Goal: Task Accomplishment & Management: Manage account settings

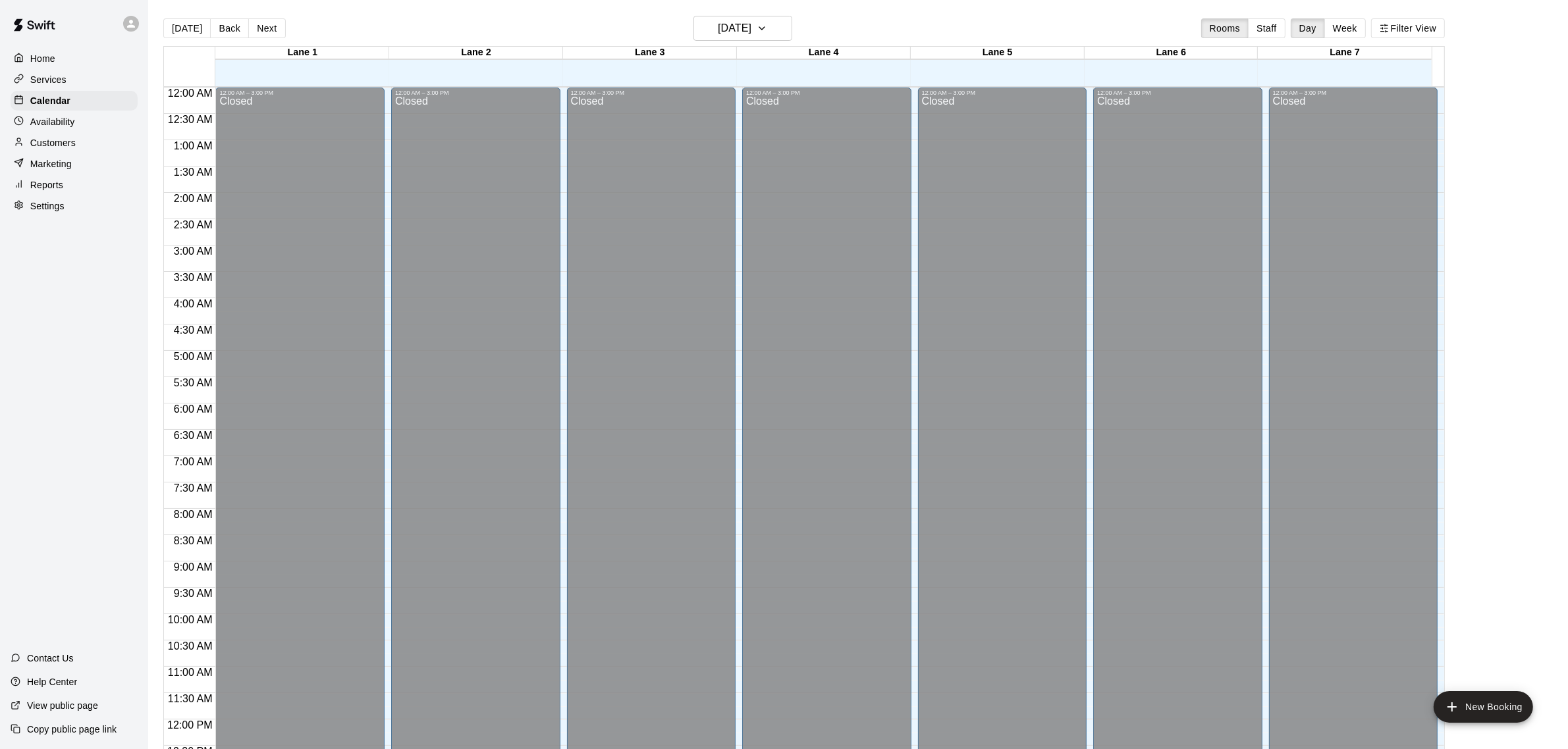
scroll to position [547, 0]
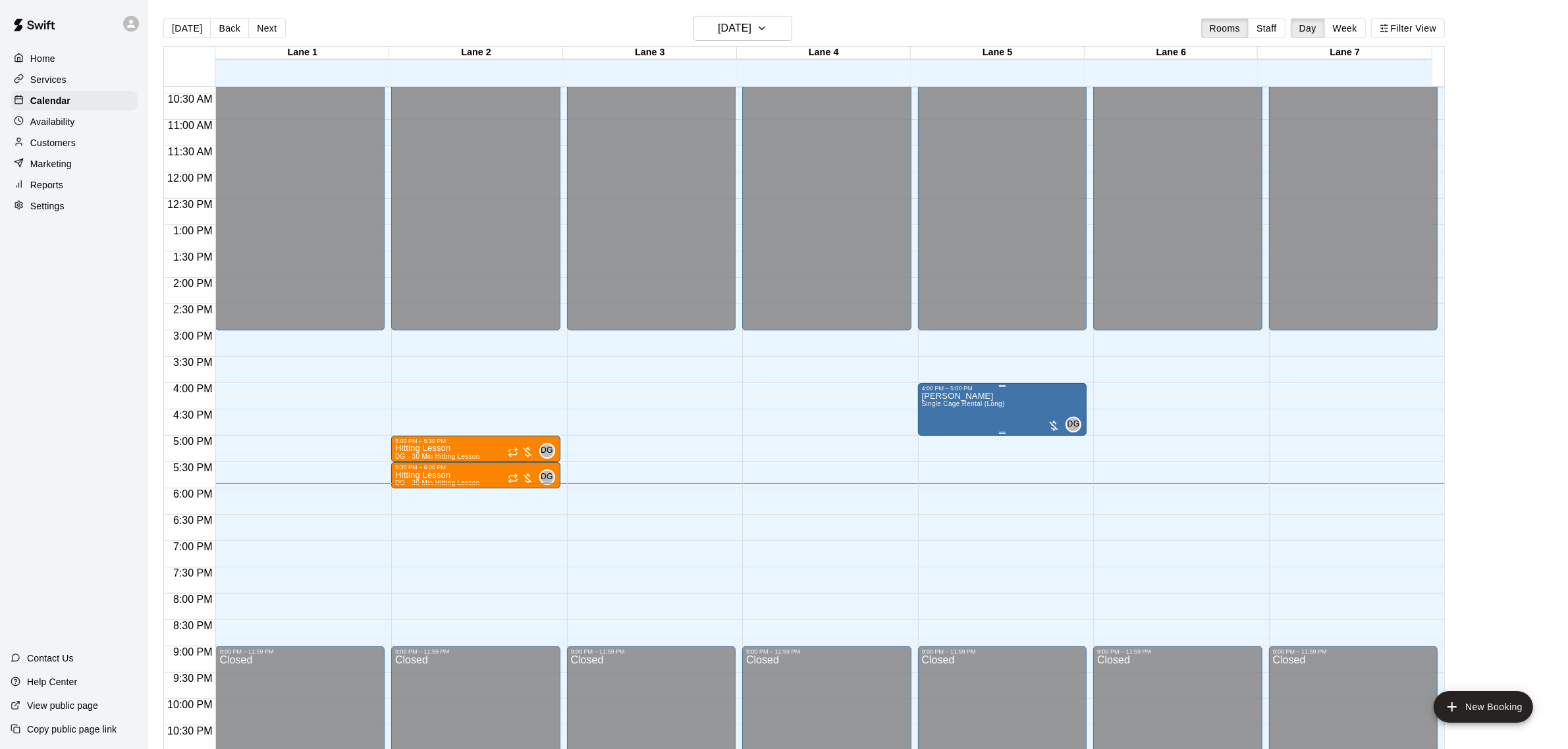
click at [927, 439] on img "edit" at bounding box center [934, 439] width 15 height 15
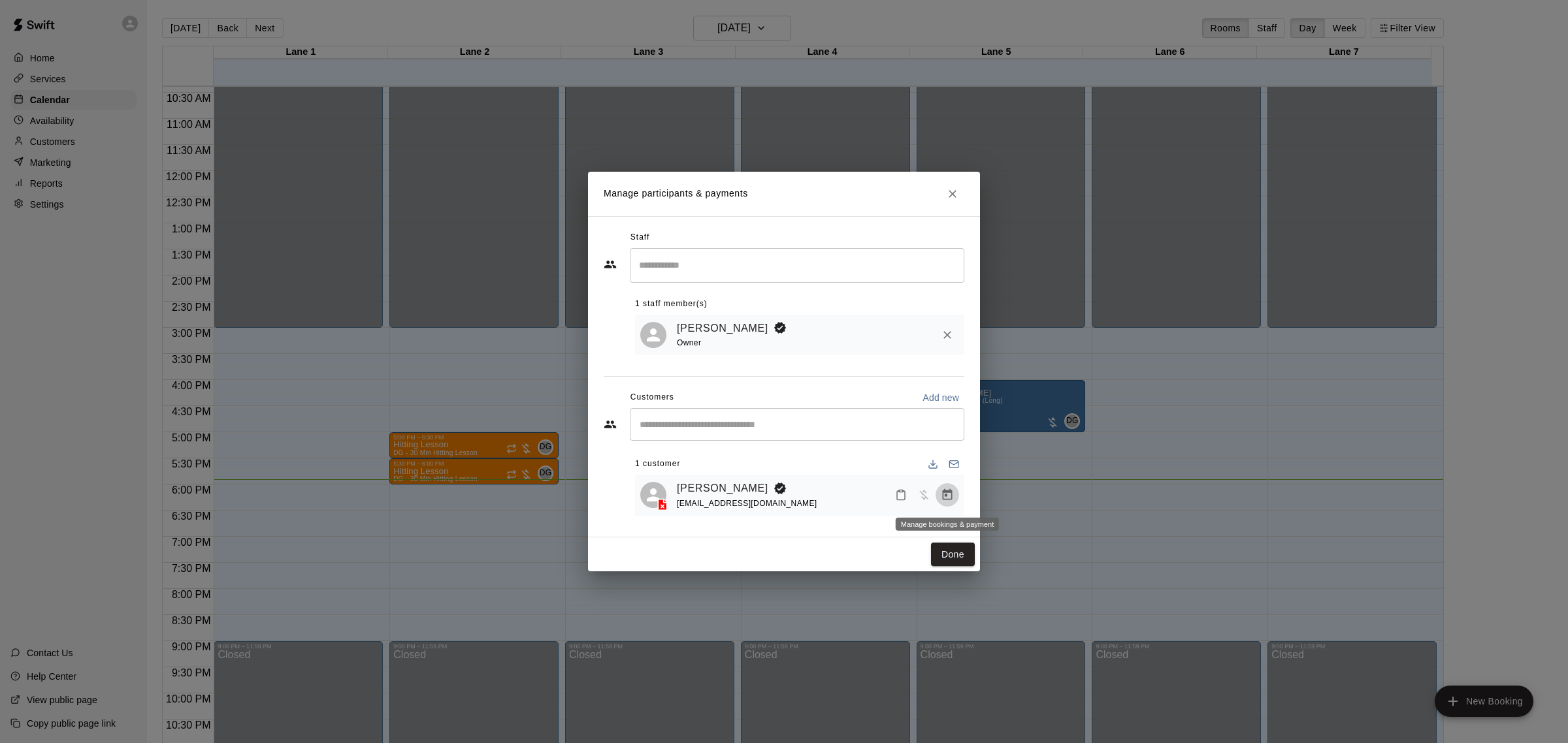
click at [939, 489] on button "Manage bookings & payment" at bounding box center [947, 495] width 24 height 24
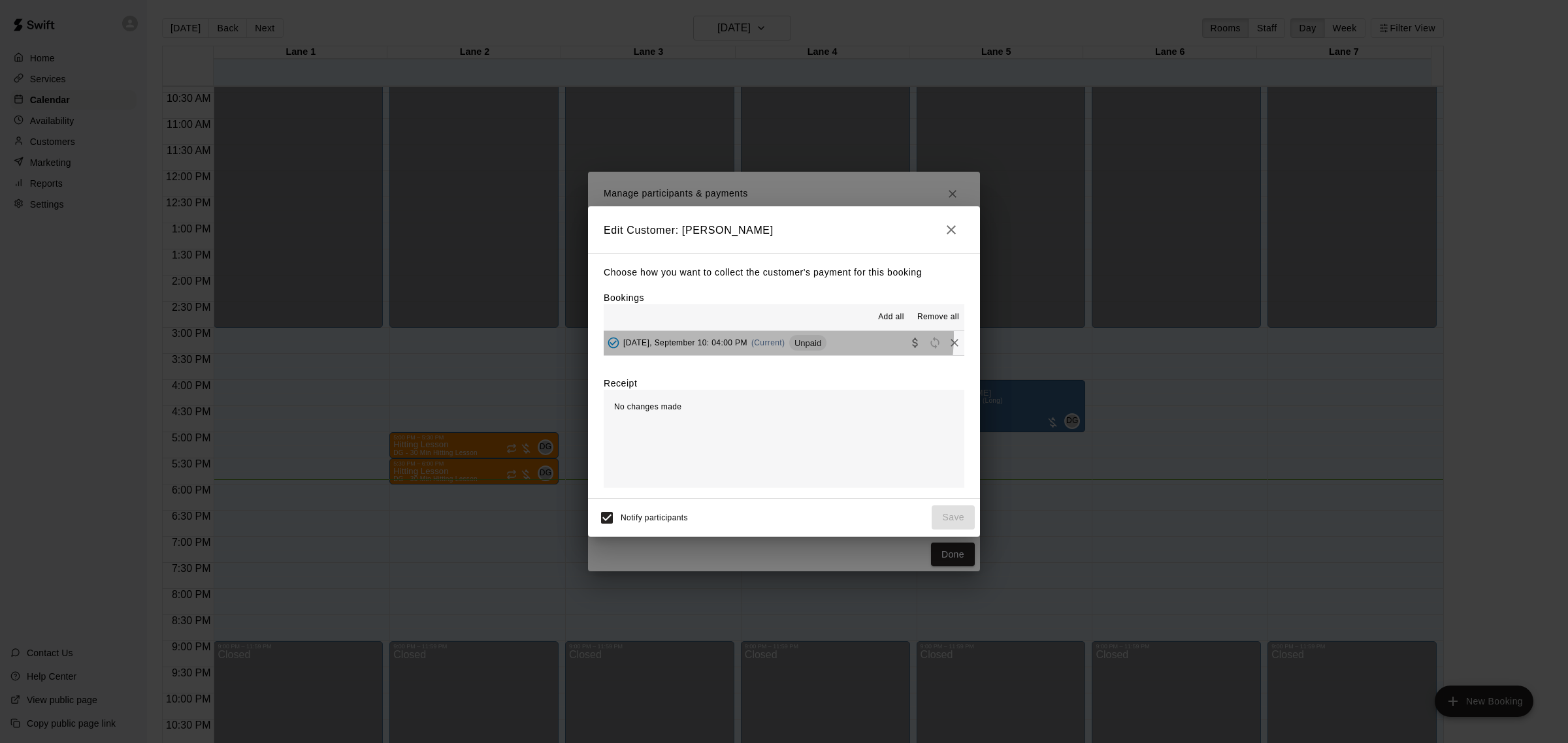
click at [770, 337] on div "[DATE], September 10: 04:00 PM (Current) Unpaid" at bounding box center [715, 342] width 223 height 20
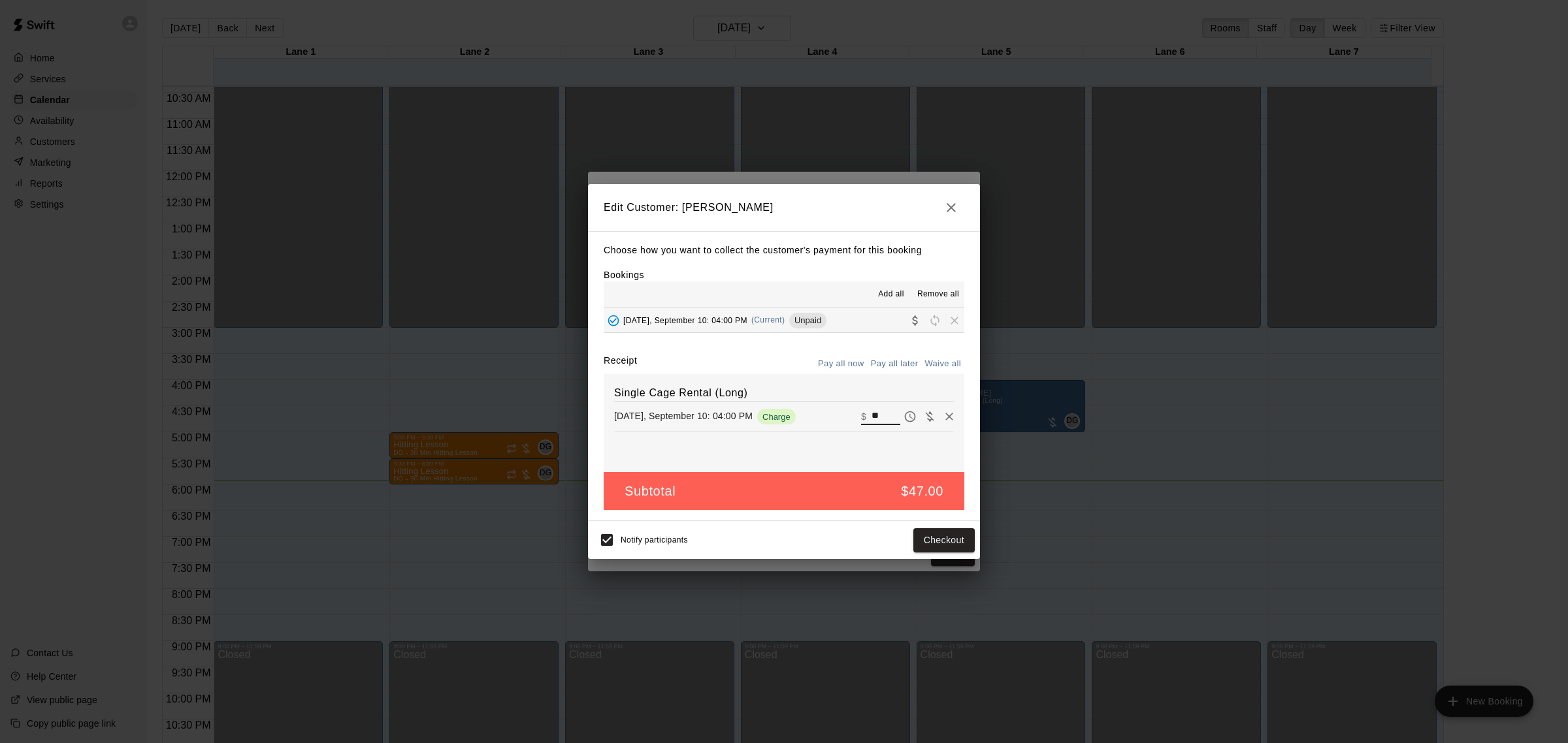
click at [874, 416] on input "**" at bounding box center [885, 417] width 29 height 17
type input "*****"
click at [949, 536] on button "Checkout" at bounding box center [944, 540] width 61 height 24
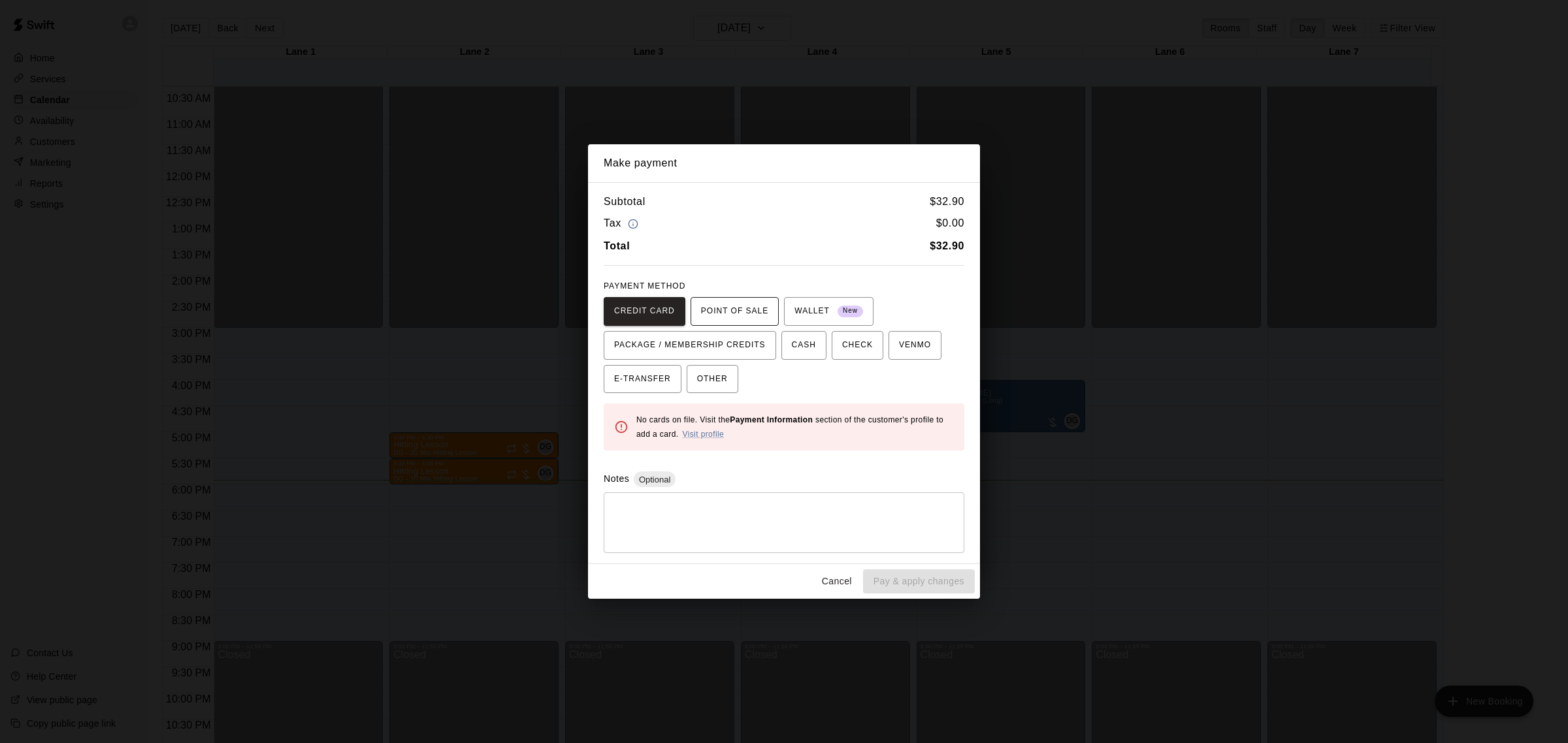
click at [762, 308] on span "POINT OF SALE" at bounding box center [735, 311] width 68 height 21
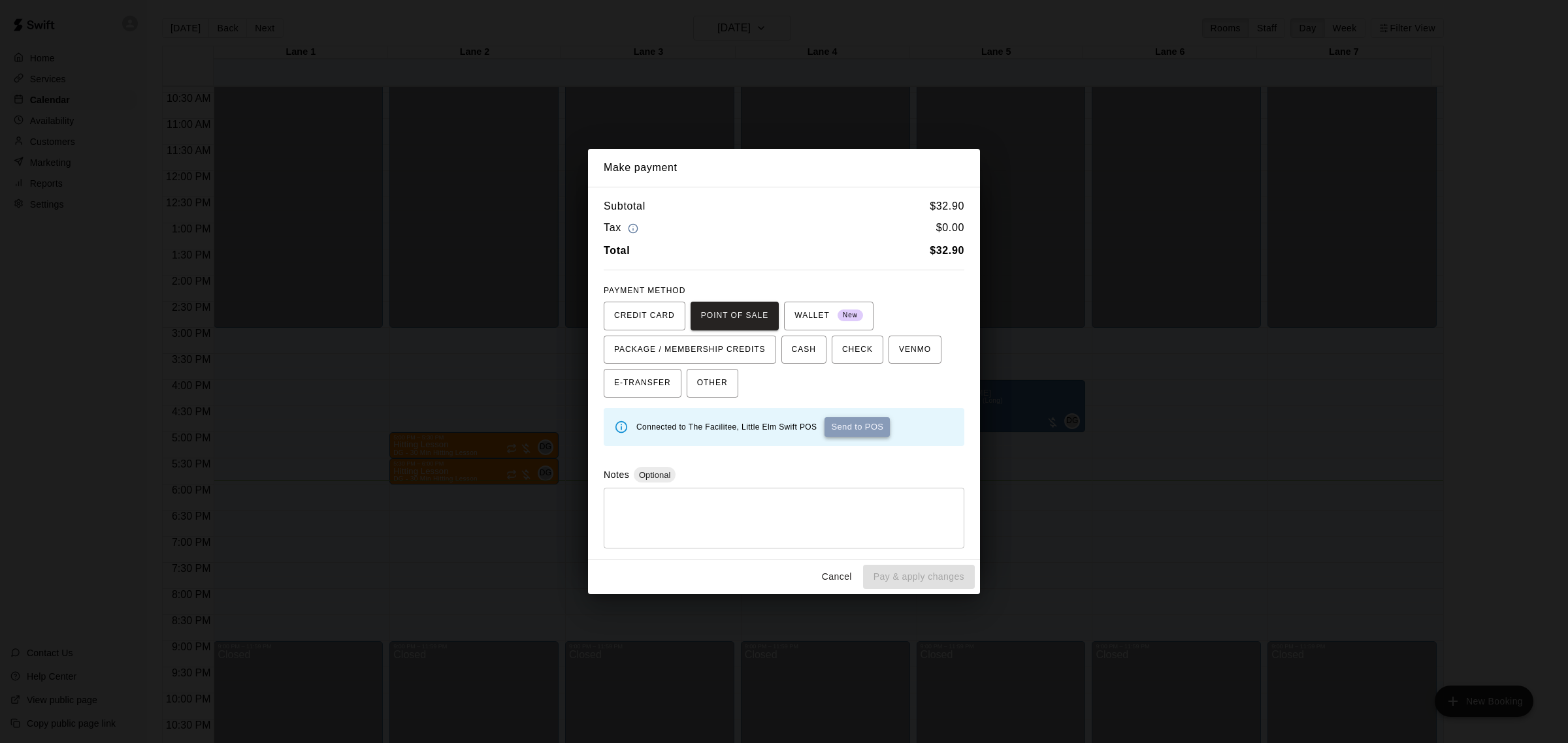
click at [860, 425] on button "Send to POS" at bounding box center [857, 426] width 65 height 20
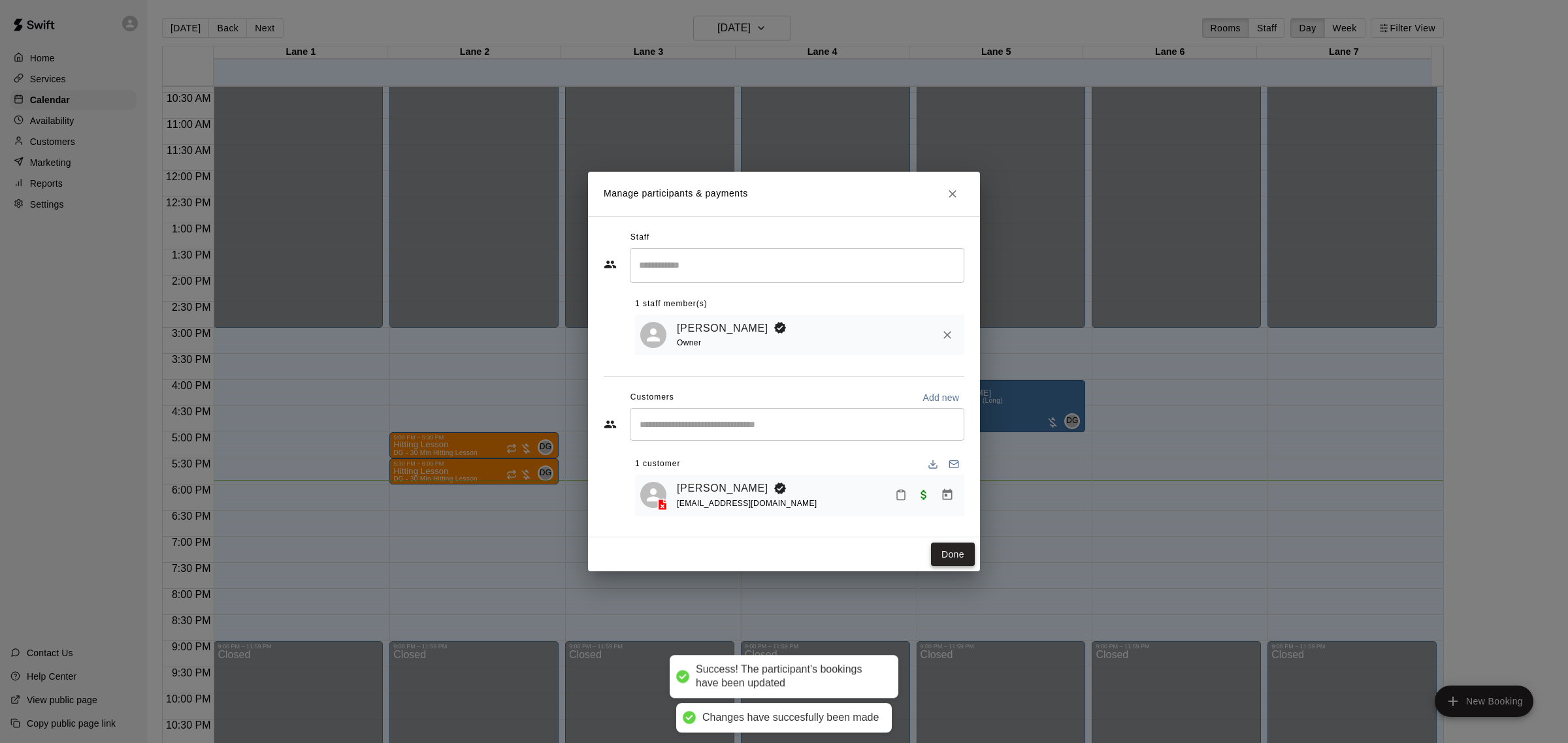
click at [947, 561] on button "Done" at bounding box center [953, 555] width 44 height 24
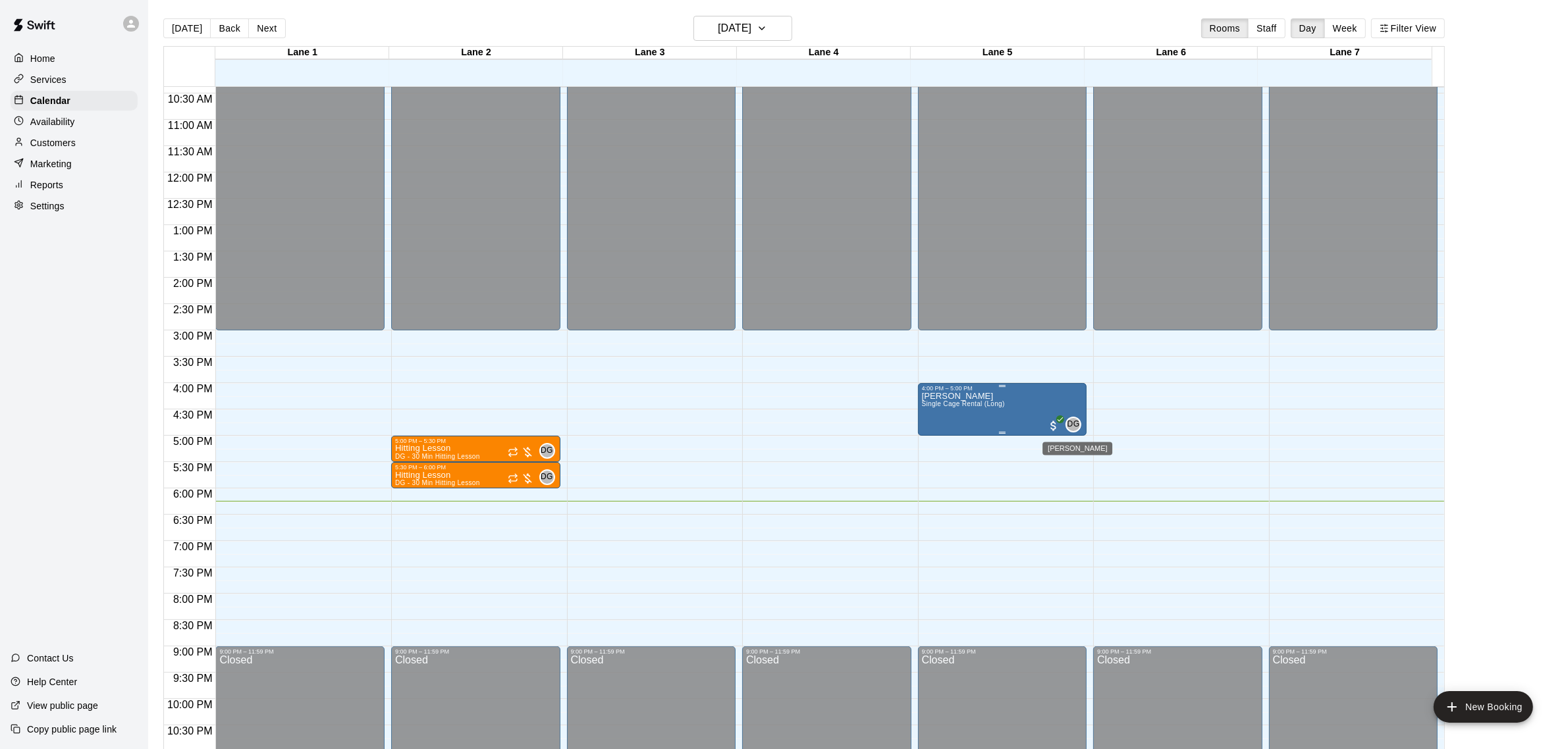
click at [1077, 432] on span "DG 0" at bounding box center [1075, 424] width 10 height 16
click at [1079, 467] on img "edit" at bounding box center [1083, 462] width 15 height 15
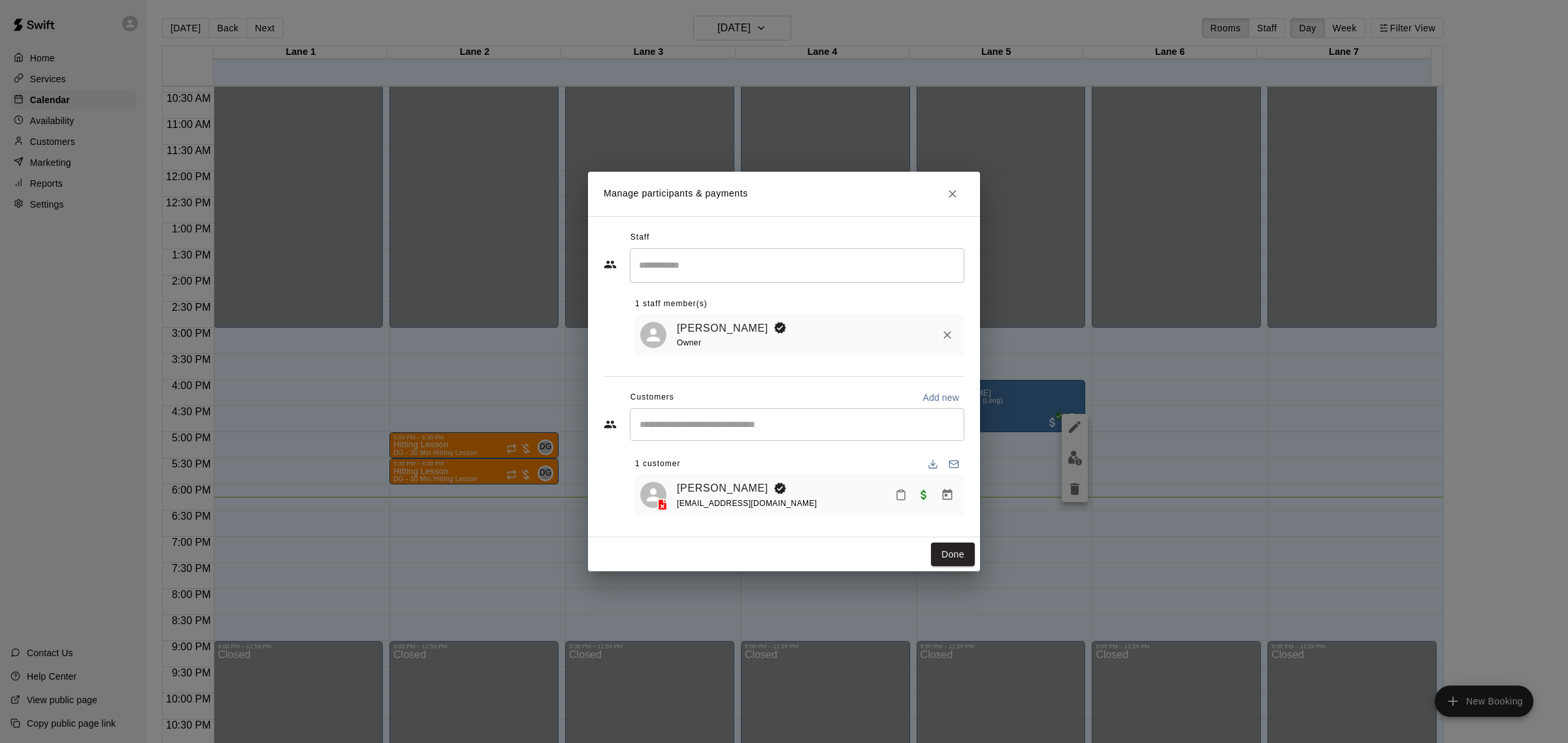
click at [949, 498] on icon "Manage bookings & payment" at bounding box center [947, 495] width 13 height 13
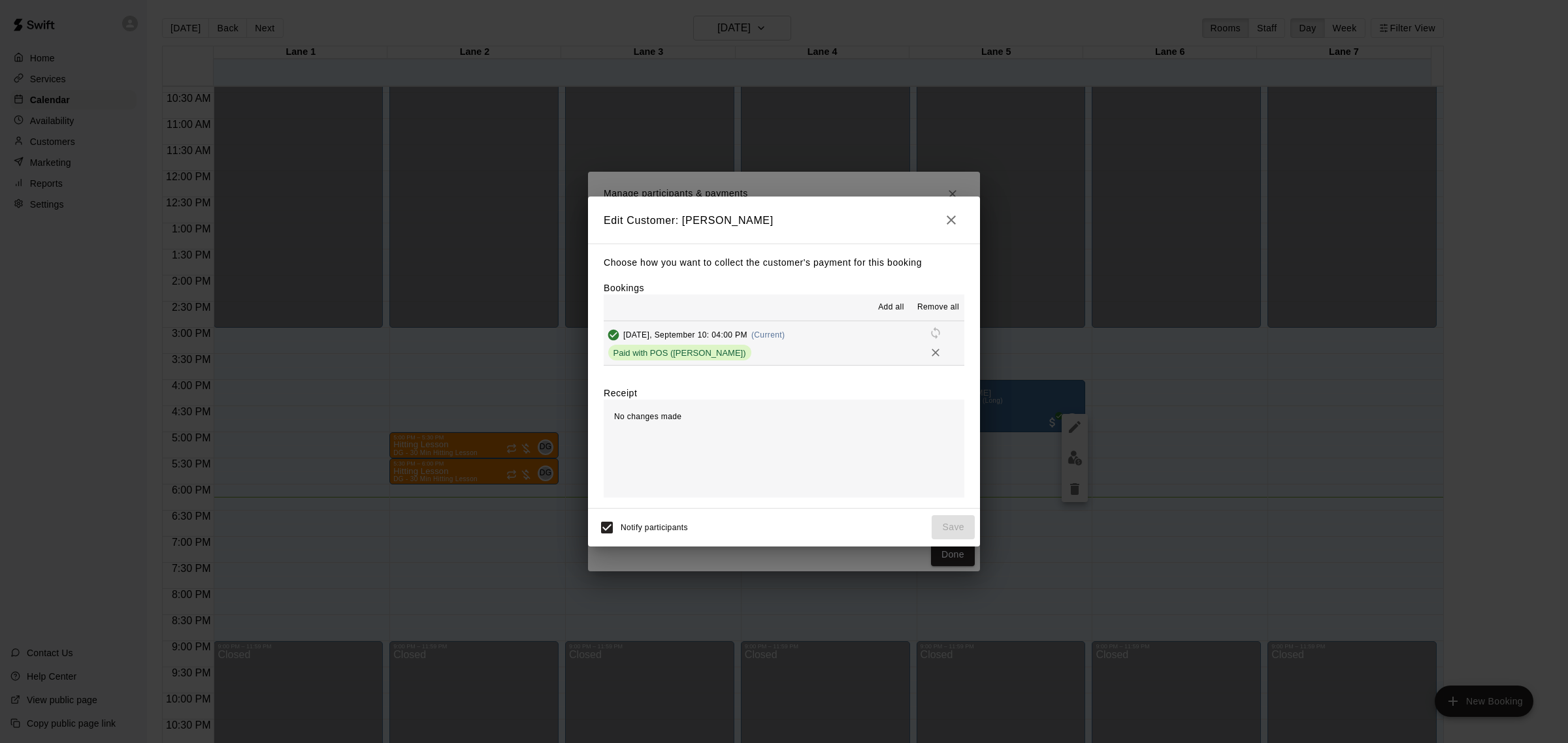
click at [949, 225] on icon "button" at bounding box center [951, 220] width 9 height 9
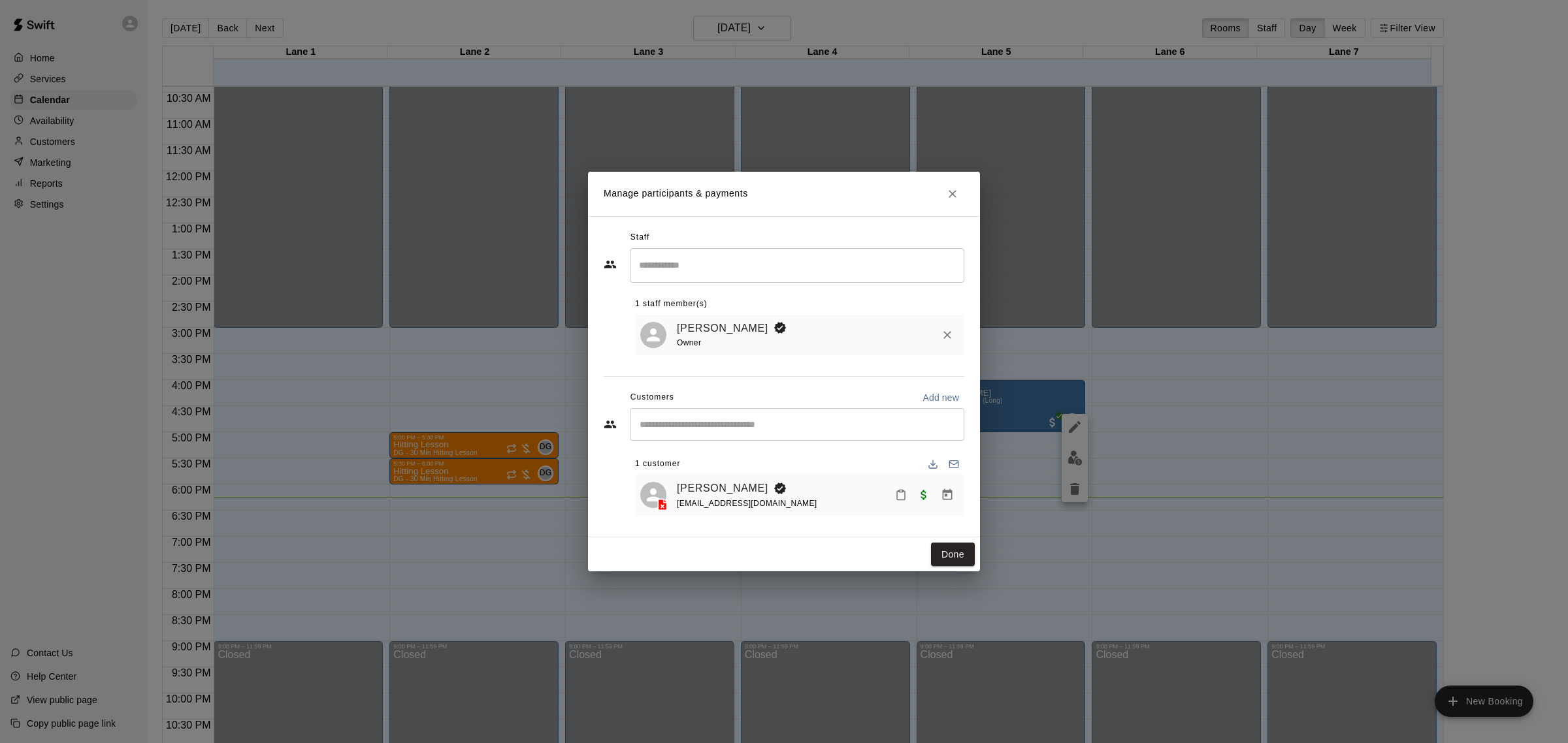
click at [906, 491] on icon "Mark attendance" at bounding box center [900, 495] width 12 height 12
click at [937, 498] on p "[PERSON_NAME] attended" at bounding box center [990, 501] width 115 height 13
click at [945, 550] on button "Done" at bounding box center [953, 555] width 44 height 24
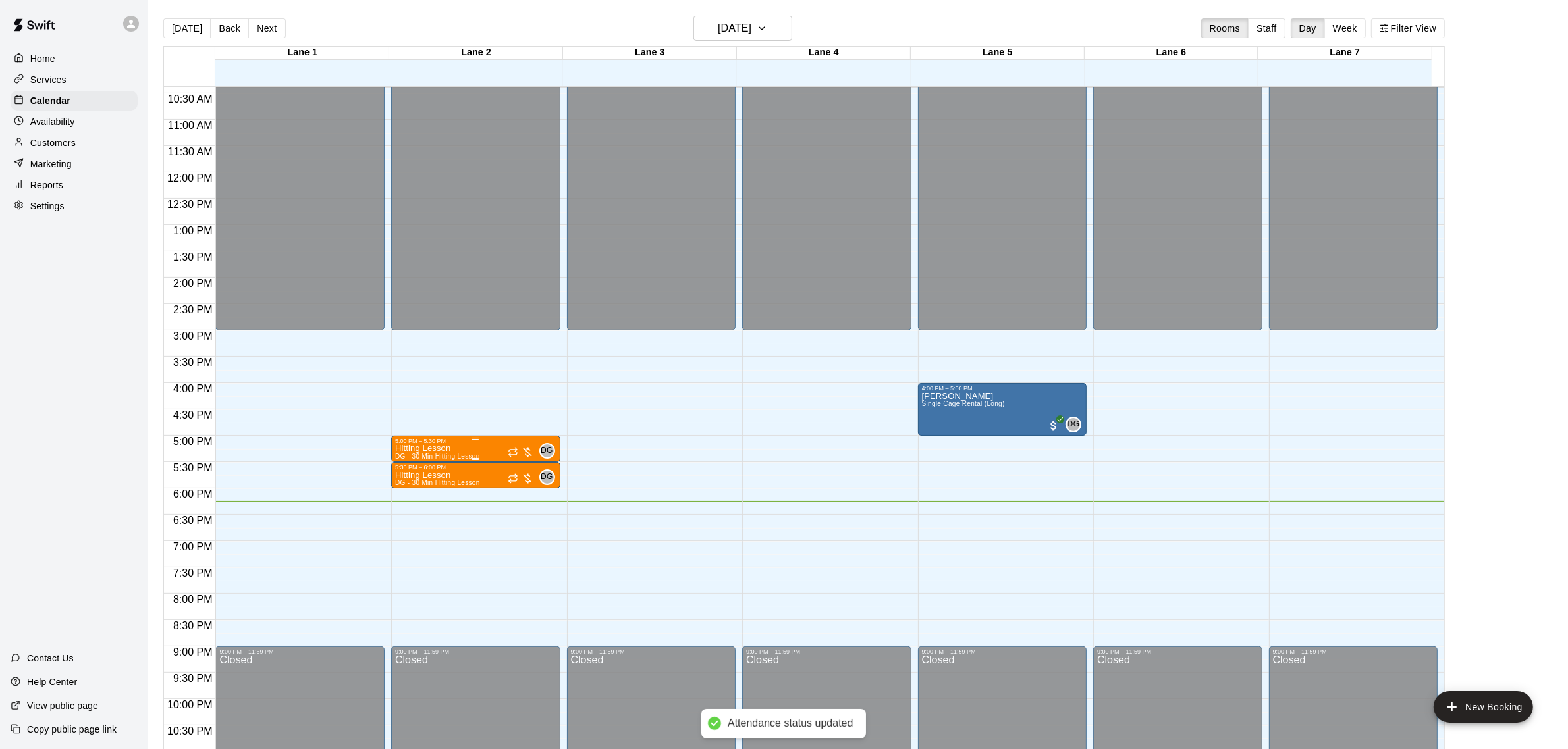
click at [410, 492] on img "edit" at bounding box center [408, 491] width 15 height 15
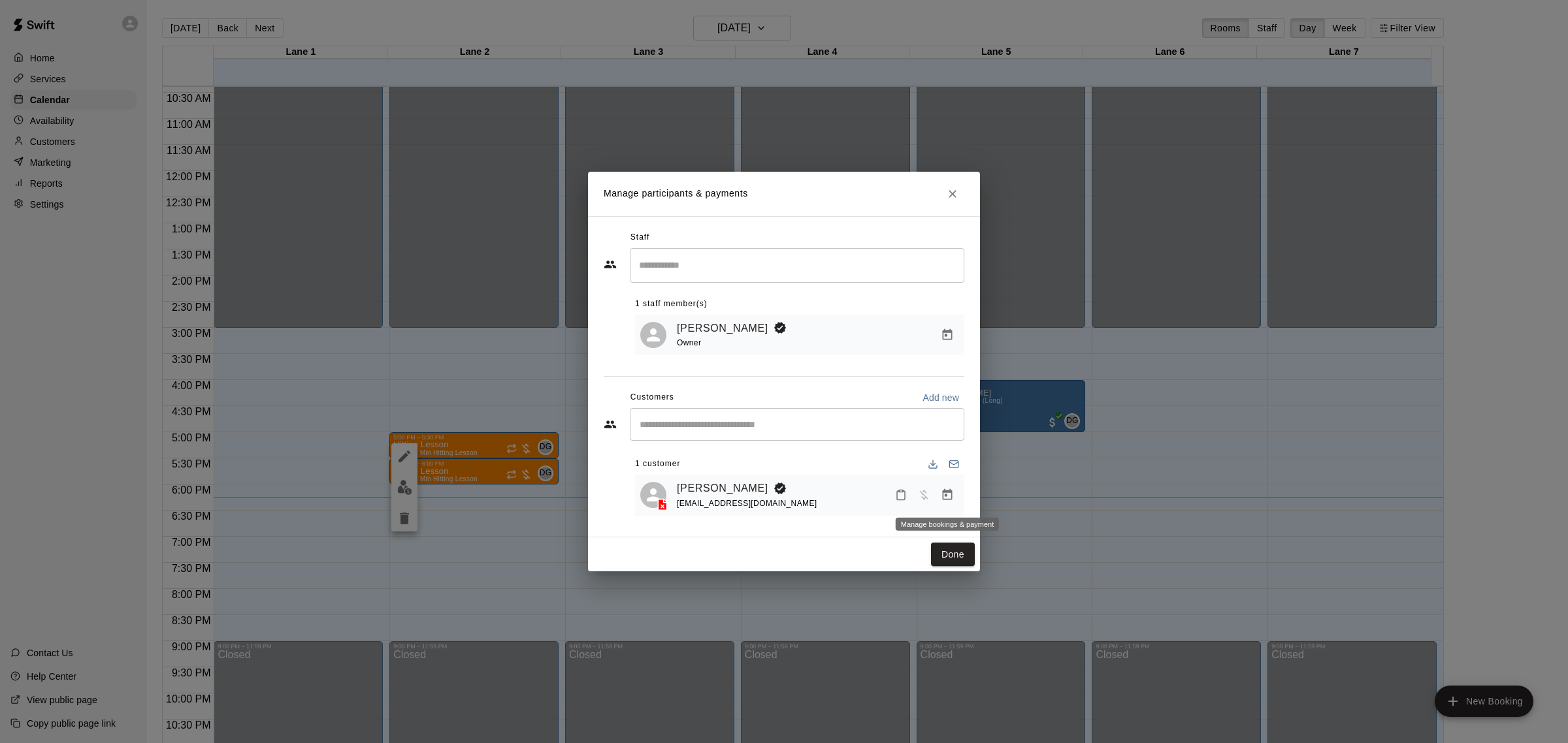
click at [945, 496] on icon "Manage bookings & payment" at bounding box center [947, 495] width 9 height 11
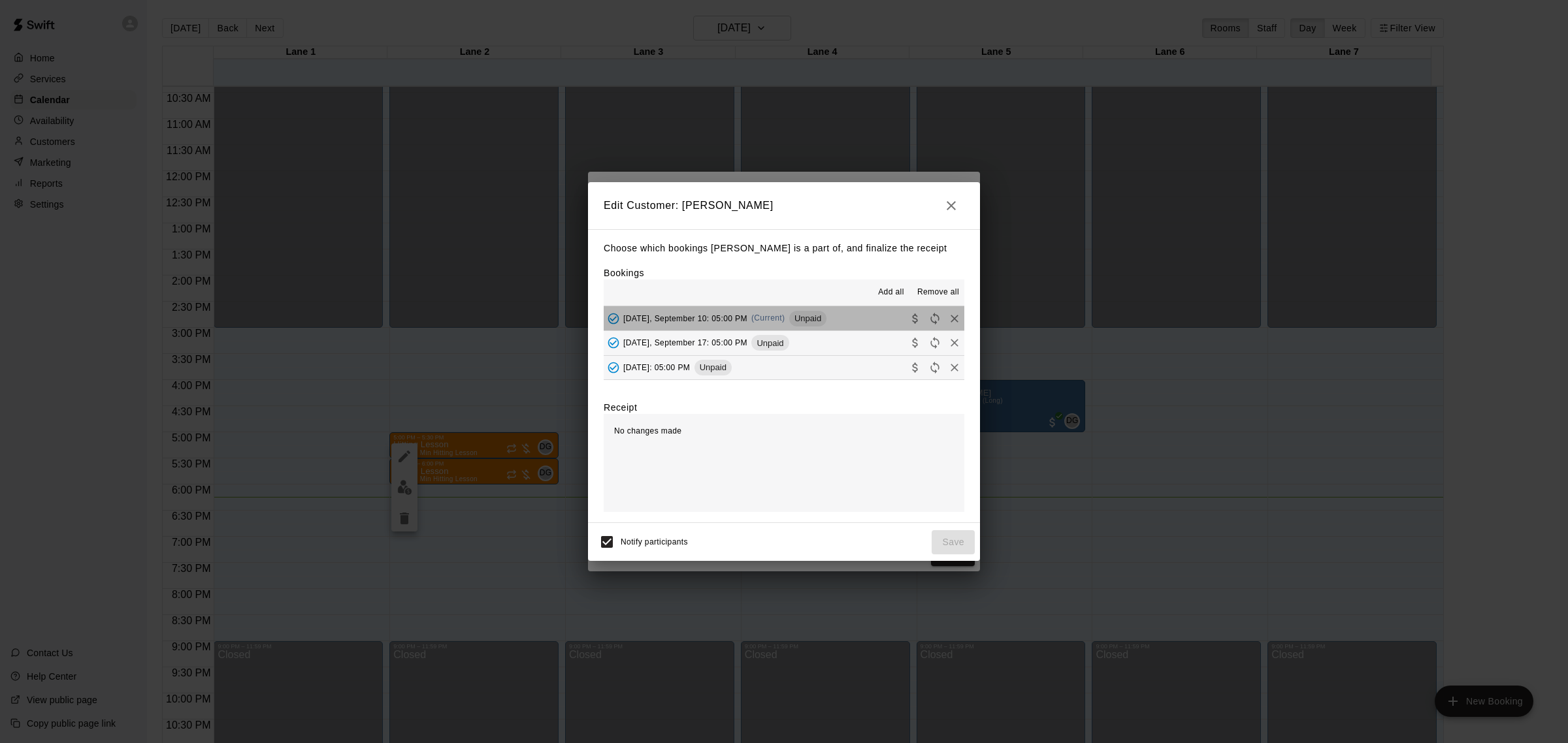
click at [873, 321] on button "[DATE], September 10: 05:00 PM (Current) Unpaid" at bounding box center [783, 318] width 361 height 24
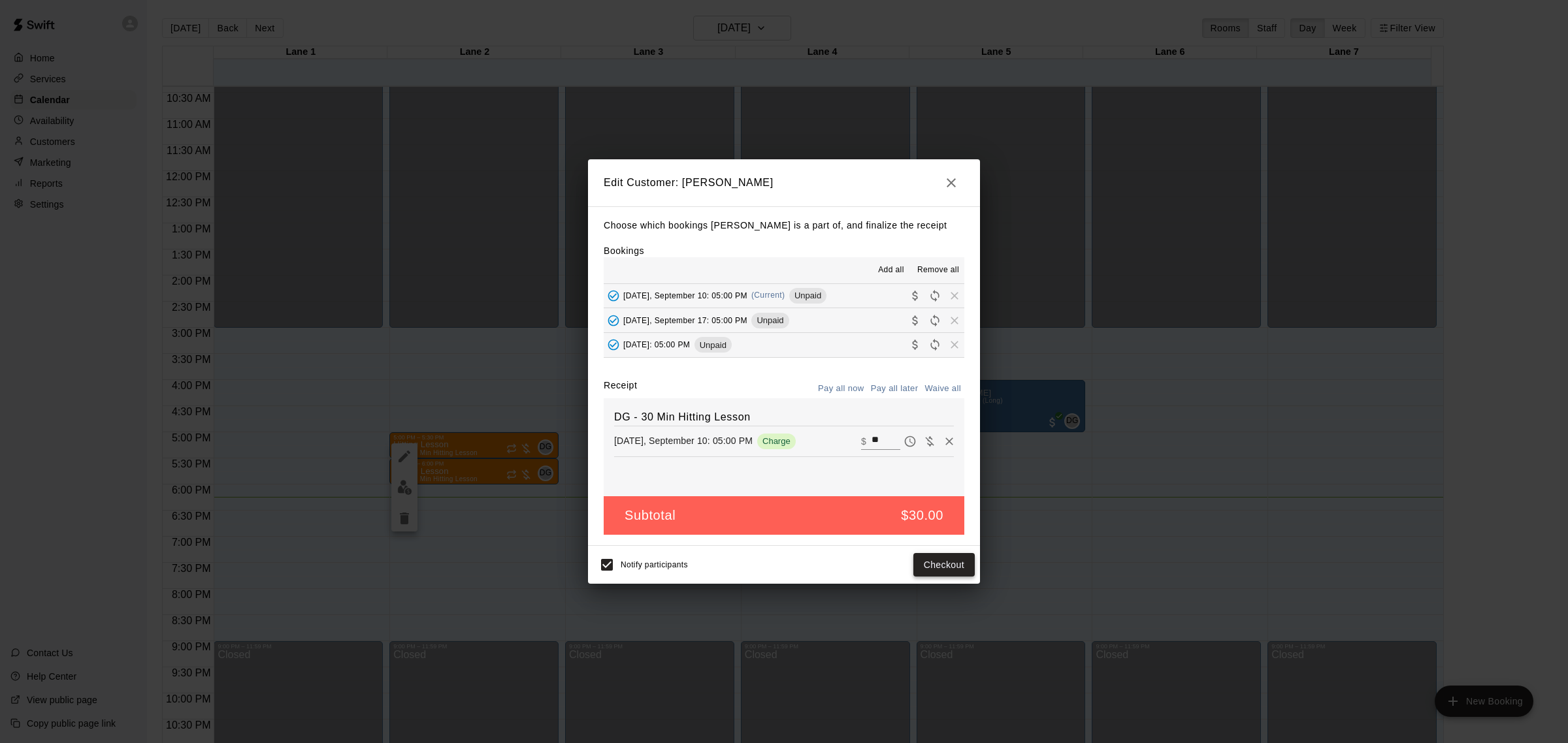
click at [932, 569] on button "Checkout" at bounding box center [944, 565] width 61 height 24
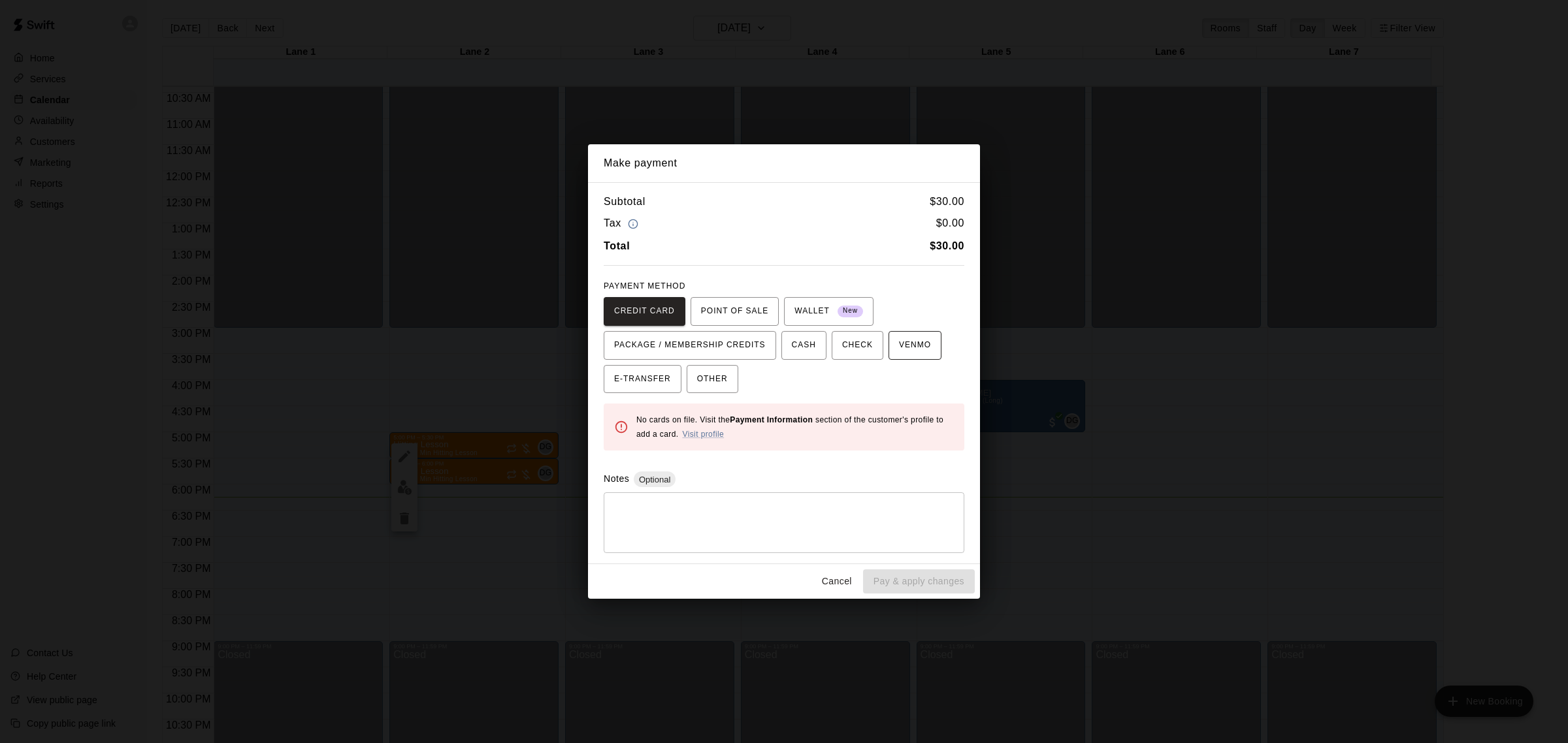
click at [921, 359] on button "VENMO" at bounding box center [914, 346] width 53 height 29
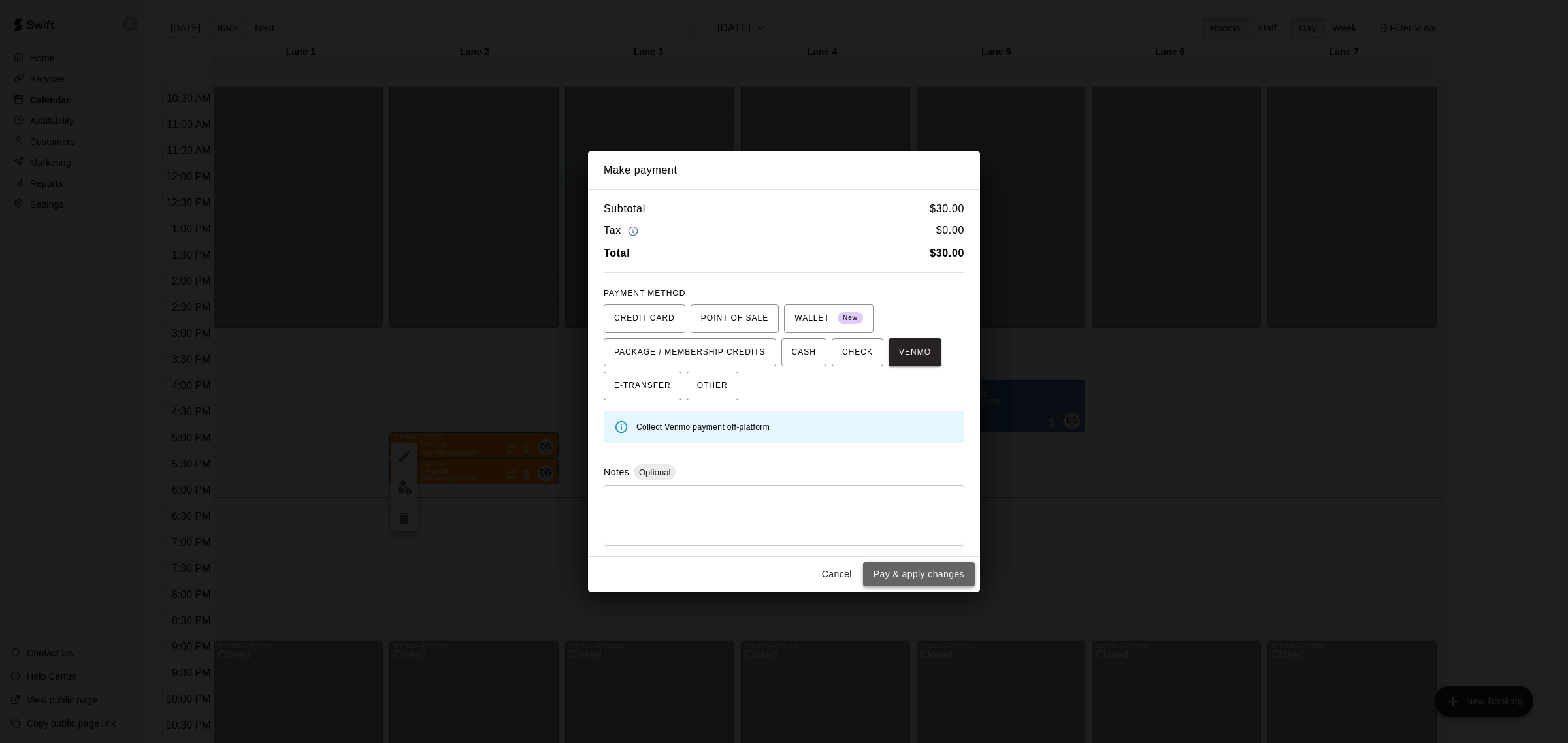
click at [921, 573] on button "Pay & apply changes" at bounding box center [919, 574] width 112 height 24
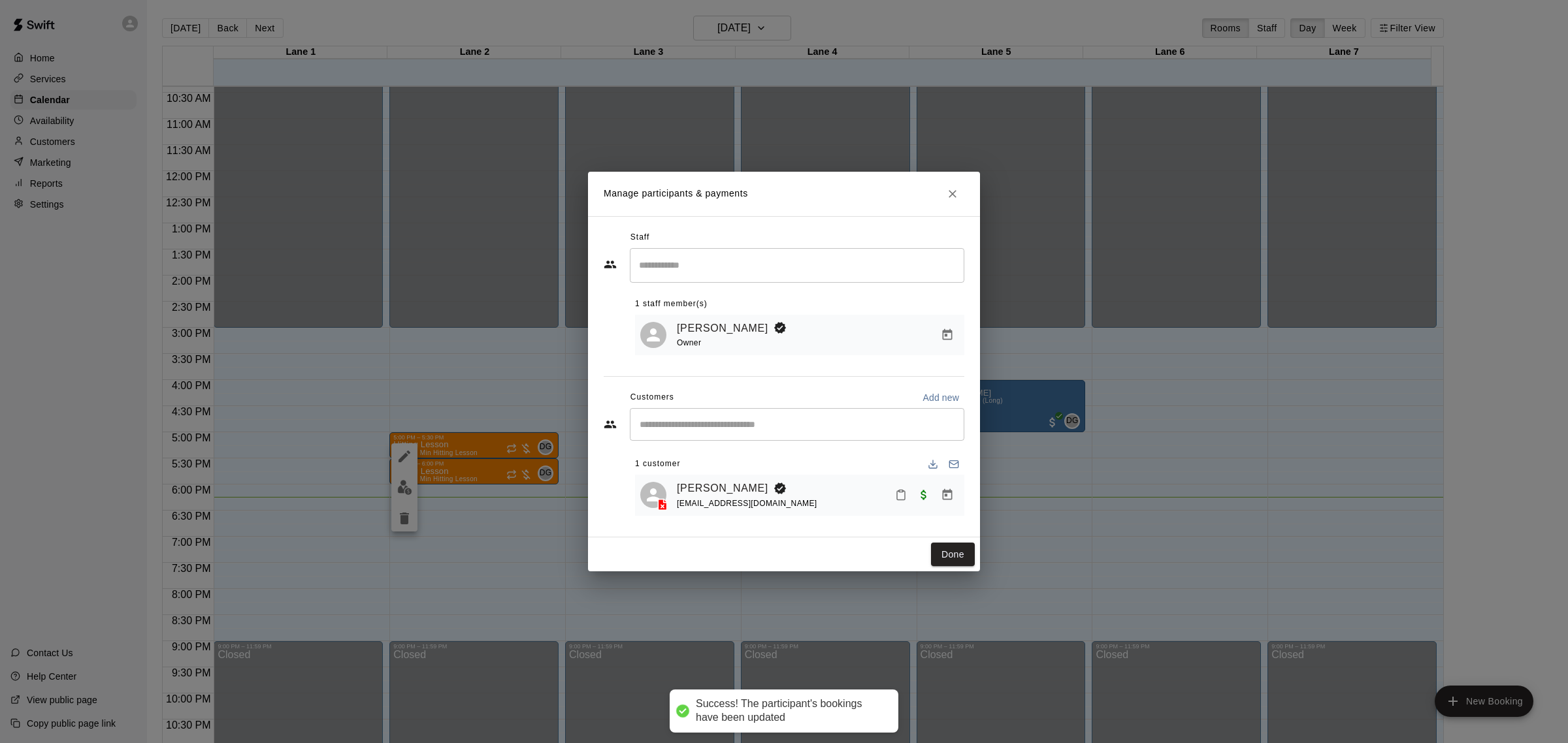
click at [903, 494] on icon "Mark attendance" at bounding box center [900, 495] width 12 height 12
click at [929, 503] on li "[PERSON_NAME] attended" at bounding box center [982, 501] width 153 height 21
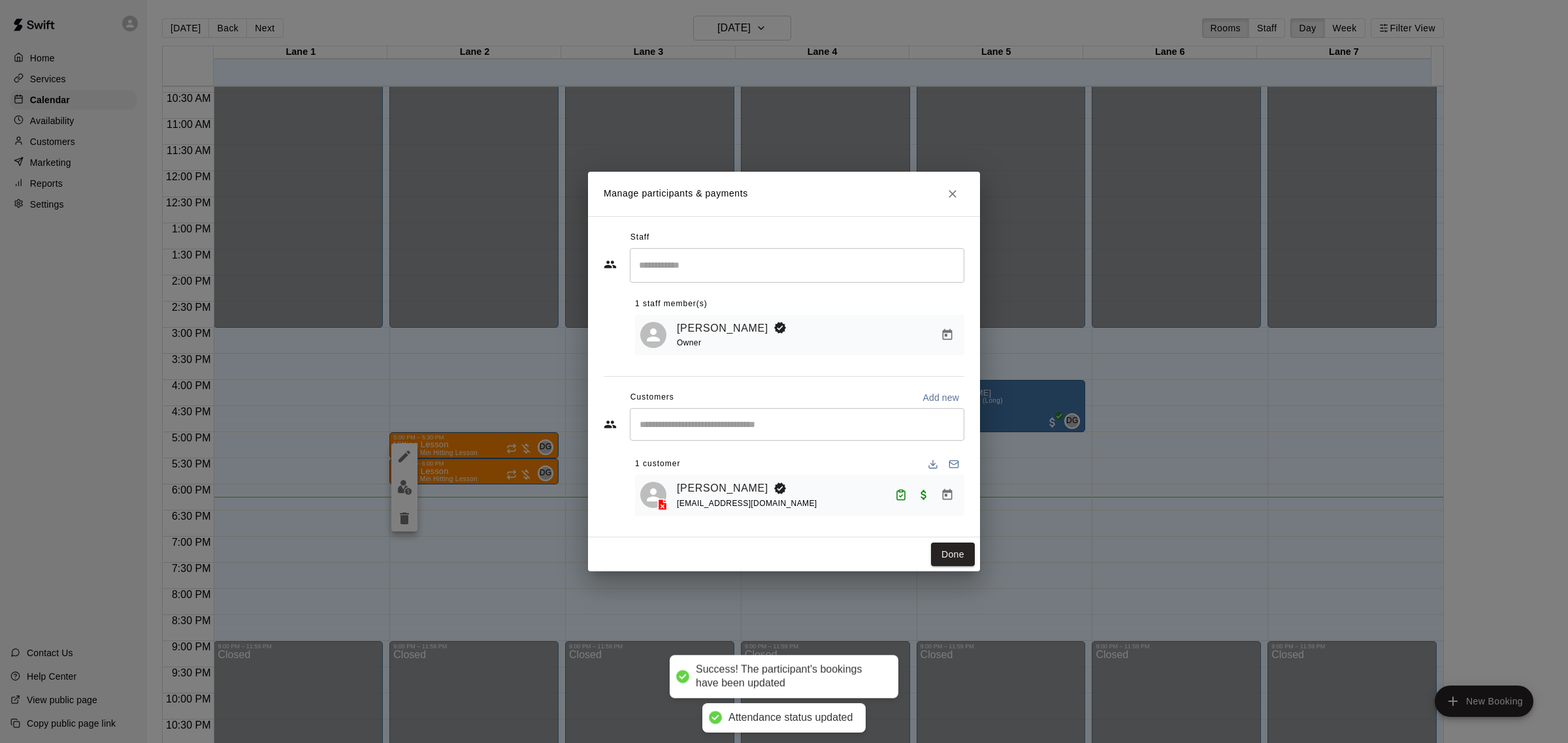
drag, startPoint x: 941, startPoint y: 549, endPoint x: 925, endPoint y: 549, distance: 16.0
click at [941, 549] on button "Done" at bounding box center [953, 555] width 44 height 24
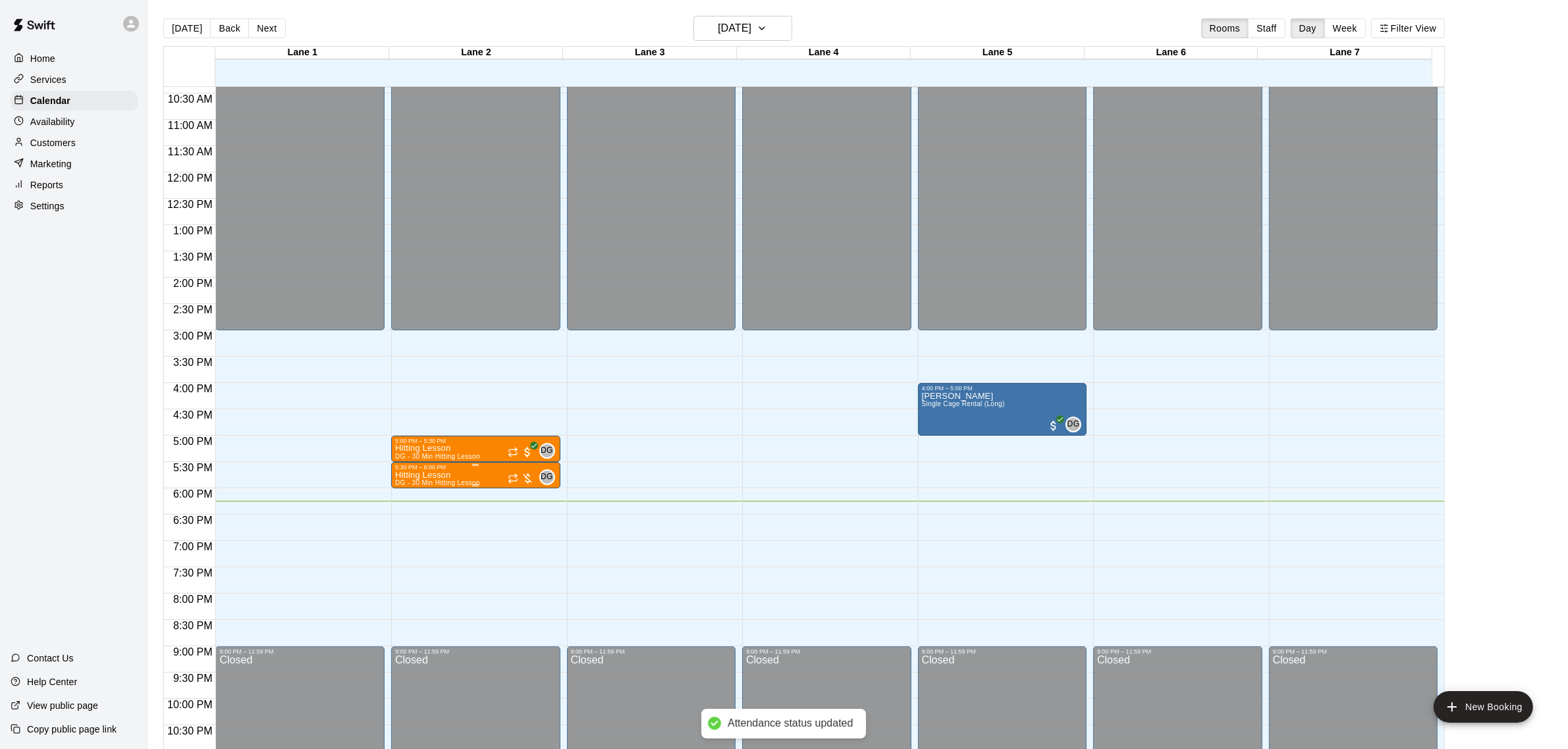
click at [551, 478] on span "DG" at bounding box center [547, 477] width 13 height 13
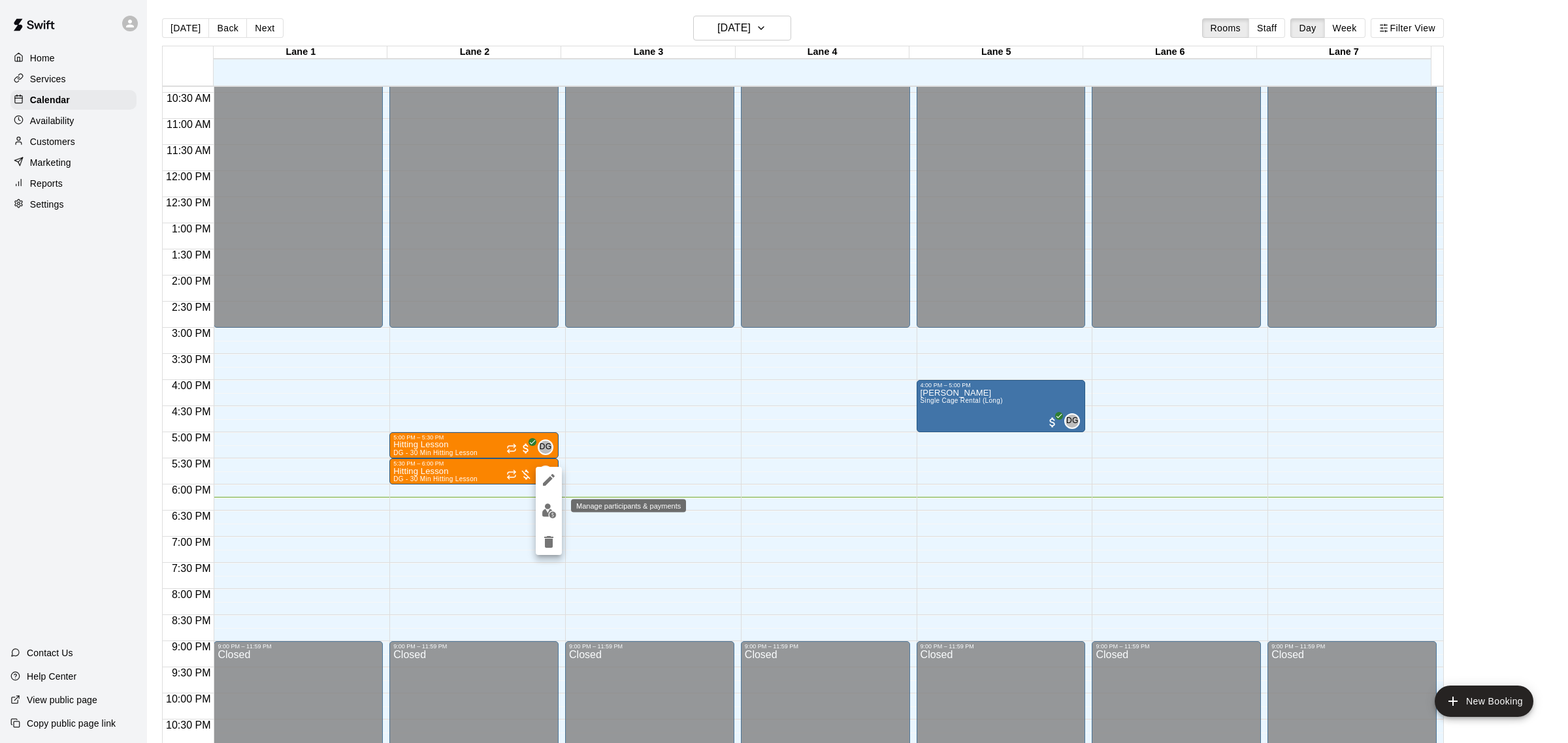
click at [553, 511] on img "edit" at bounding box center [548, 511] width 15 height 15
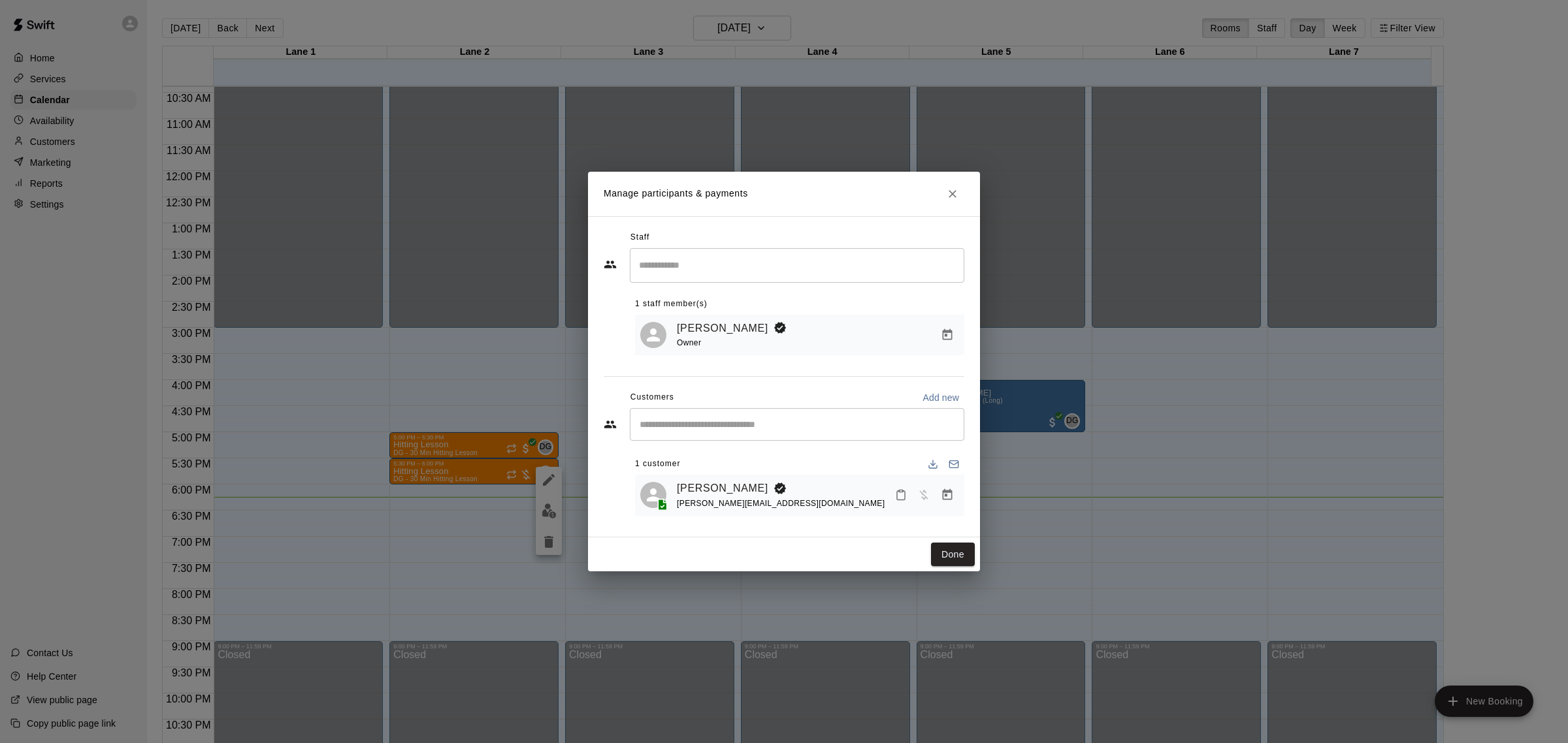
click at [902, 498] on icon "Mark attendance" at bounding box center [900, 495] width 12 height 12
click at [929, 507] on li "[PERSON_NAME] attended" at bounding box center [982, 501] width 153 height 21
click at [945, 557] on button "Done" at bounding box center [953, 555] width 44 height 24
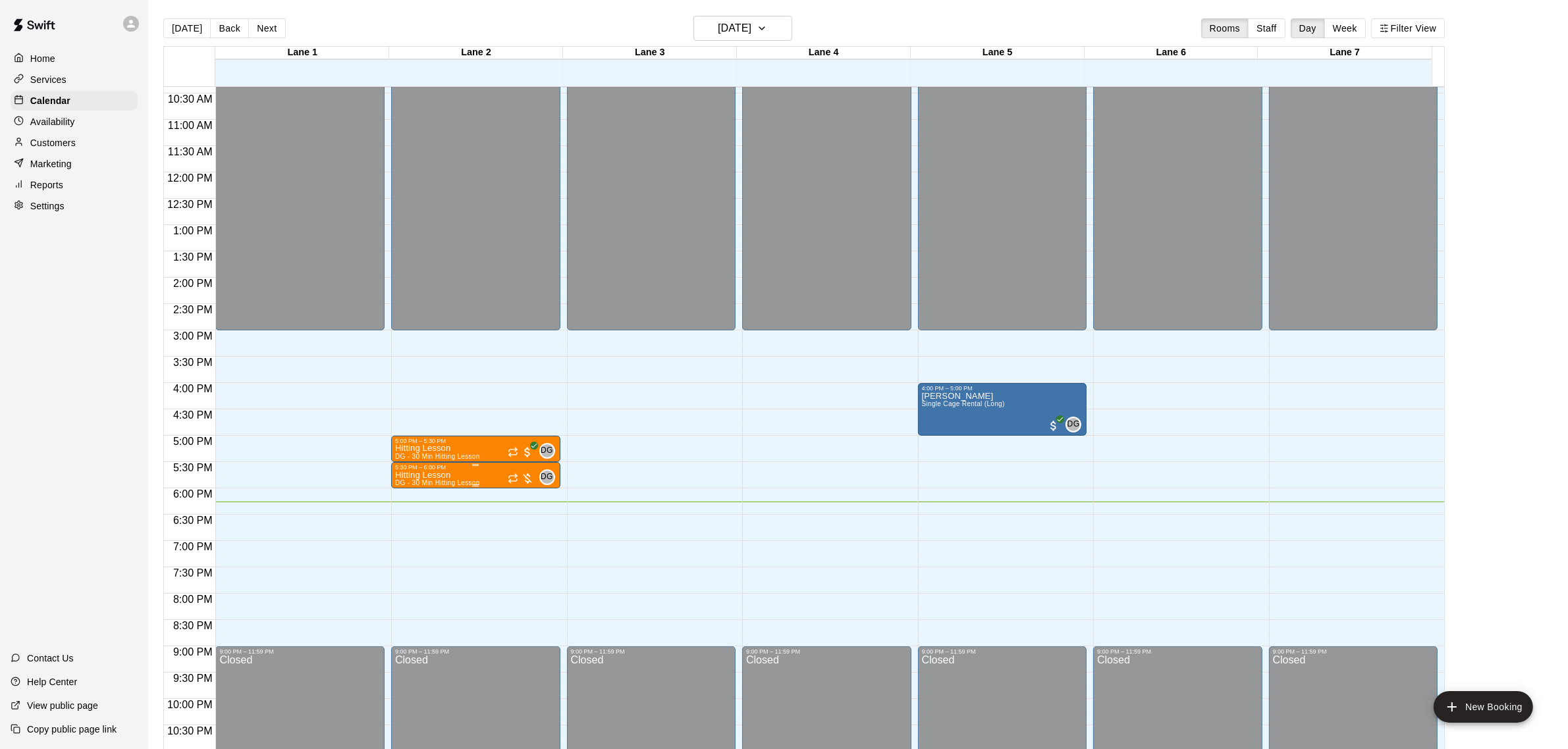
click at [551, 479] on span "DG" at bounding box center [547, 477] width 13 height 13
click at [1074, 424] on div at bounding box center [790, 374] width 1581 height 749
click at [938, 441] on img "edit" at bounding box center [934, 439] width 15 height 15
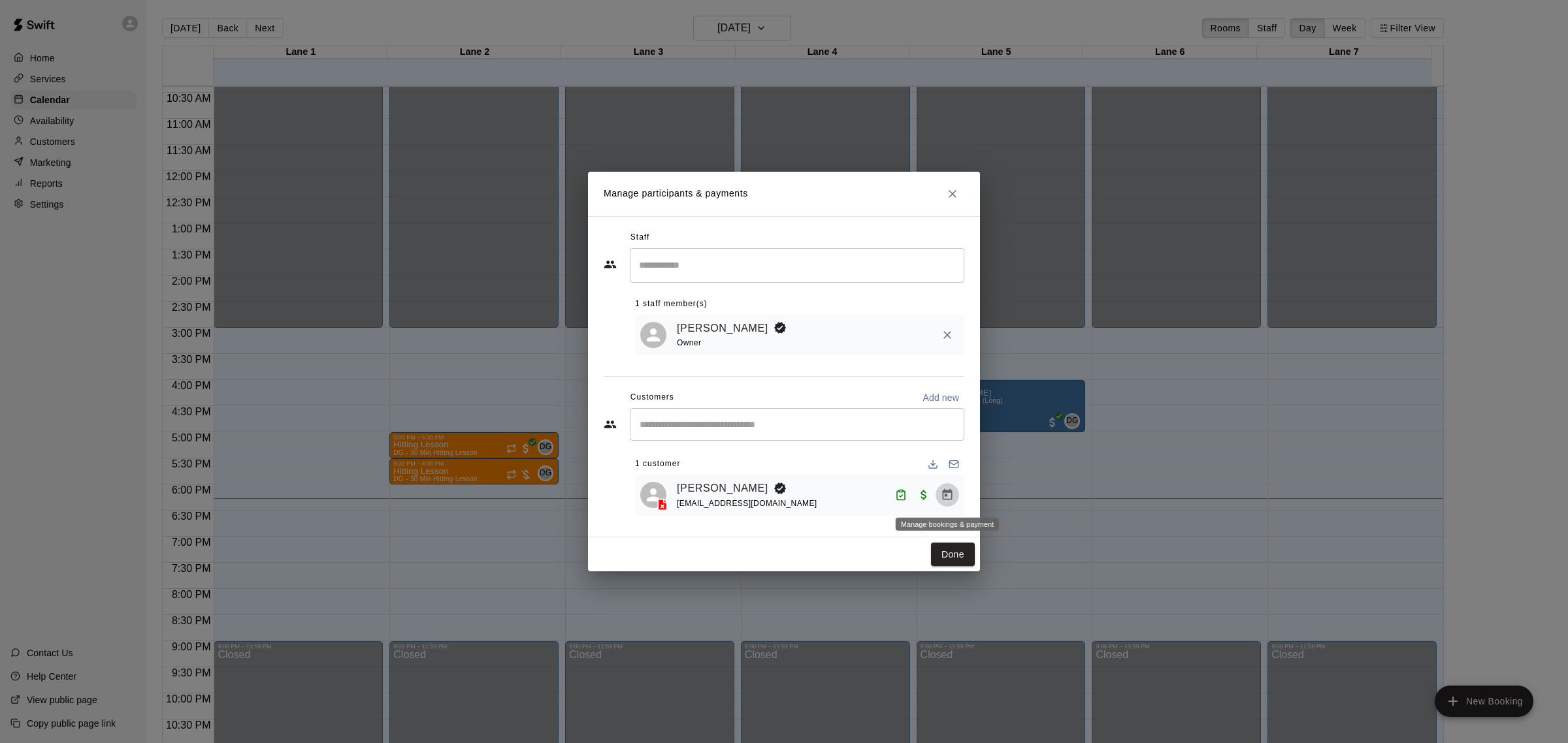
click at [944, 493] on icon "Manage bookings & payment" at bounding box center [947, 495] width 9 height 11
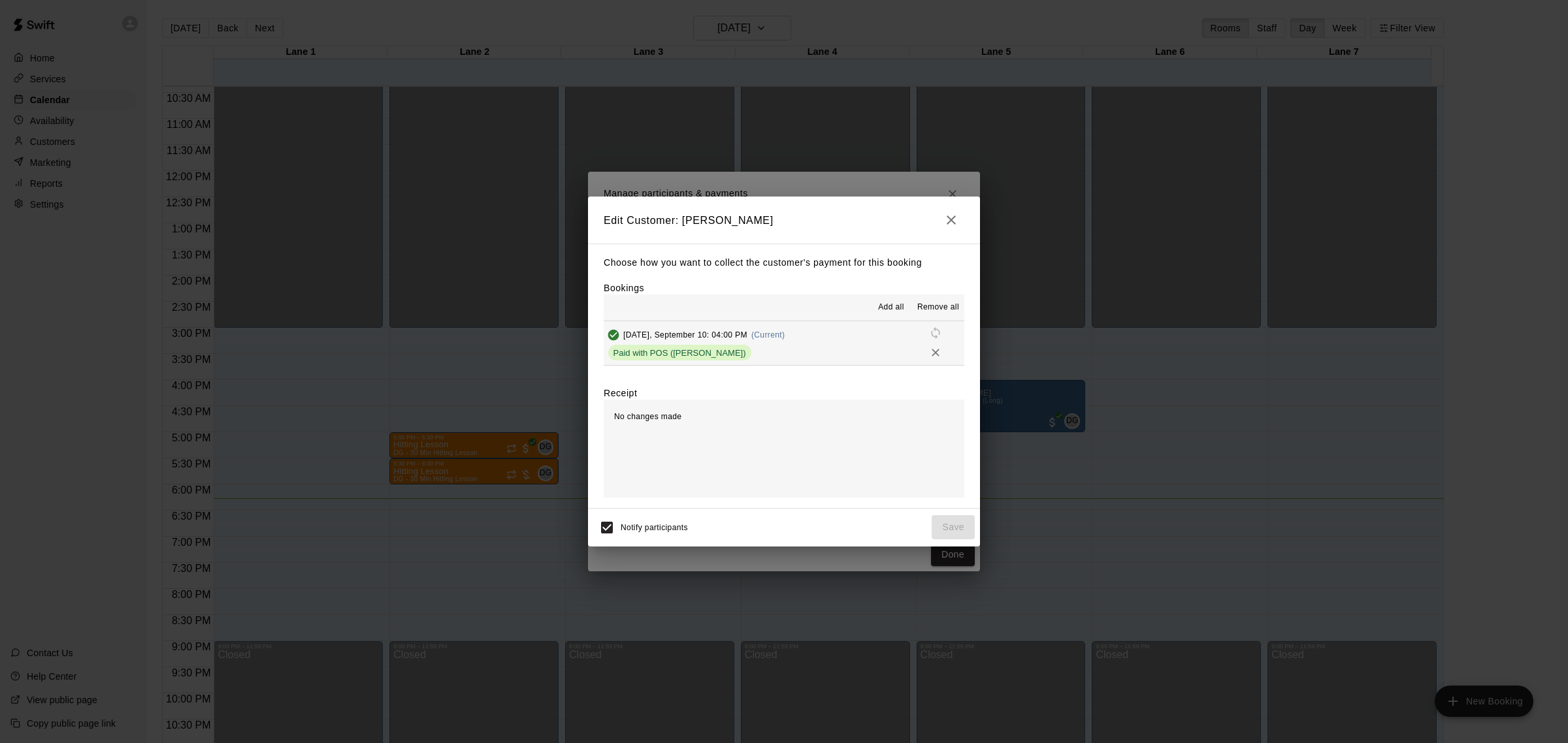
click at [908, 347] on button "[DATE], September 10: 04:00 PM (Current) Paid with POS (Swift)" at bounding box center [783, 343] width 361 height 44
click at [952, 228] on icon "button" at bounding box center [951, 220] width 16 height 16
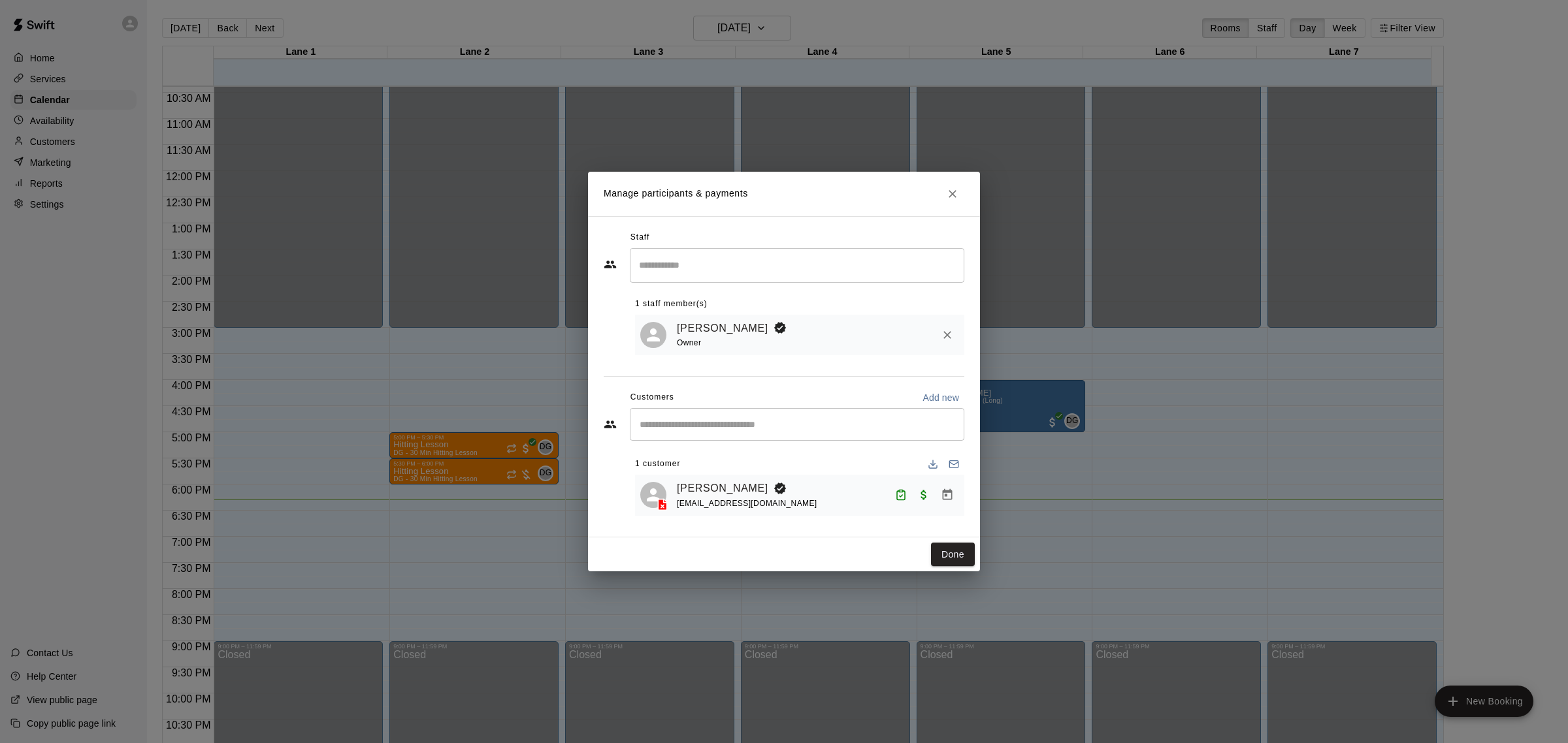
drag, startPoint x: 952, startPoint y: 190, endPoint x: 941, endPoint y: 190, distance: 11.0
click at [952, 189] on icon "Close" at bounding box center [952, 194] width 13 height 13
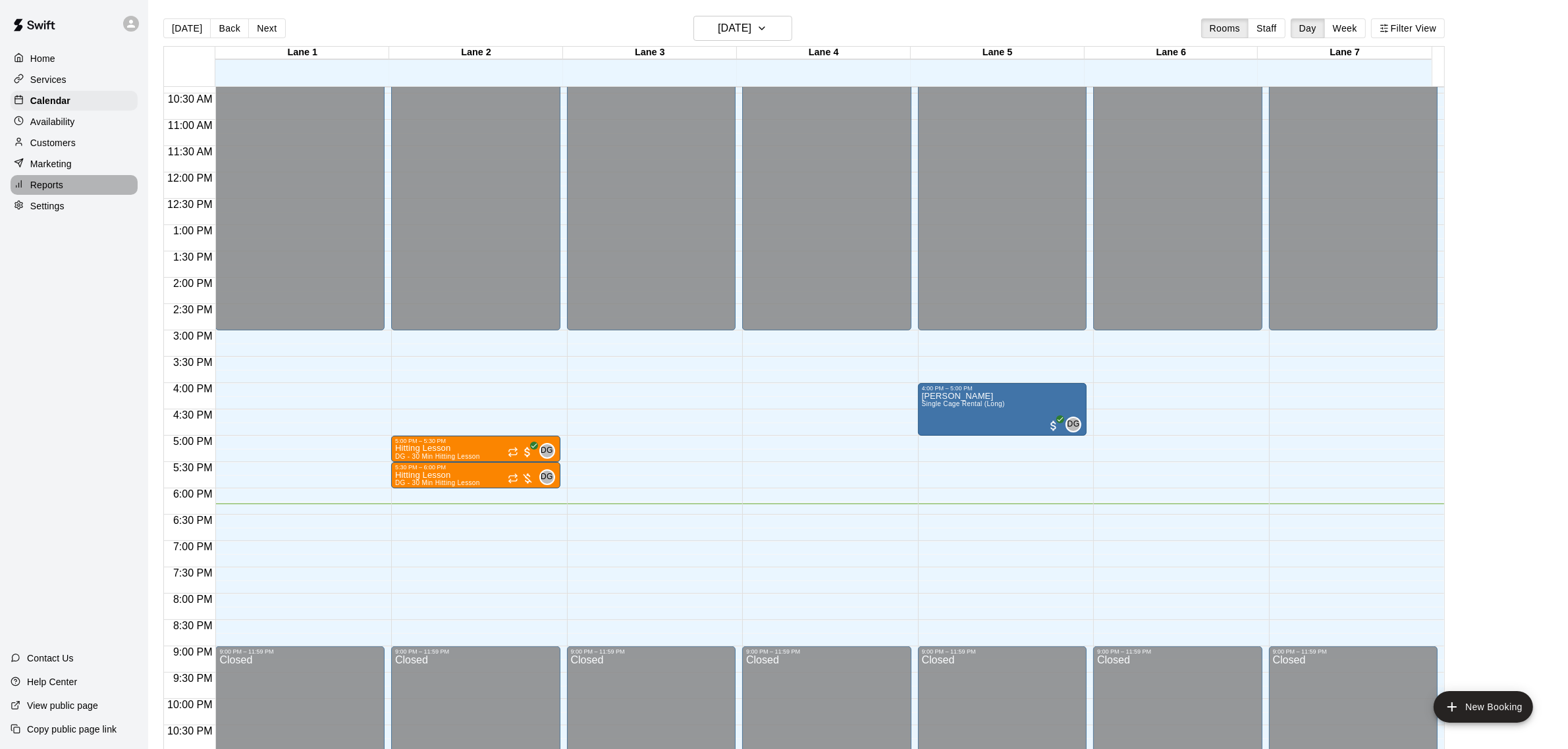
click at [45, 192] on p "Reports" at bounding box center [47, 184] width 33 height 13
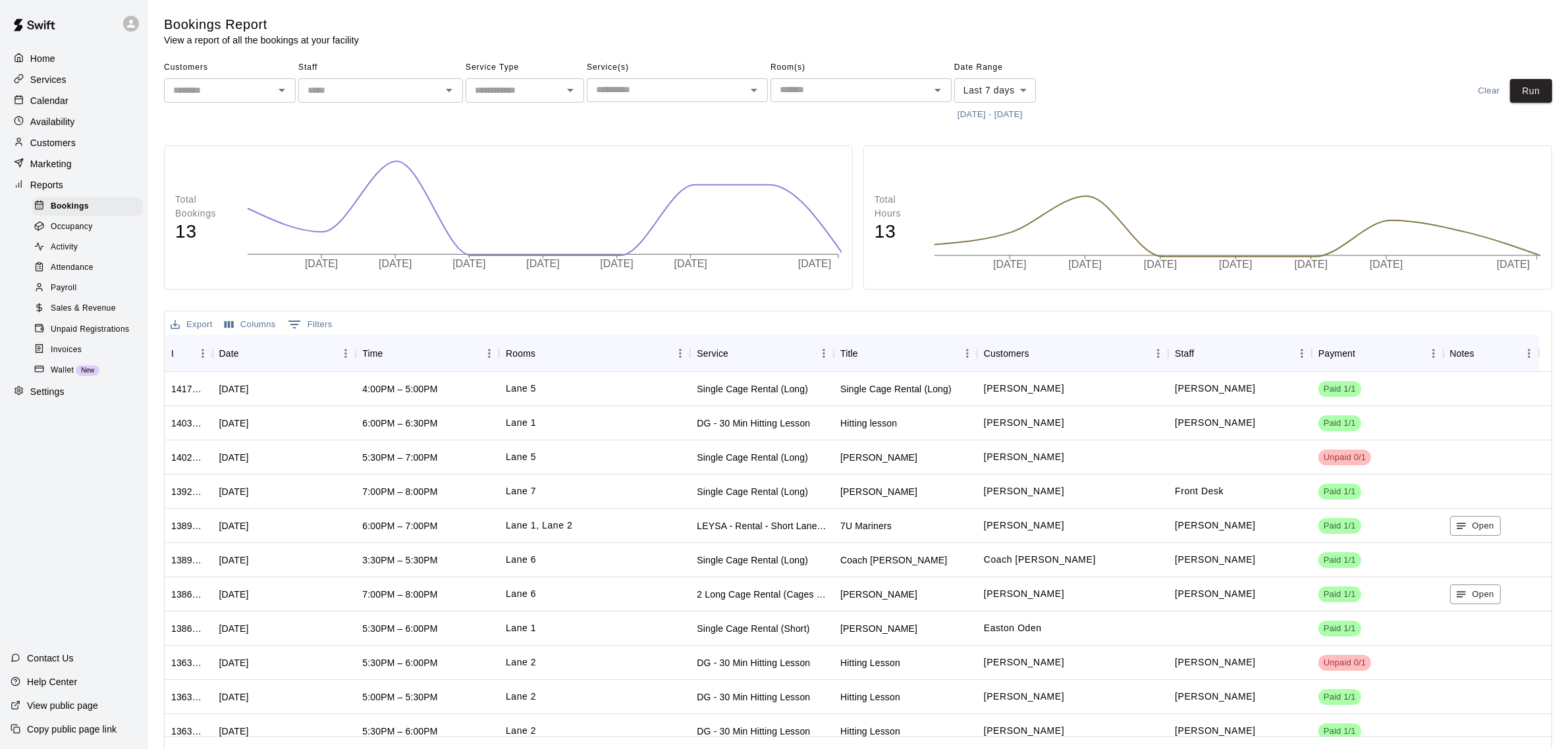
click at [70, 315] on span "Sales & Revenue" at bounding box center [83, 309] width 65 height 13
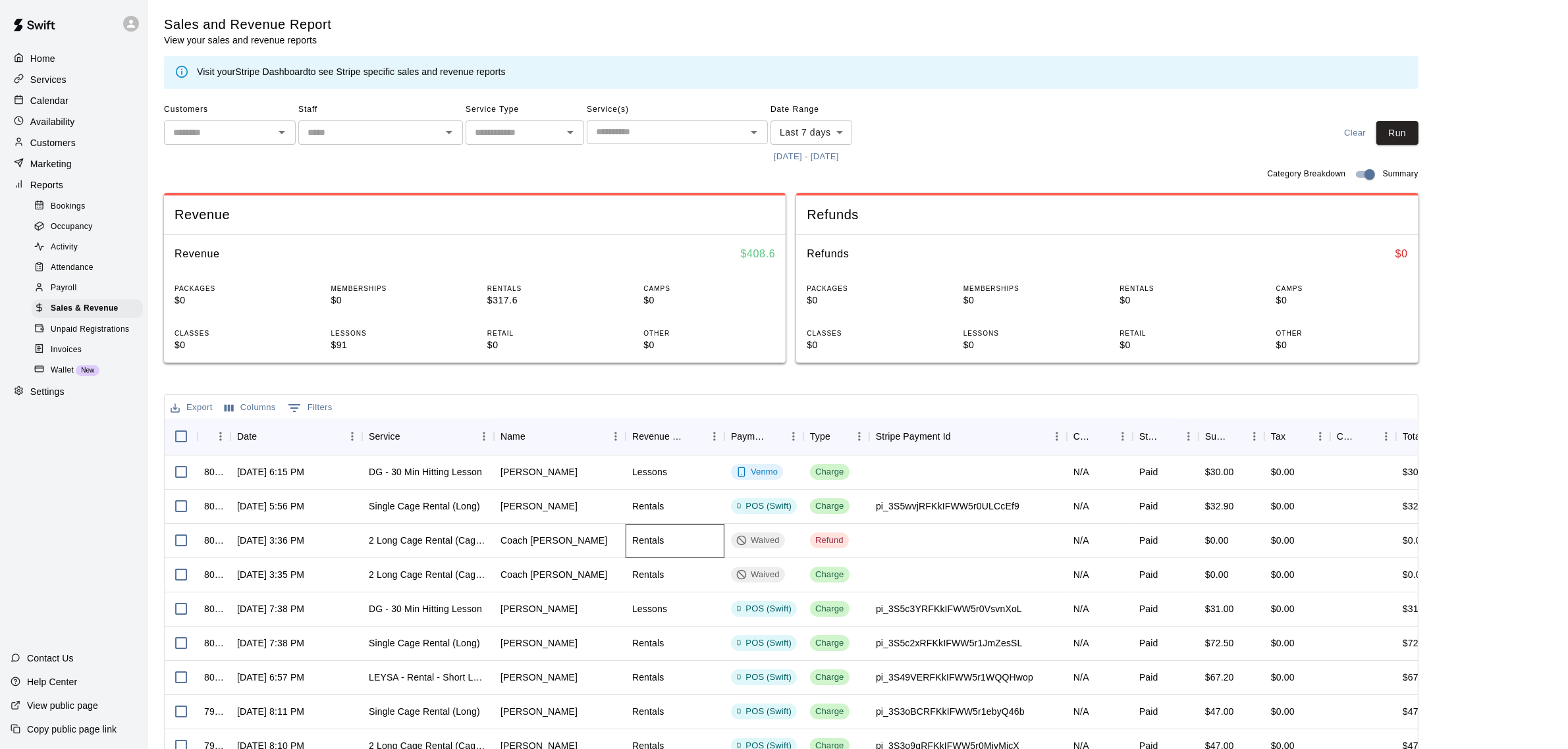
click at [653, 542] on div "Rentals" at bounding box center [648, 540] width 32 height 13
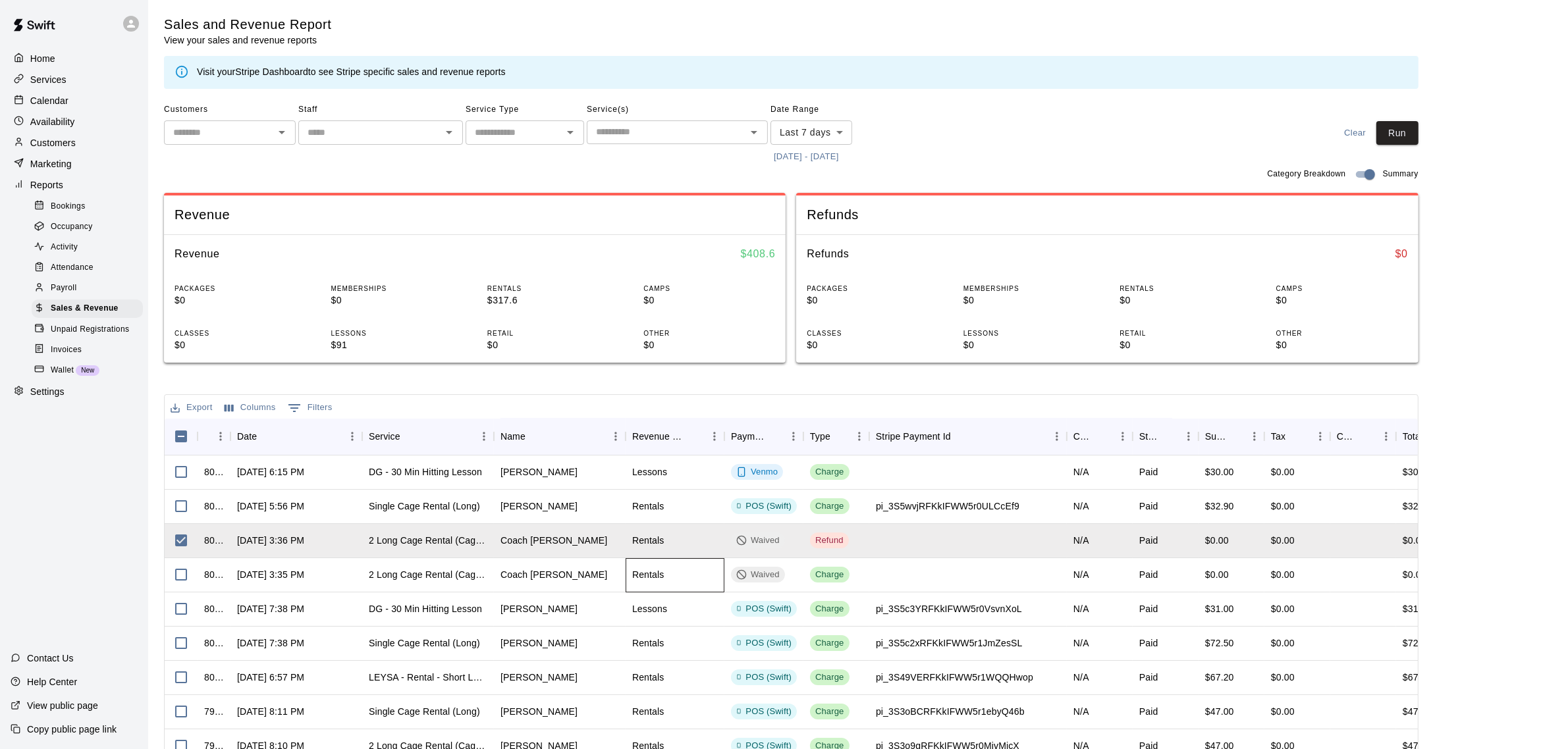
click at [659, 578] on div "Rentals" at bounding box center [648, 575] width 32 height 13
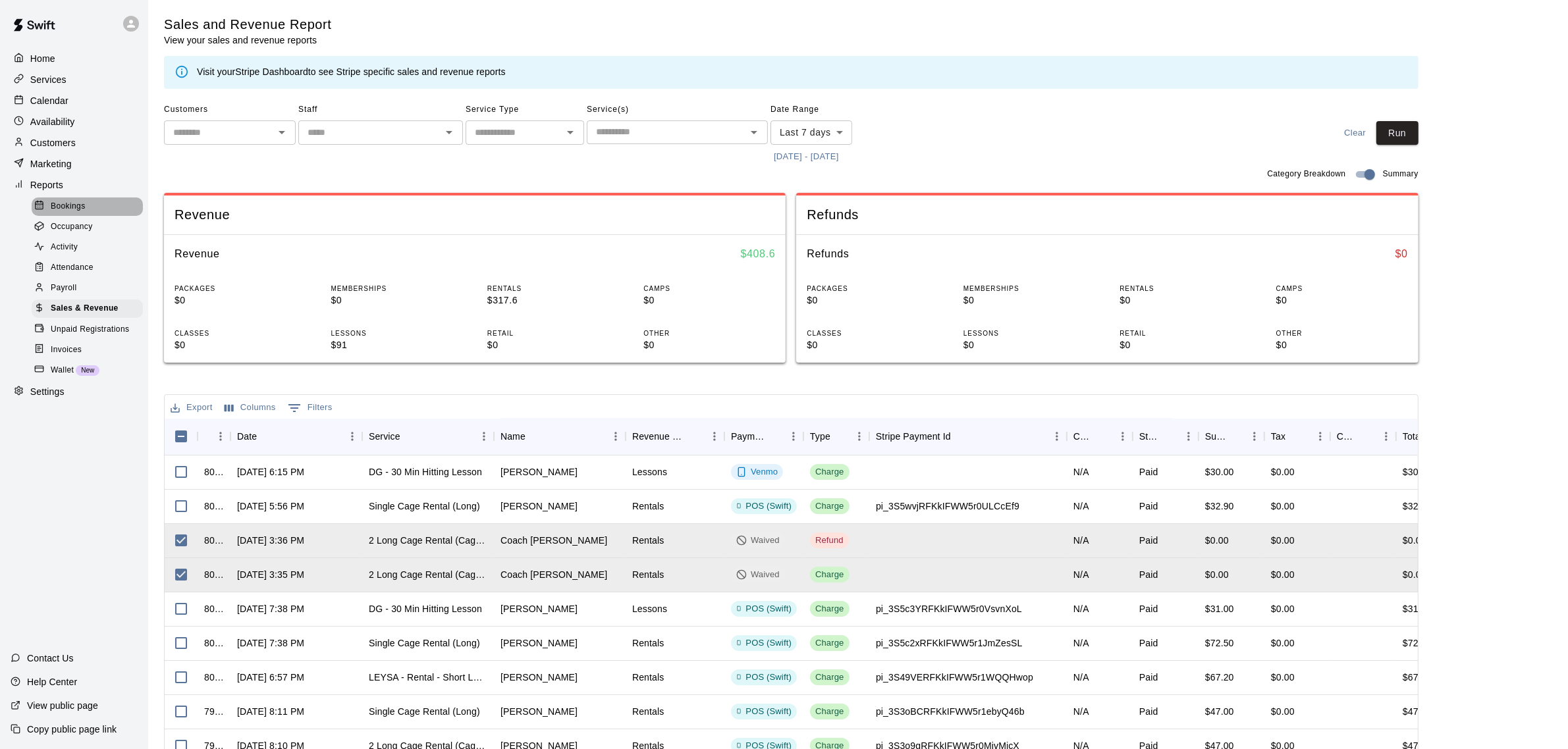
click at [69, 208] on span "Bookings" at bounding box center [68, 207] width 35 height 13
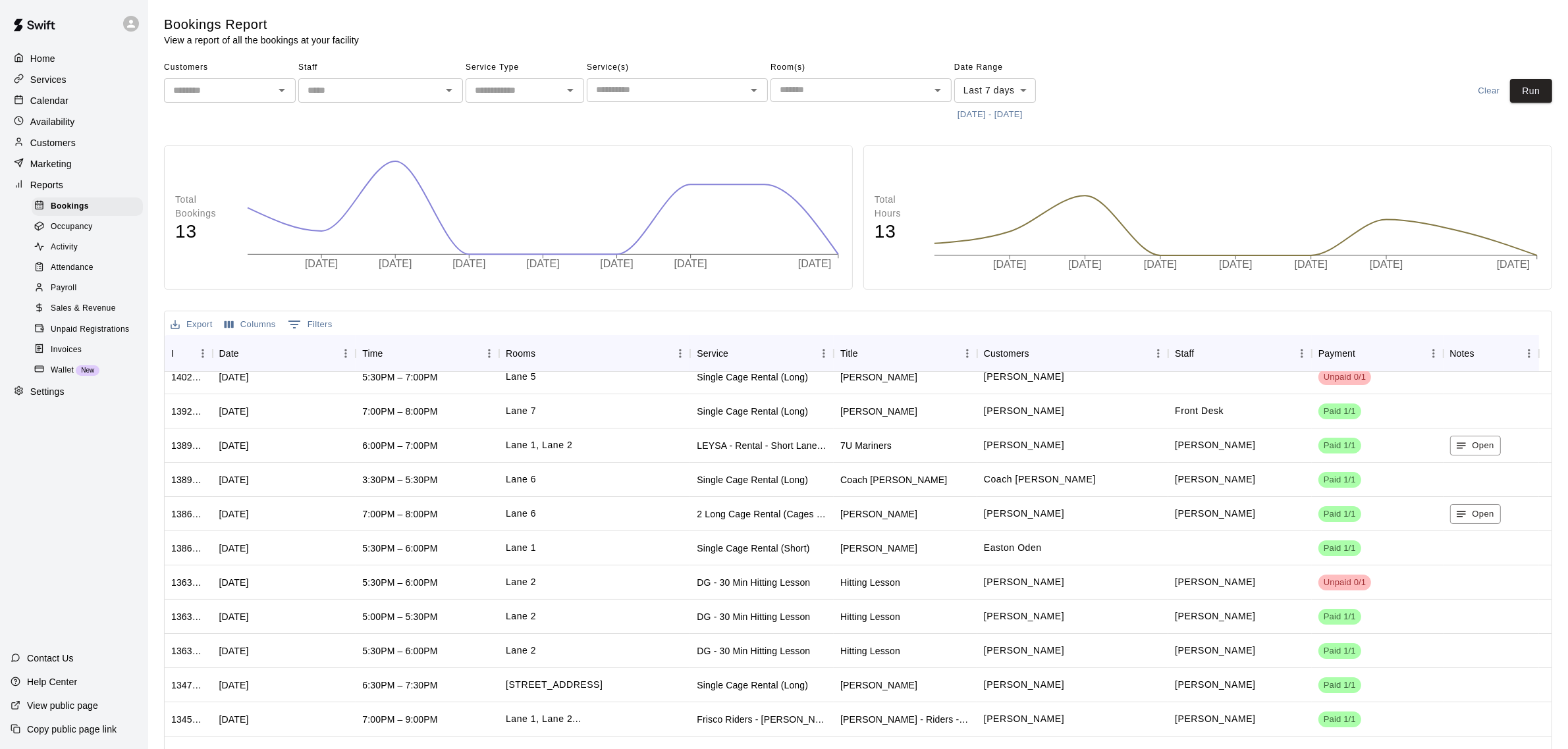
click at [81, 230] on span "Occupancy" at bounding box center [71, 227] width 42 height 13
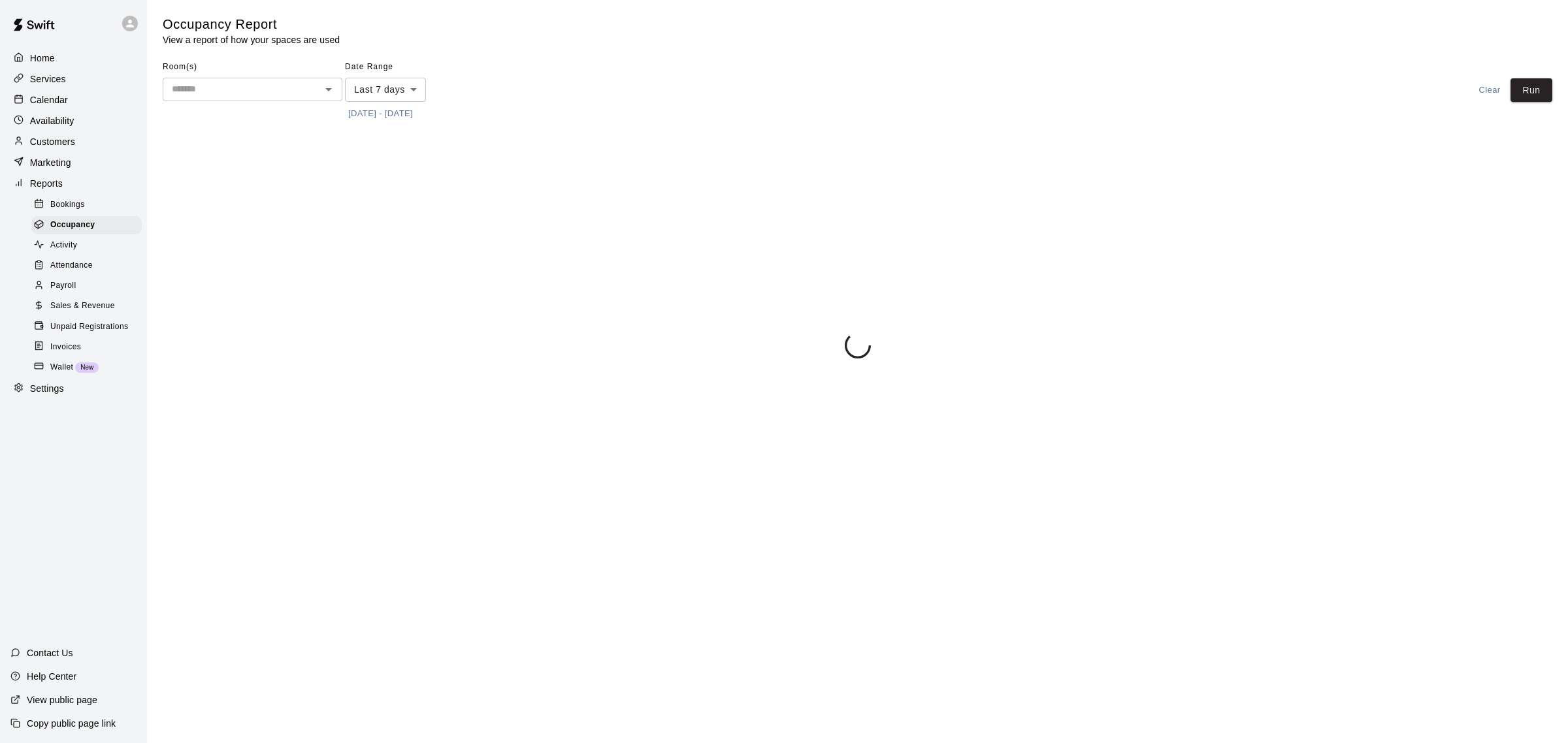
click at [76, 252] on span "Activity" at bounding box center [64, 245] width 27 height 13
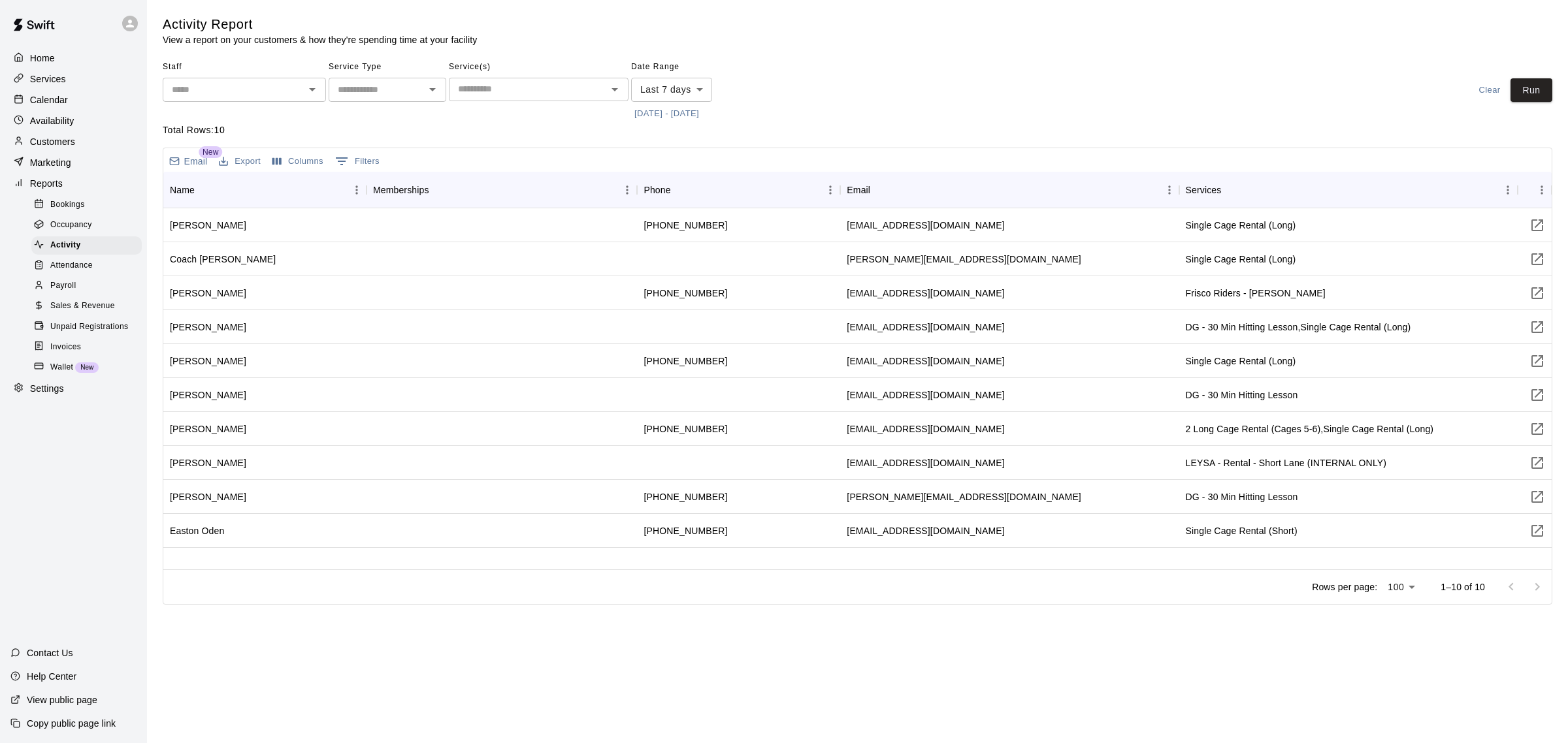
click at [69, 313] on span "Sales & Revenue" at bounding box center [82, 306] width 64 height 13
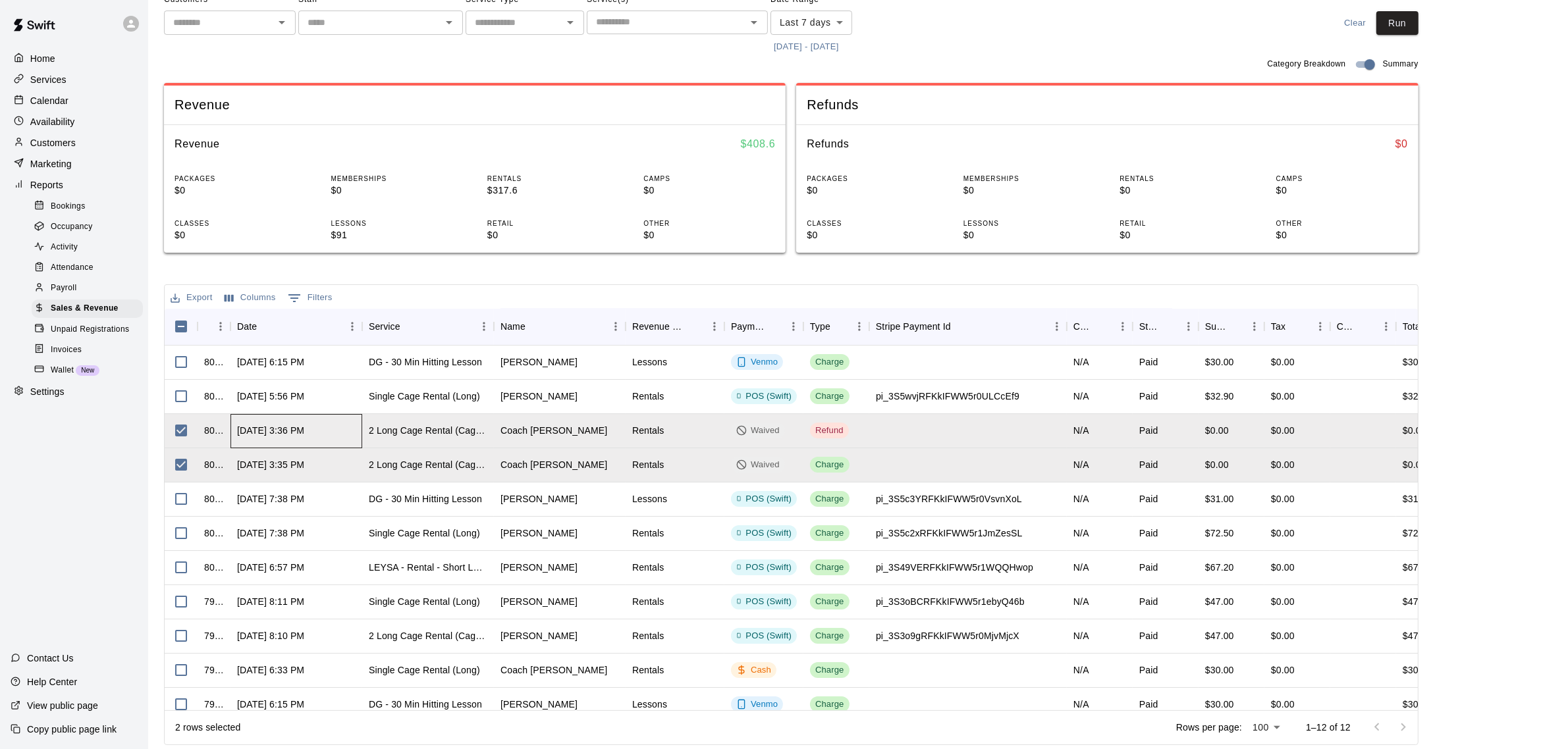
drag, startPoint x: 313, startPoint y: 433, endPoint x: 291, endPoint y: 436, distance: 22.2
click at [291, 436] on div "[DATE] 3:36 PM" at bounding box center [270, 431] width 67 height 13
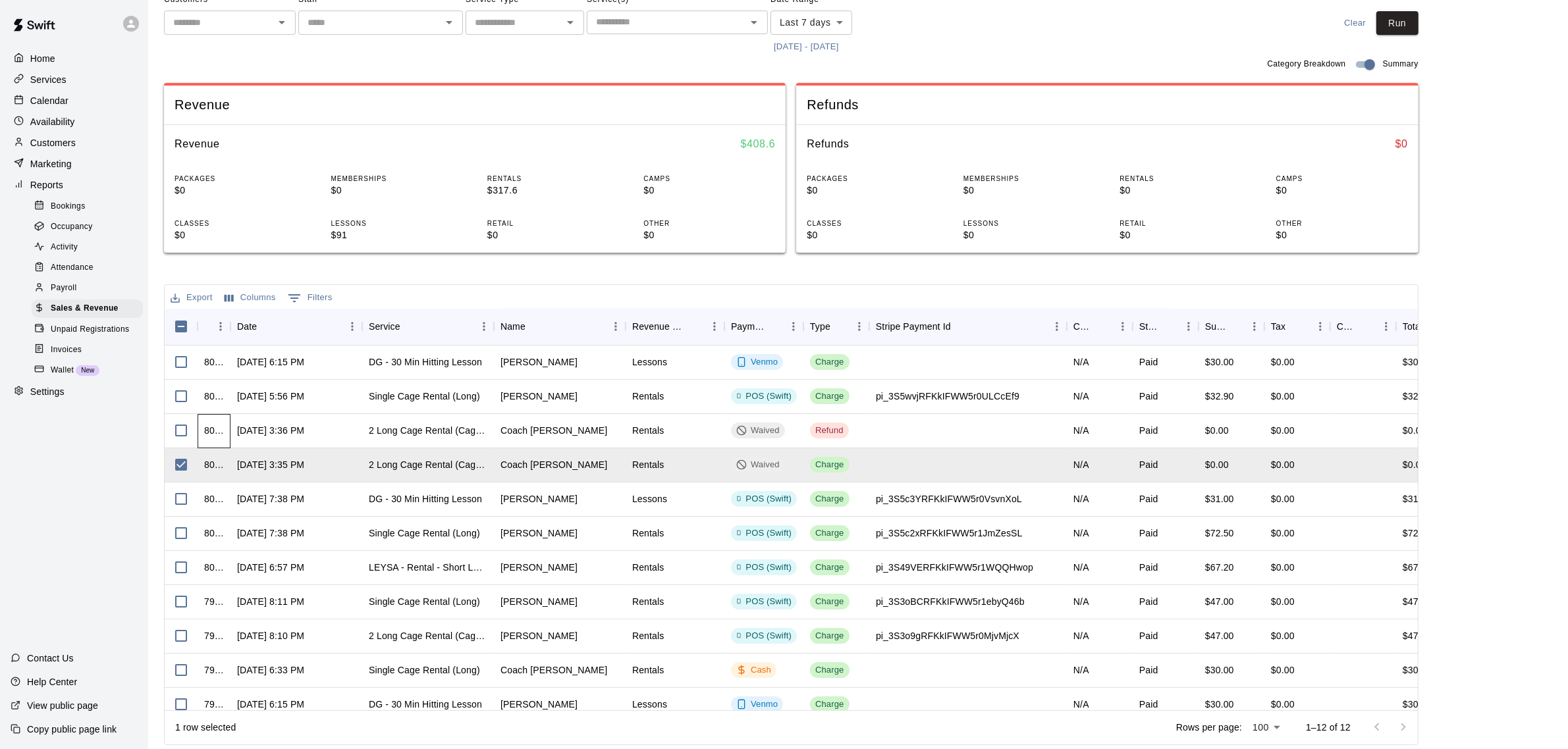
click at [215, 428] on div "809191" at bounding box center [214, 431] width 20 height 13
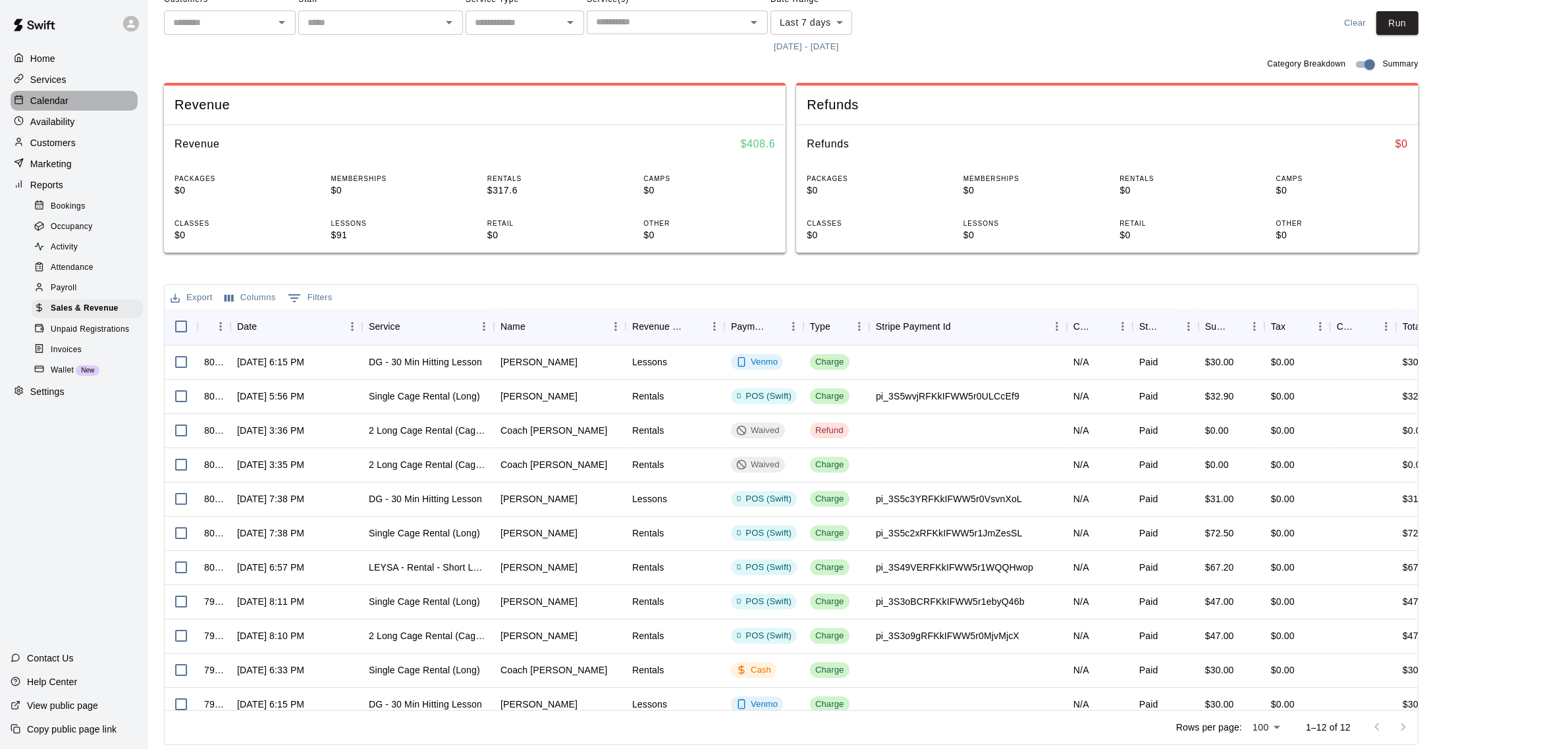
click at [54, 105] on p "Calendar" at bounding box center [49, 101] width 38 height 13
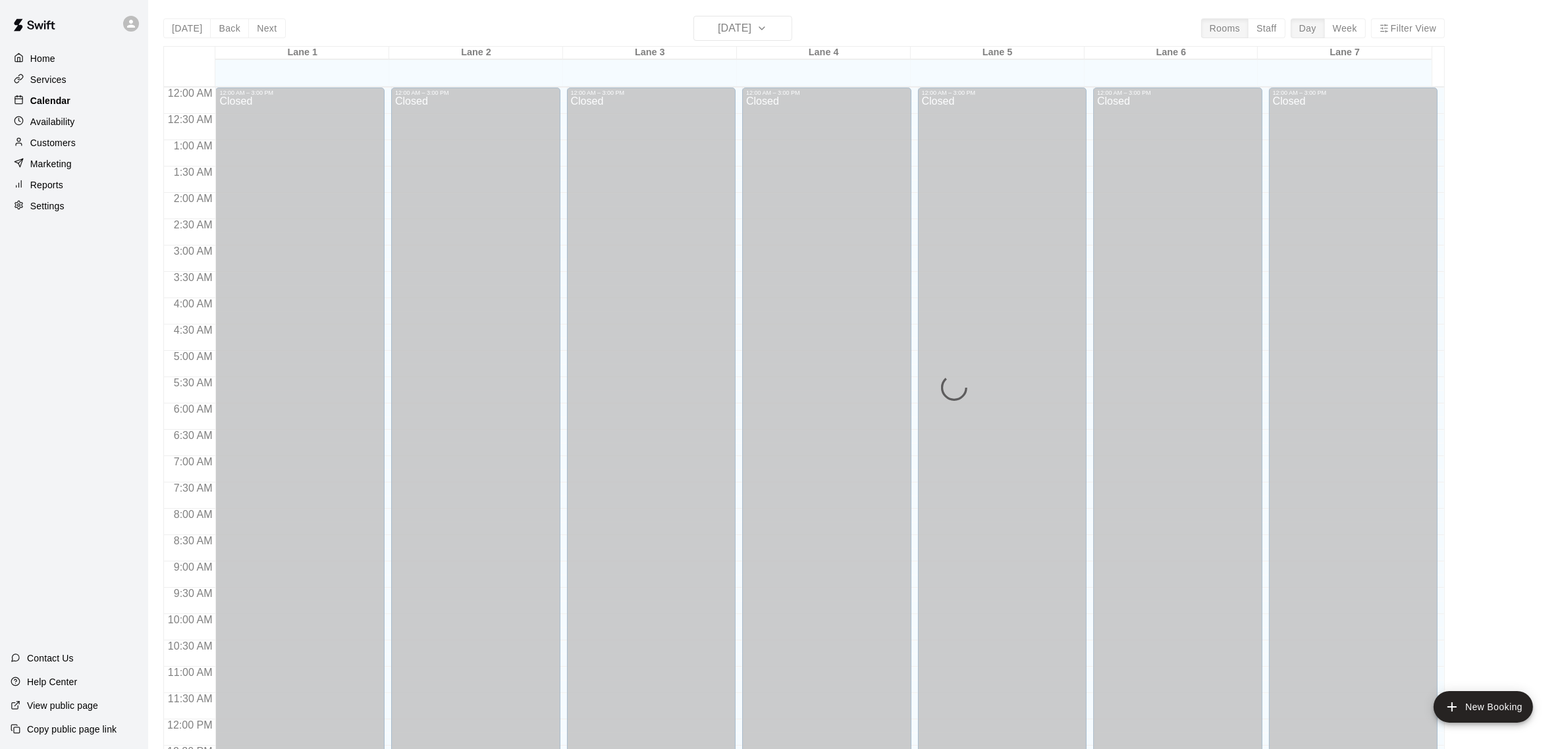
scroll to position [547, 0]
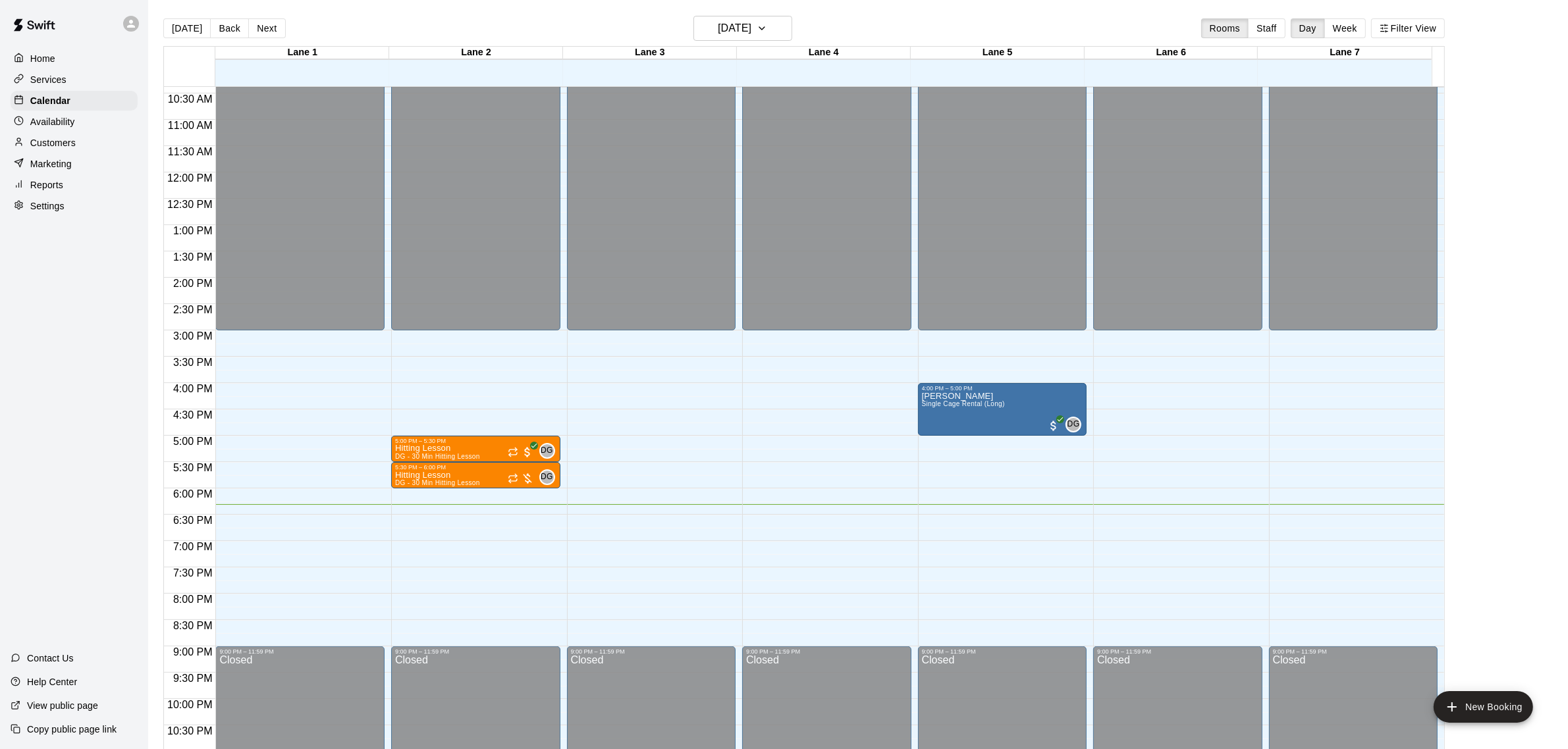
click at [57, 186] on p "Reports" at bounding box center [47, 184] width 33 height 13
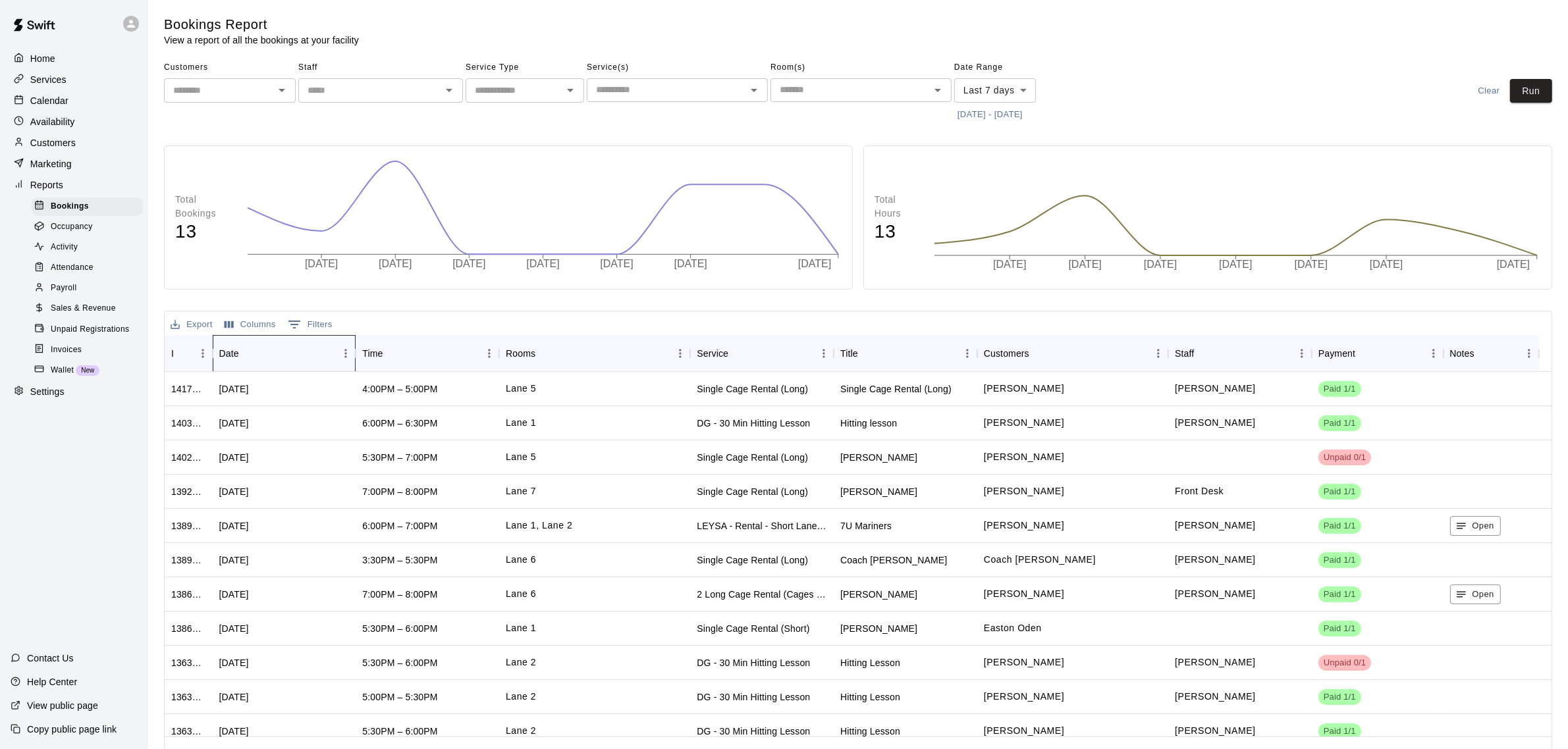
click at [227, 355] on div "Date" at bounding box center [229, 353] width 20 height 37
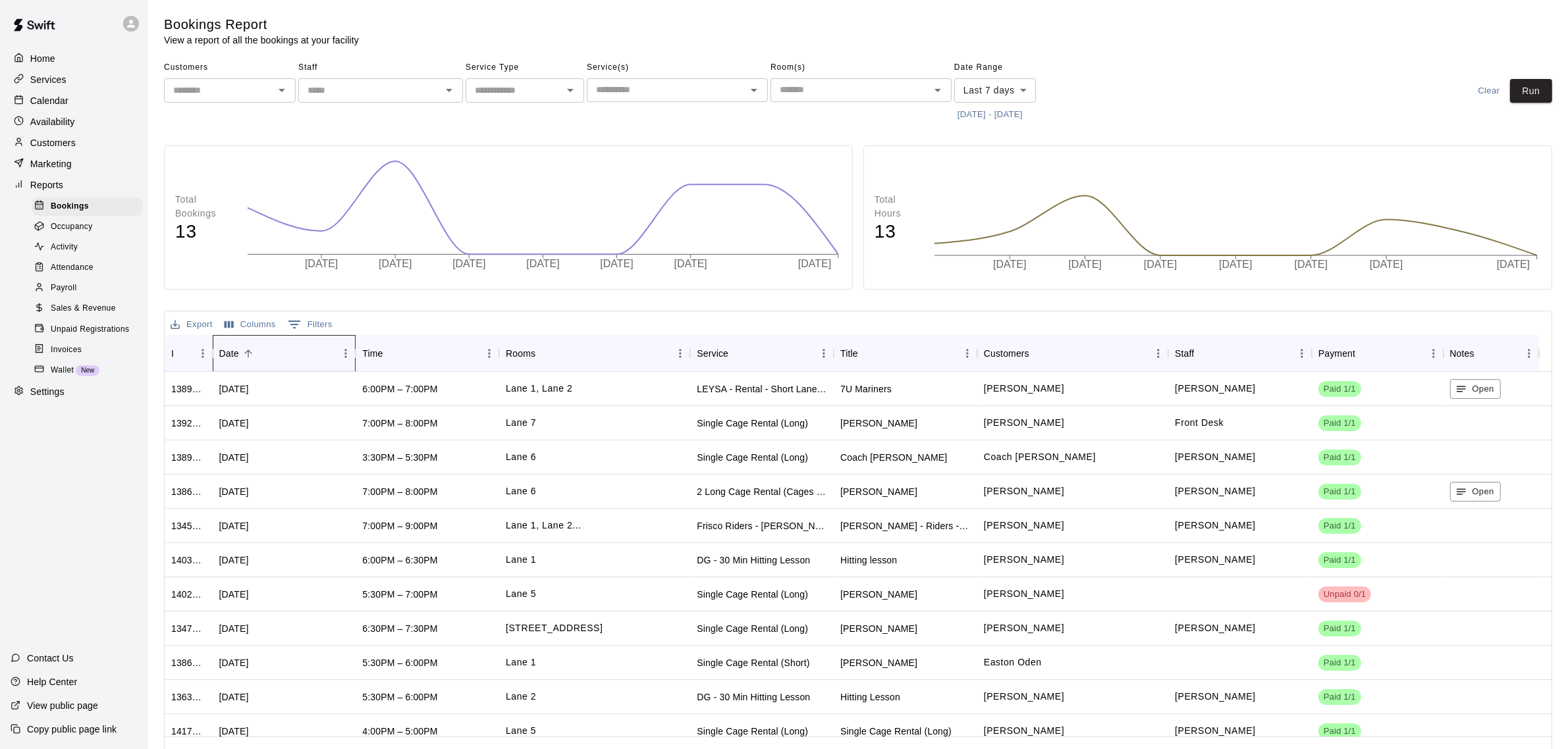
click at [235, 355] on div "Date" at bounding box center [229, 353] width 20 height 37
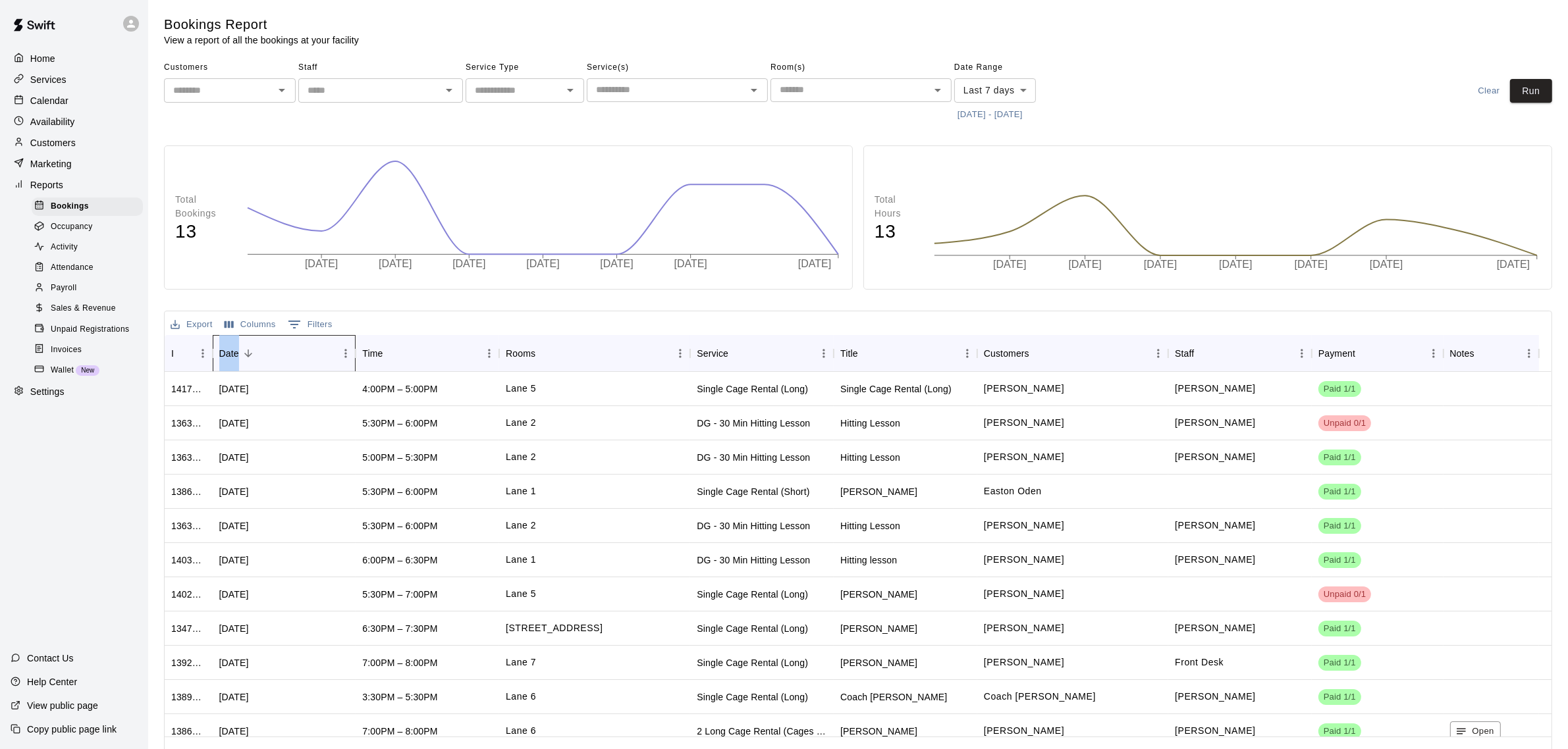
click at [235, 355] on div "Date" at bounding box center [229, 353] width 20 height 37
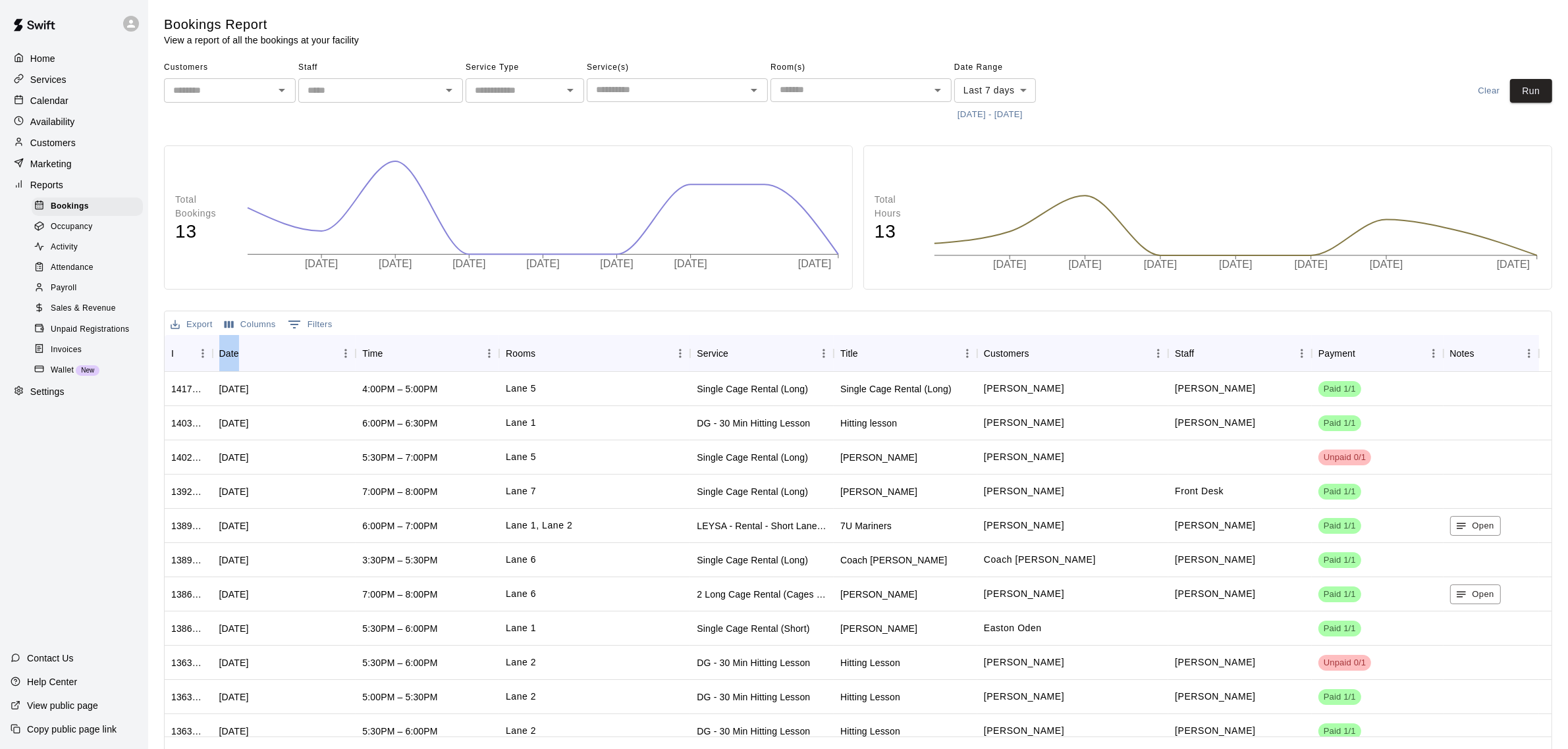
click at [51, 99] on p "Calendar" at bounding box center [49, 101] width 38 height 13
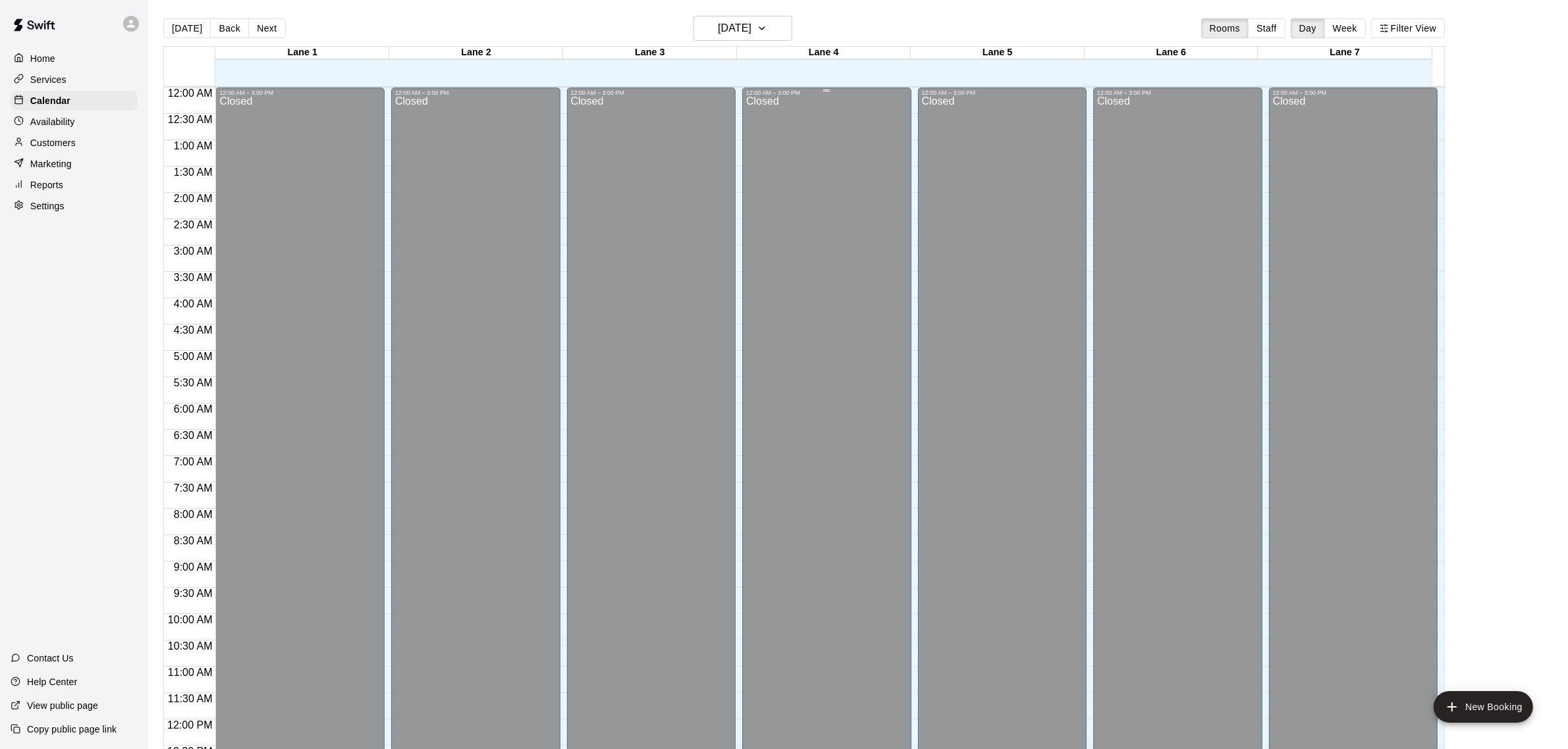
scroll to position [547, 0]
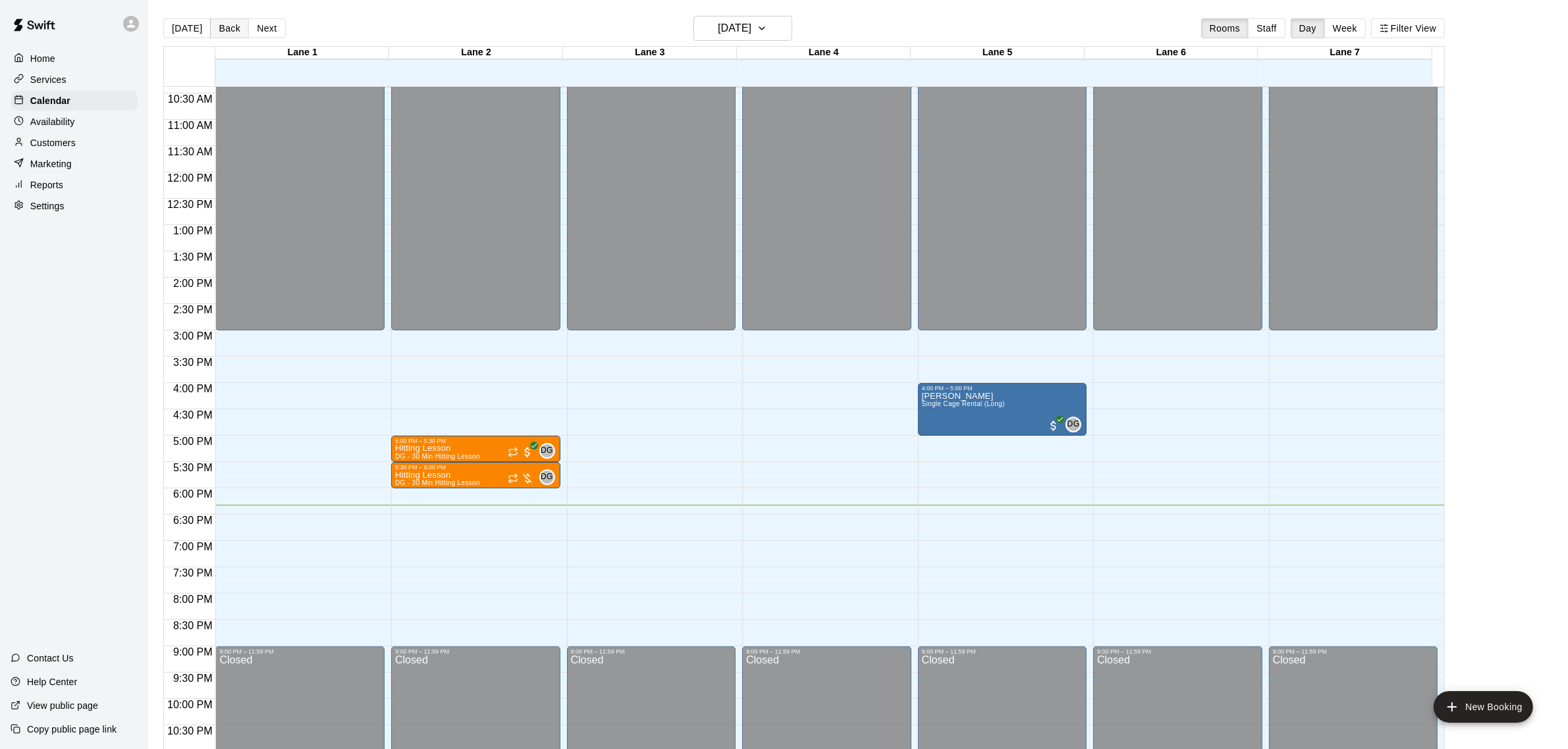
click at [231, 25] on button "Back" at bounding box center [229, 28] width 39 height 20
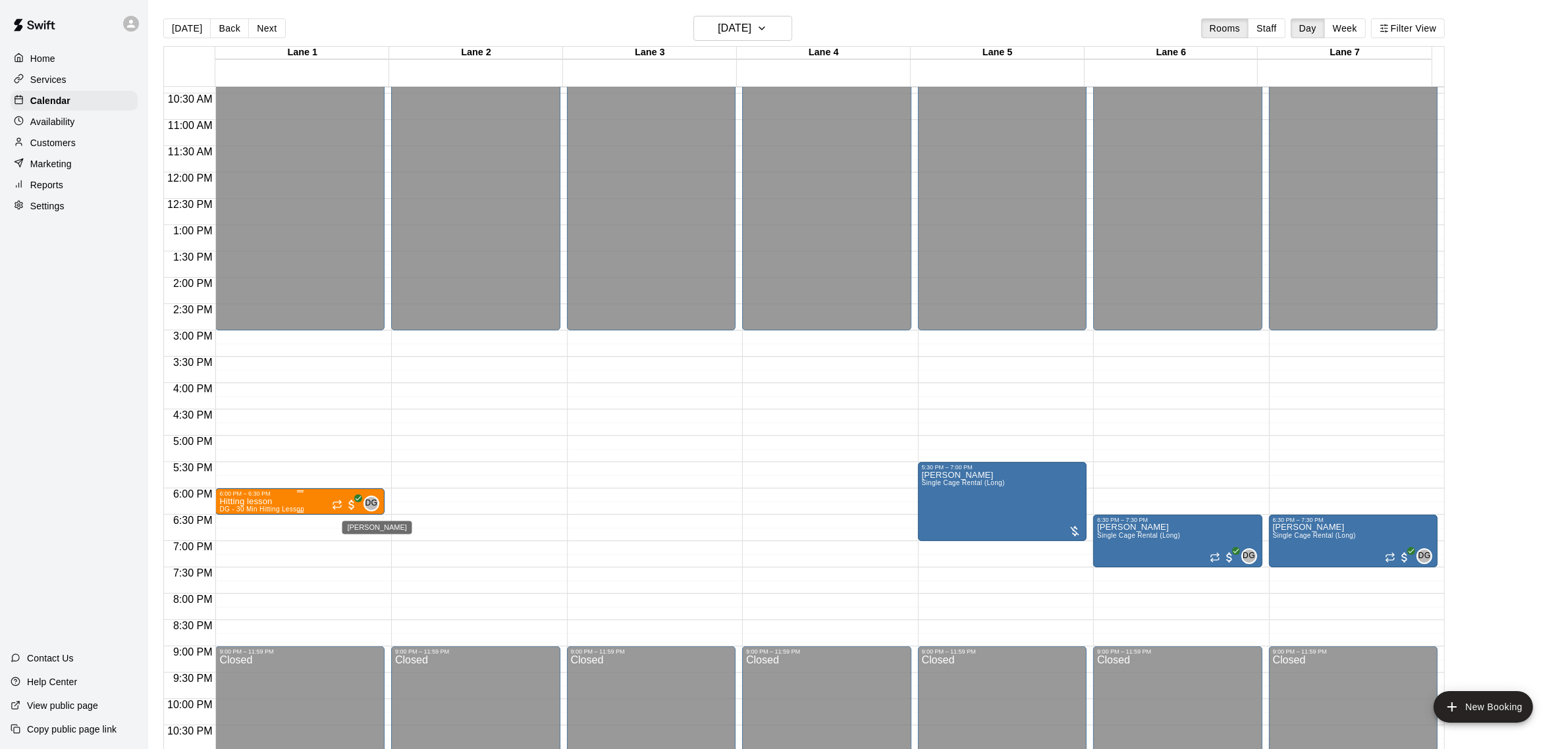
click at [370, 505] on span "DG" at bounding box center [372, 504] width 13 height 13
click at [379, 542] on img "edit" at bounding box center [378, 541] width 15 height 15
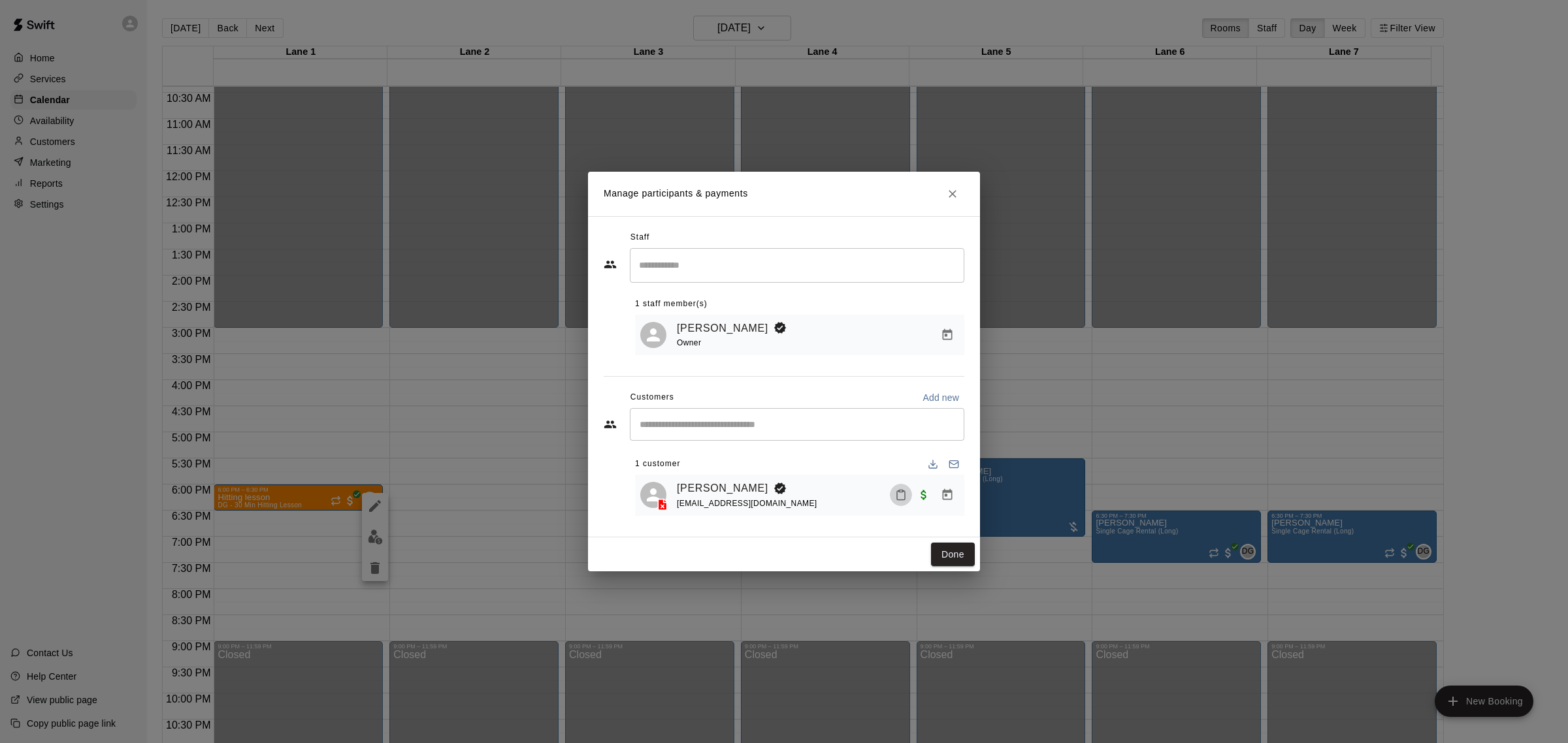
click at [899, 495] on icon "Mark attendance" at bounding box center [900, 495] width 12 height 12
click at [925, 507] on li "[PERSON_NAME] attended" at bounding box center [982, 501] width 153 height 21
click at [945, 481] on div "[PERSON_NAME] H [EMAIL_ADDRESS][DOMAIN_NAME]" at bounding box center [818, 495] width 282 height 31
click at [948, 497] on icon "Manage bookings & payment" at bounding box center [947, 495] width 13 height 13
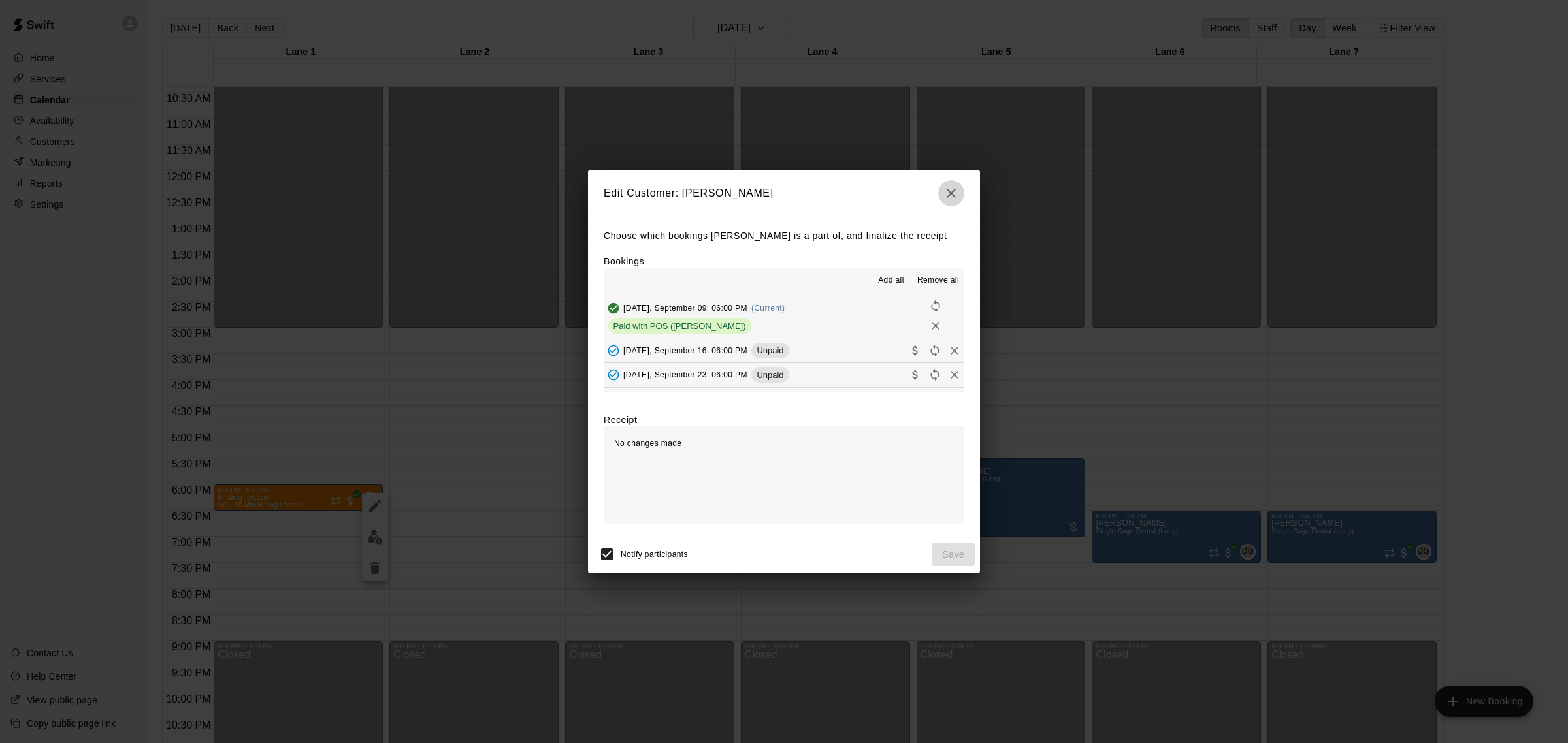
click at [958, 191] on icon "button" at bounding box center [951, 193] width 16 height 16
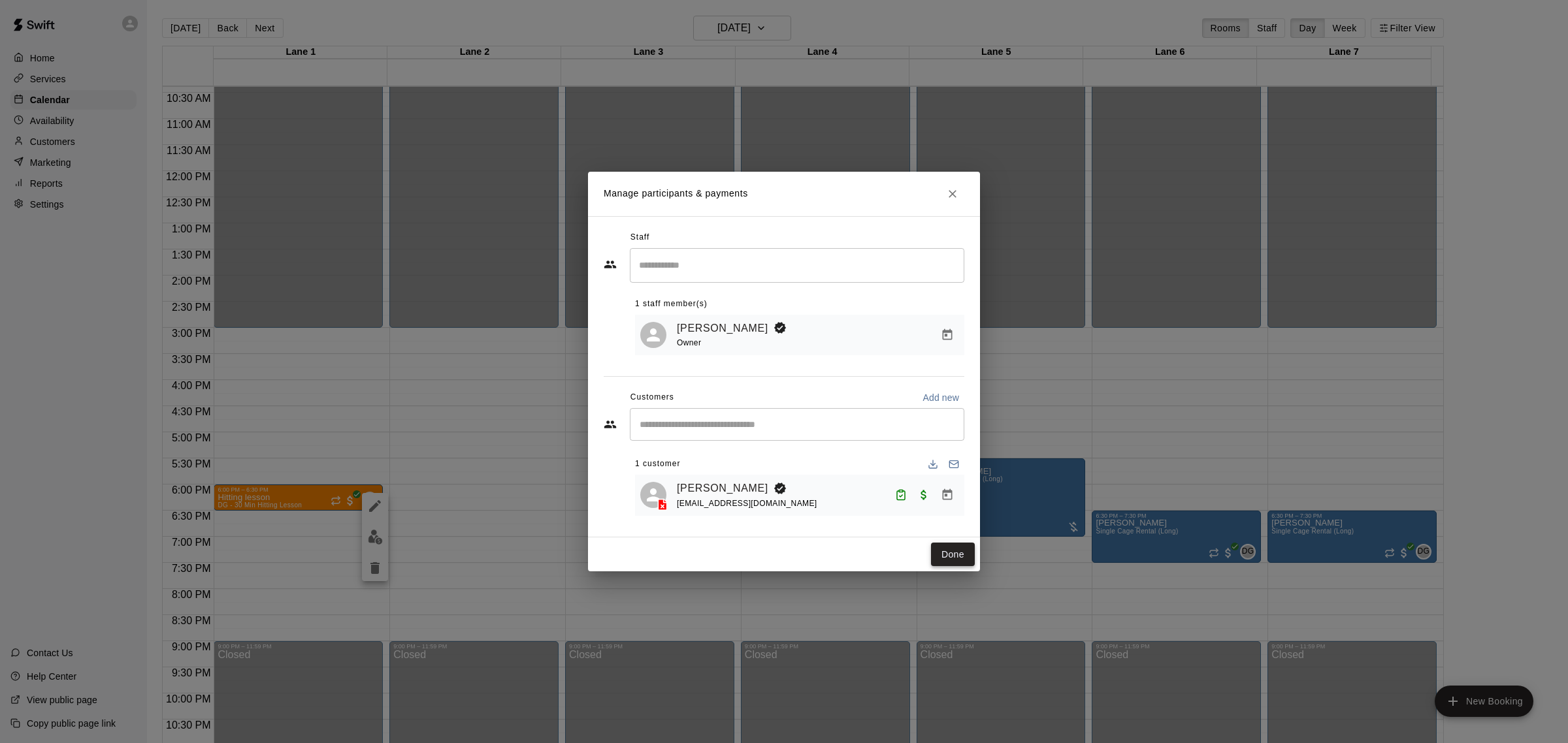
click at [947, 552] on button "Done" at bounding box center [953, 555] width 44 height 24
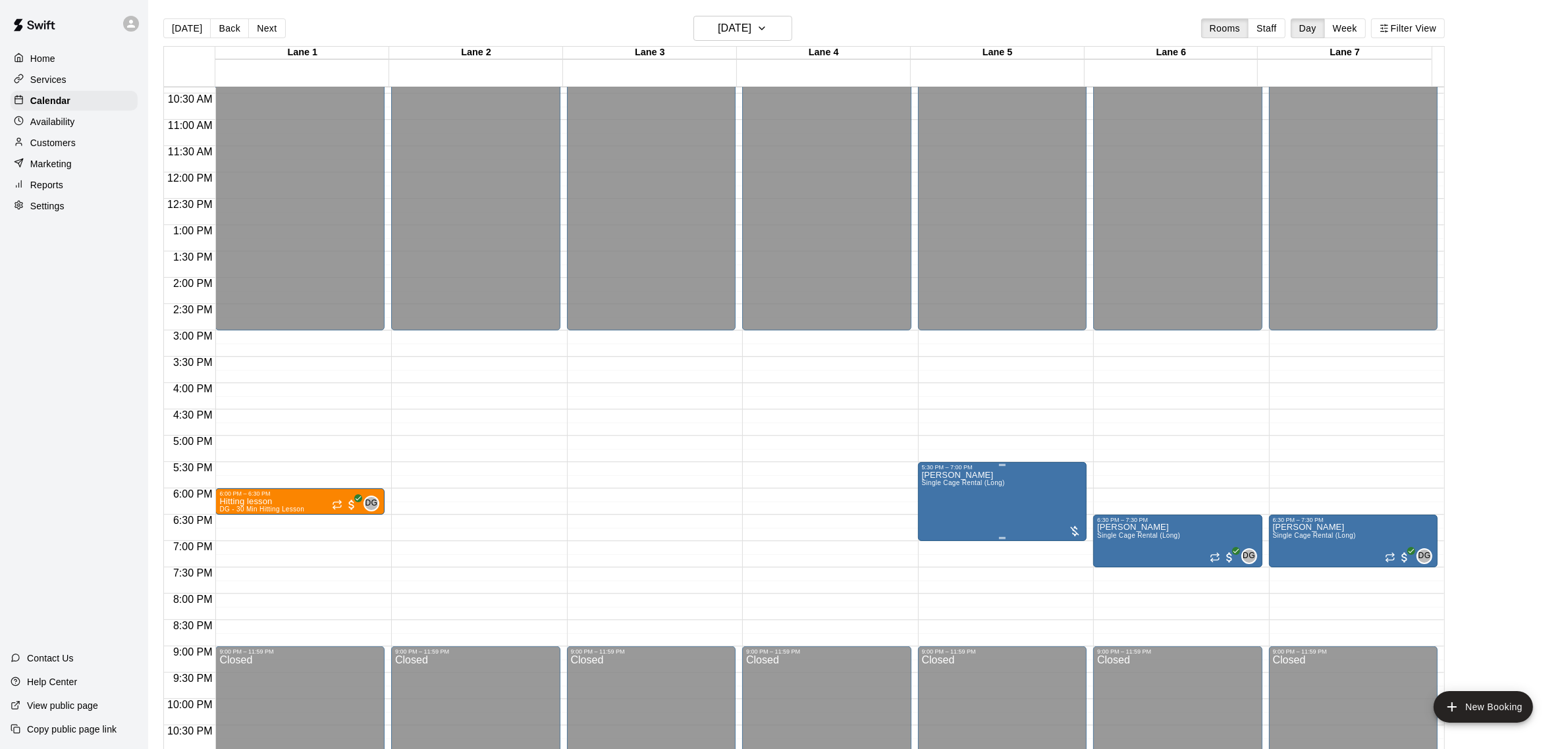
click at [926, 517] on button "edit" at bounding box center [934, 518] width 26 height 25
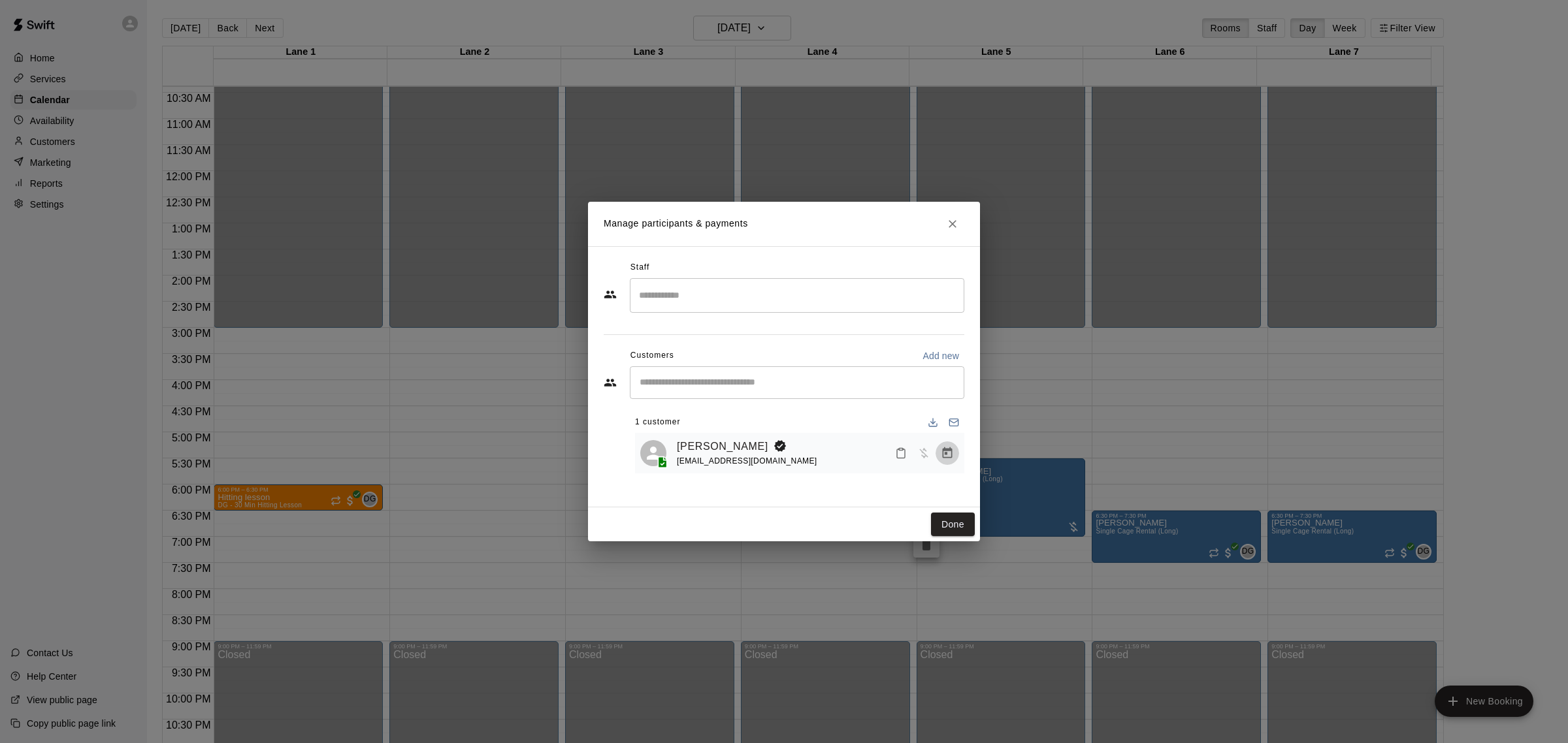
click at [949, 452] on icon "Manage bookings & payment" at bounding box center [947, 453] width 13 height 13
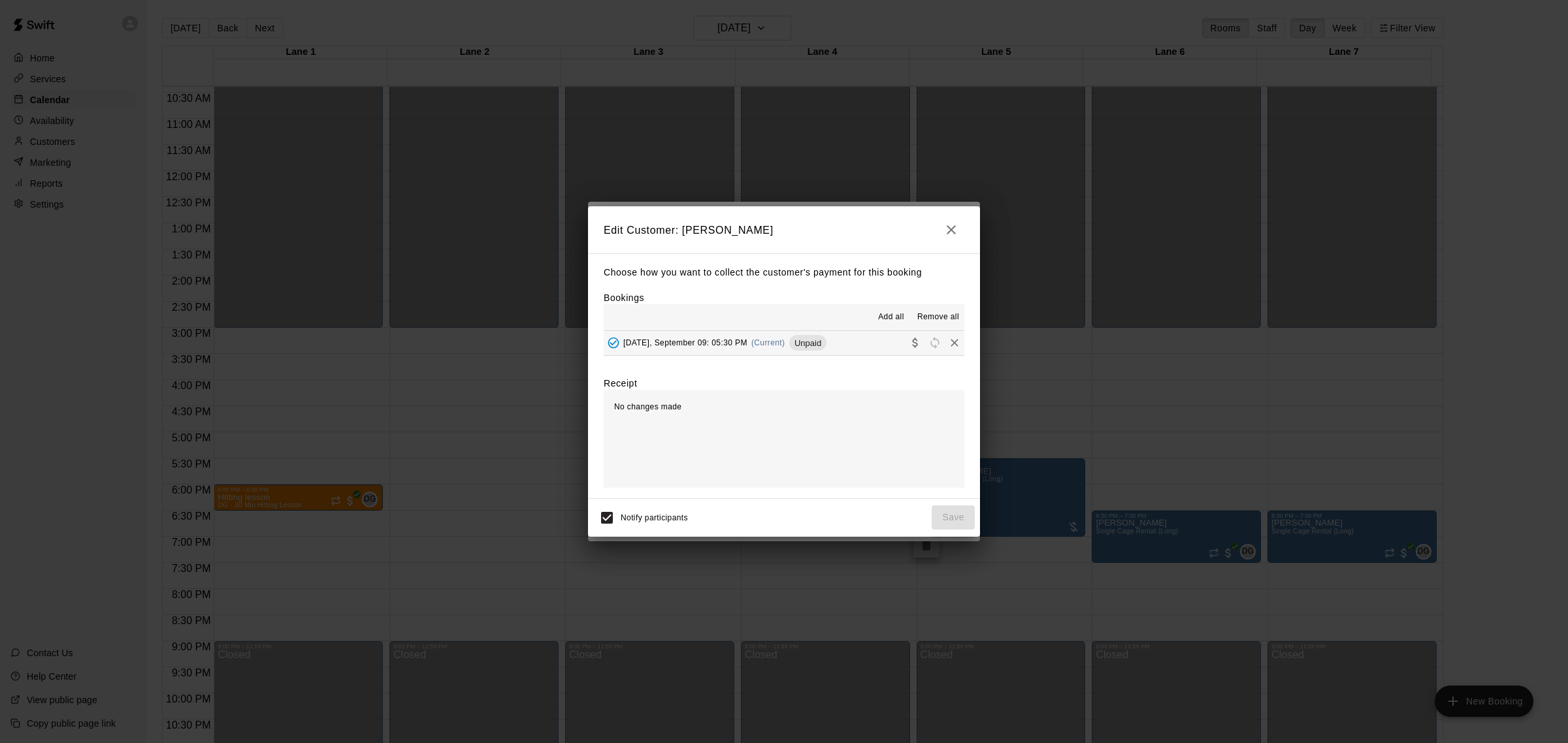
click at [851, 338] on button "[DATE], September 09: 05:30 PM (Current) Unpaid" at bounding box center [783, 343] width 361 height 24
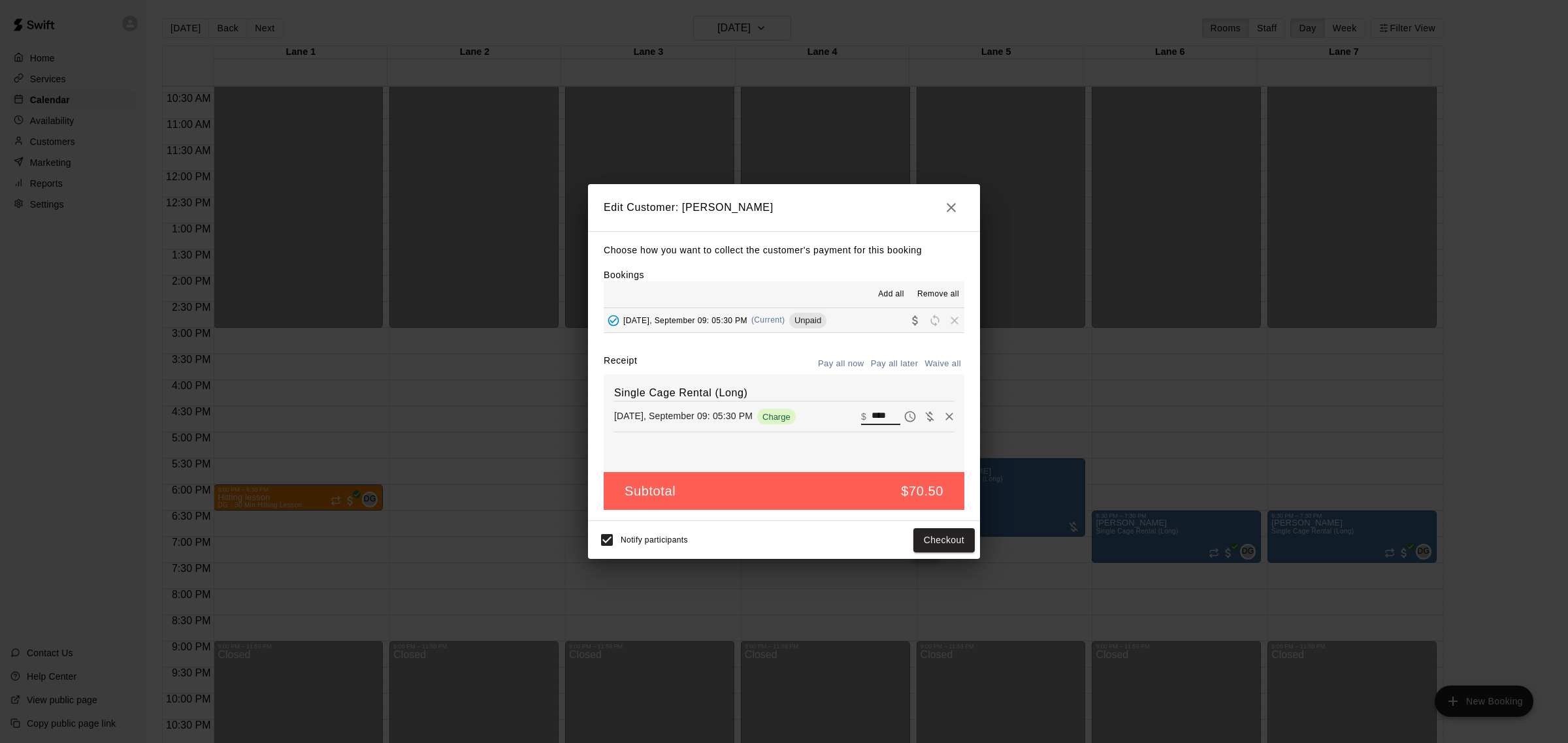
drag, startPoint x: 859, startPoint y: 418, endPoint x: 919, endPoint y: 413, distance: 60.2
click at [897, 418] on div "​ $ ****" at bounding box center [907, 416] width 93 height 20
type input "*****"
click at [941, 547] on button "Checkout" at bounding box center [944, 540] width 61 height 24
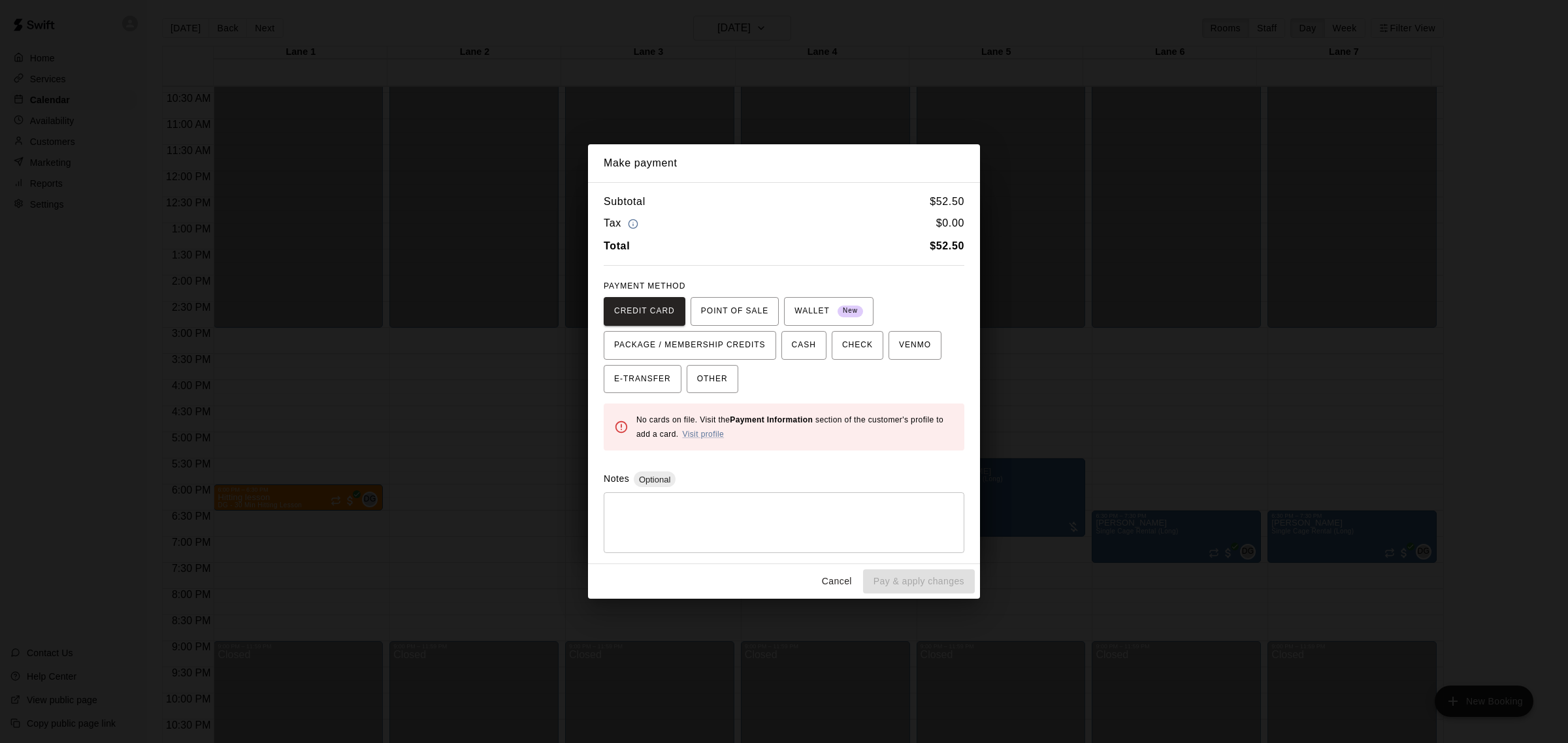
click at [899, 360] on div "CREDIT CARD POINT OF SALE WALLET New PACKAGE / MEMBERSHIP CREDITS CASH CHECK VE…" at bounding box center [783, 345] width 361 height 97
click at [903, 355] on span "VENMO" at bounding box center [914, 346] width 32 height 21
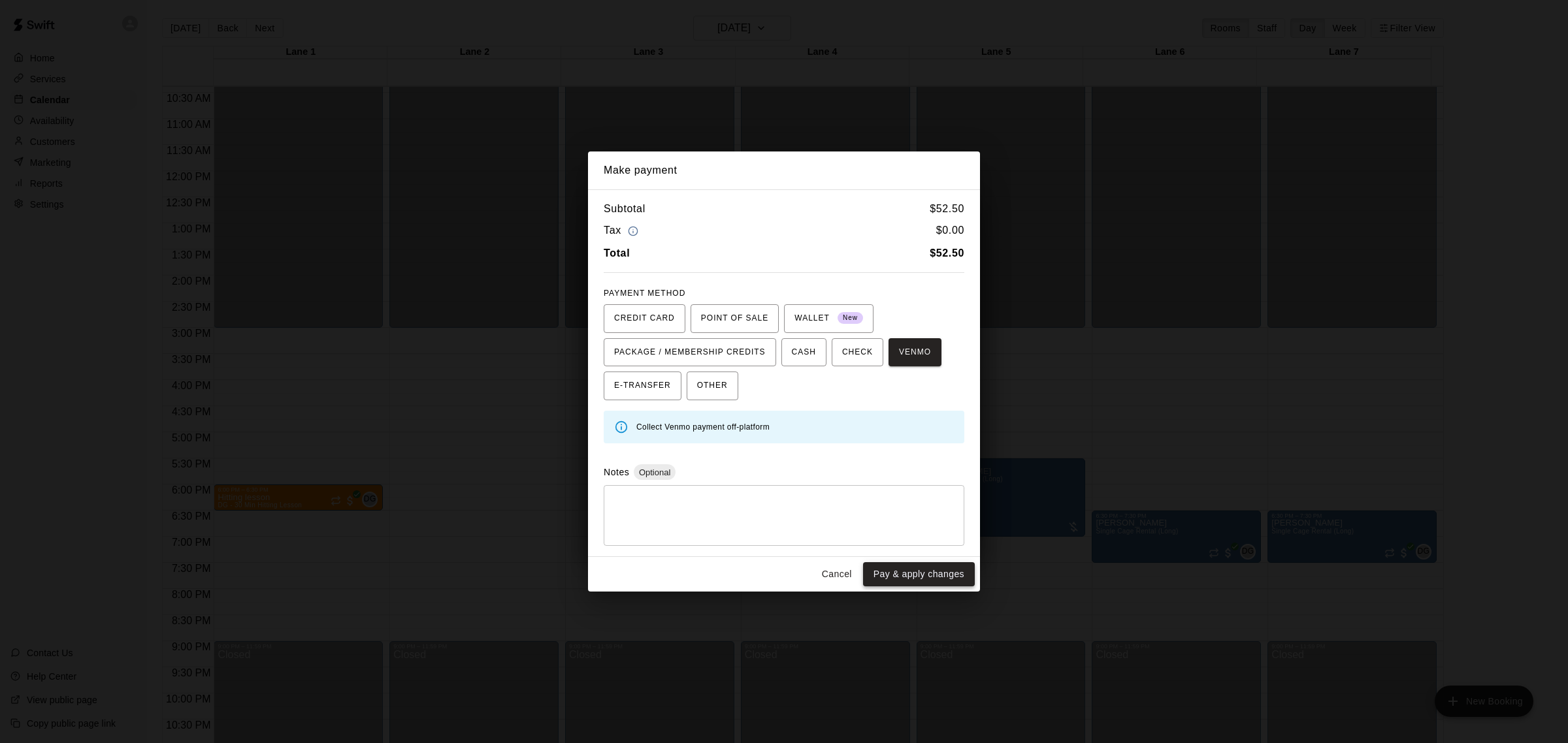
click at [882, 570] on button "Pay & apply changes" at bounding box center [919, 574] width 112 height 24
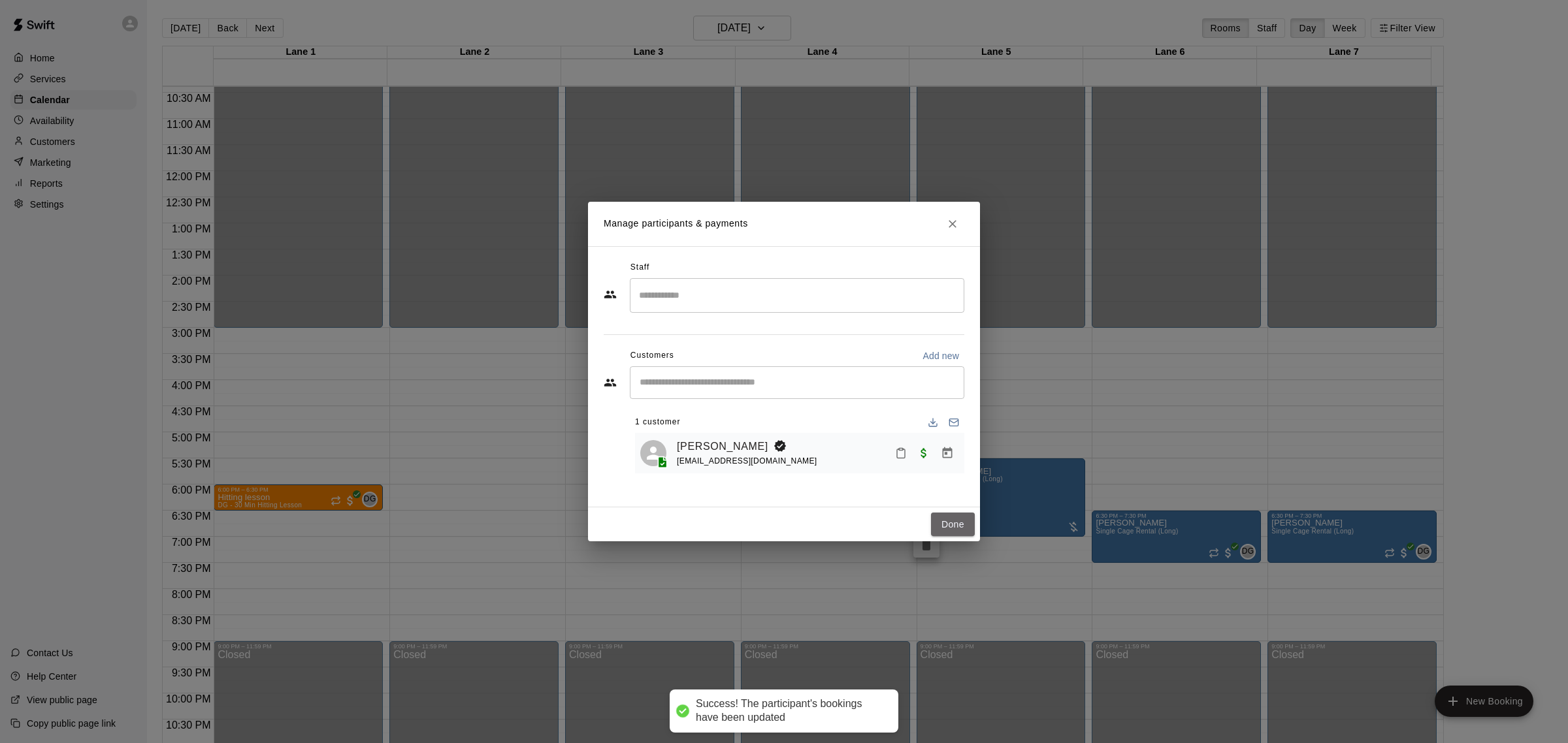
drag, startPoint x: 968, startPoint y: 533, endPoint x: 975, endPoint y: 533, distance: 7.0
click at [968, 533] on button "Done" at bounding box center [953, 525] width 44 height 24
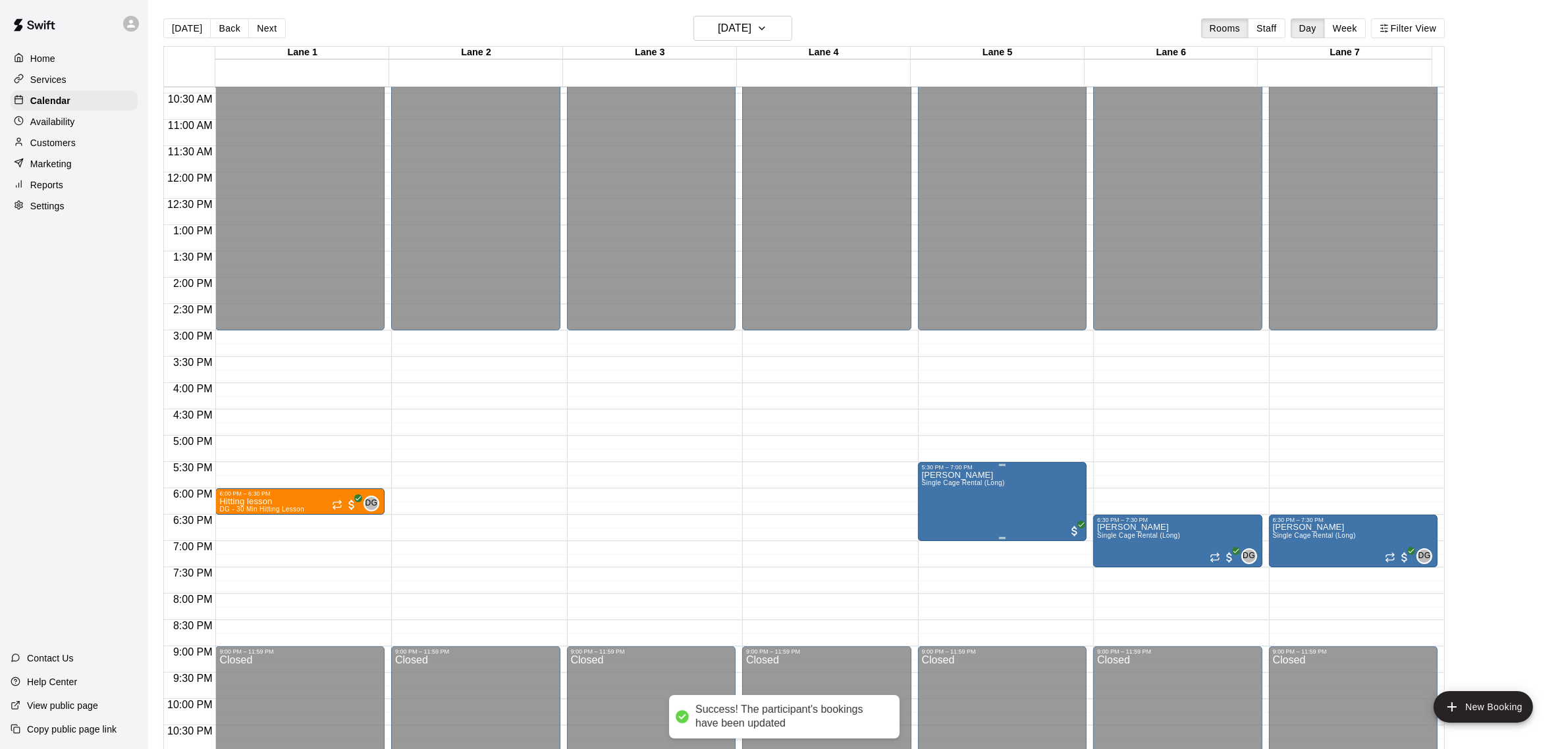
click at [1068, 537] on span "All customers have paid" at bounding box center [1075, 531] width 13 height 13
click at [1075, 573] on img "edit" at bounding box center [1079, 569] width 15 height 15
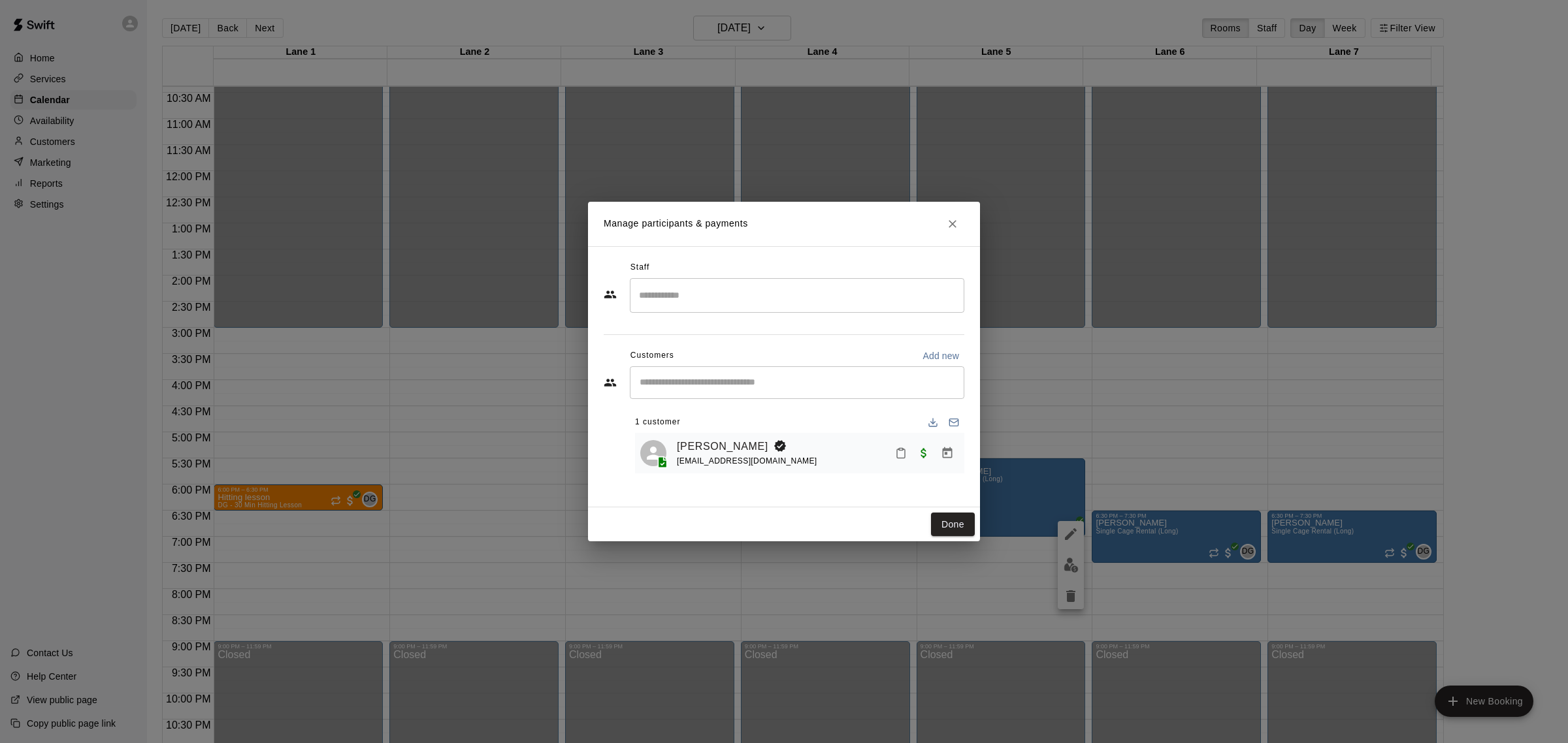
click at [903, 459] on icon "Mark attendance" at bounding box center [901, 454] width 8 height 9
click at [936, 464] on p "[PERSON_NAME] attended" at bounding box center [991, 461] width 115 height 13
click at [954, 522] on button "Done" at bounding box center [953, 525] width 44 height 24
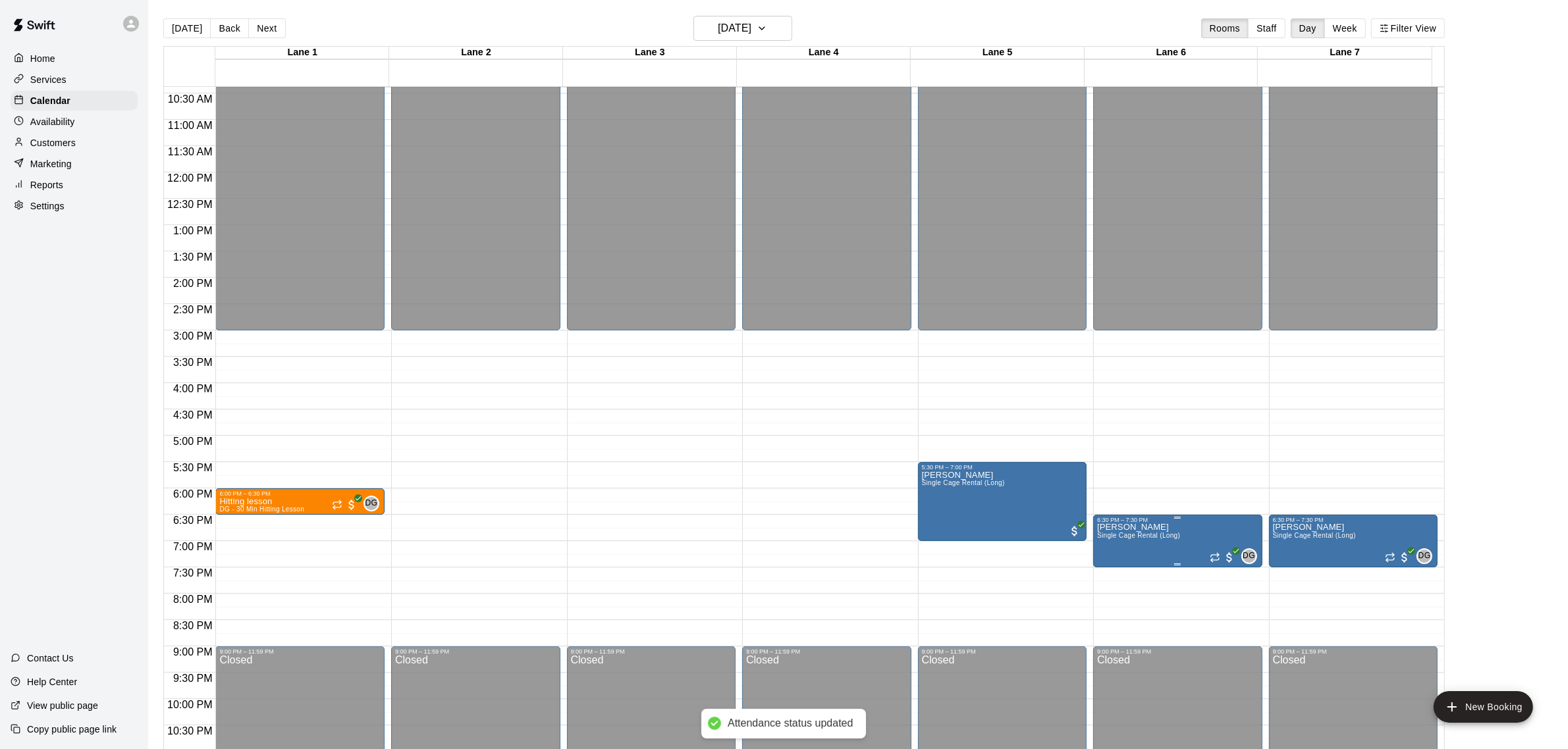
click at [1246, 561] on span "DG" at bounding box center [1249, 556] width 13 height 13
click at [1251, 600] on img "edit" at bounding box center [1254, 594] width 15 height 15
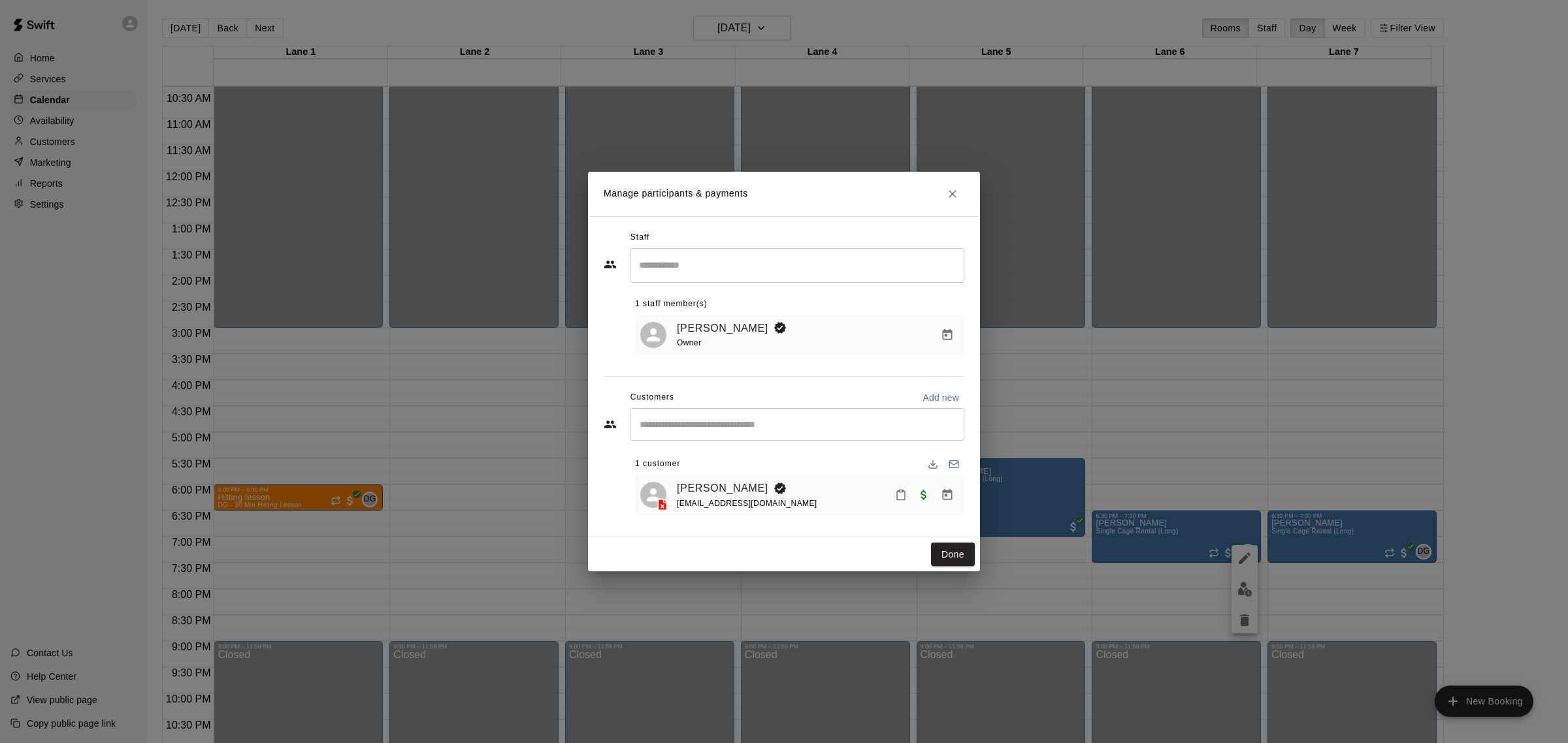
click at [900, 490] on icon "Mark attendance" at bounding box center [900, 495] width 12 height 12
click at [947, 501] on p "[PERSON_NAME] attended" at bounding box center [990, 501] width 115 height 13
click at [952, 501] on icon "Manage bookings & payment" at bounding box center [947, 495] width 13 height 13
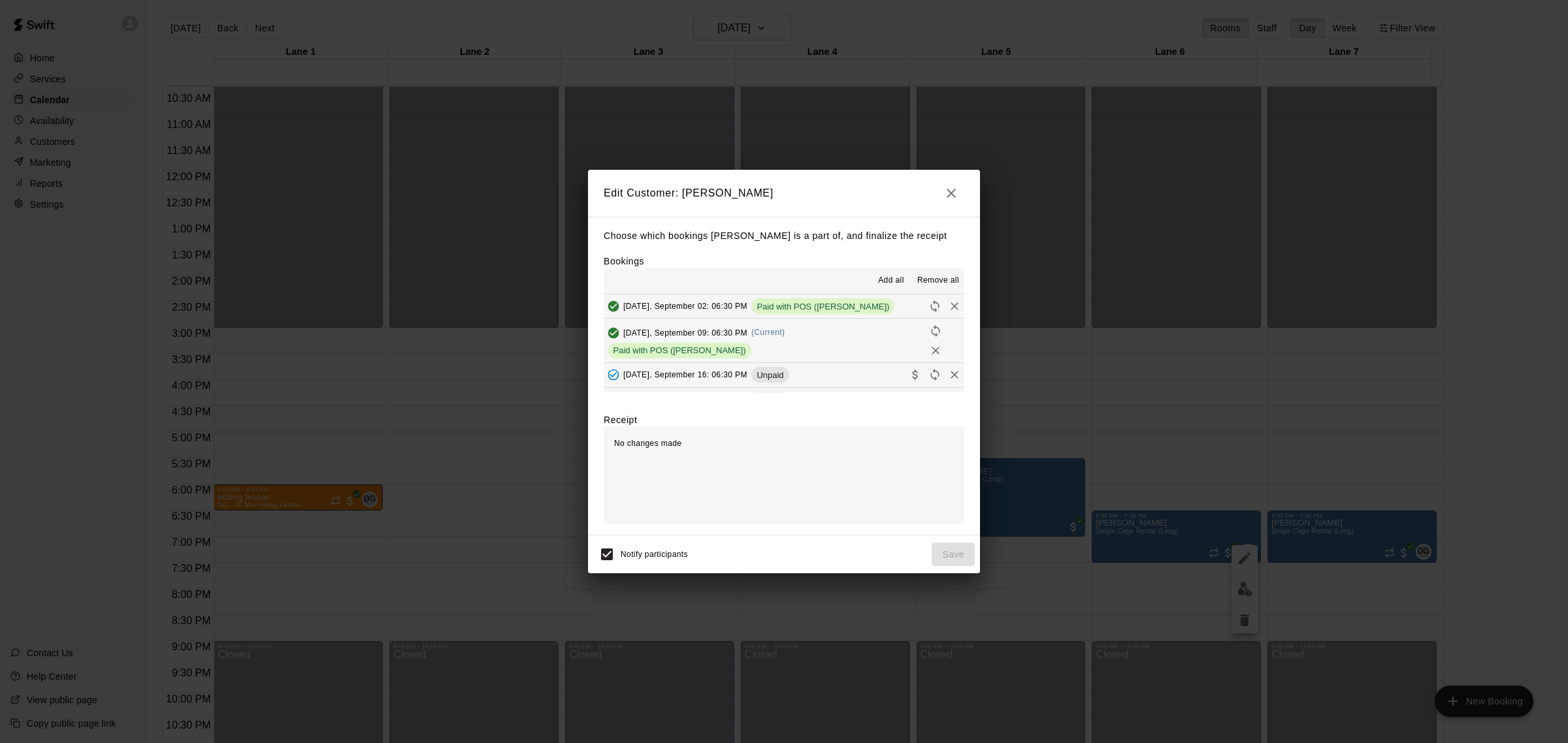
click at [958, 192] on icon "button" at bounding box center [951, 193] width 16 height 16
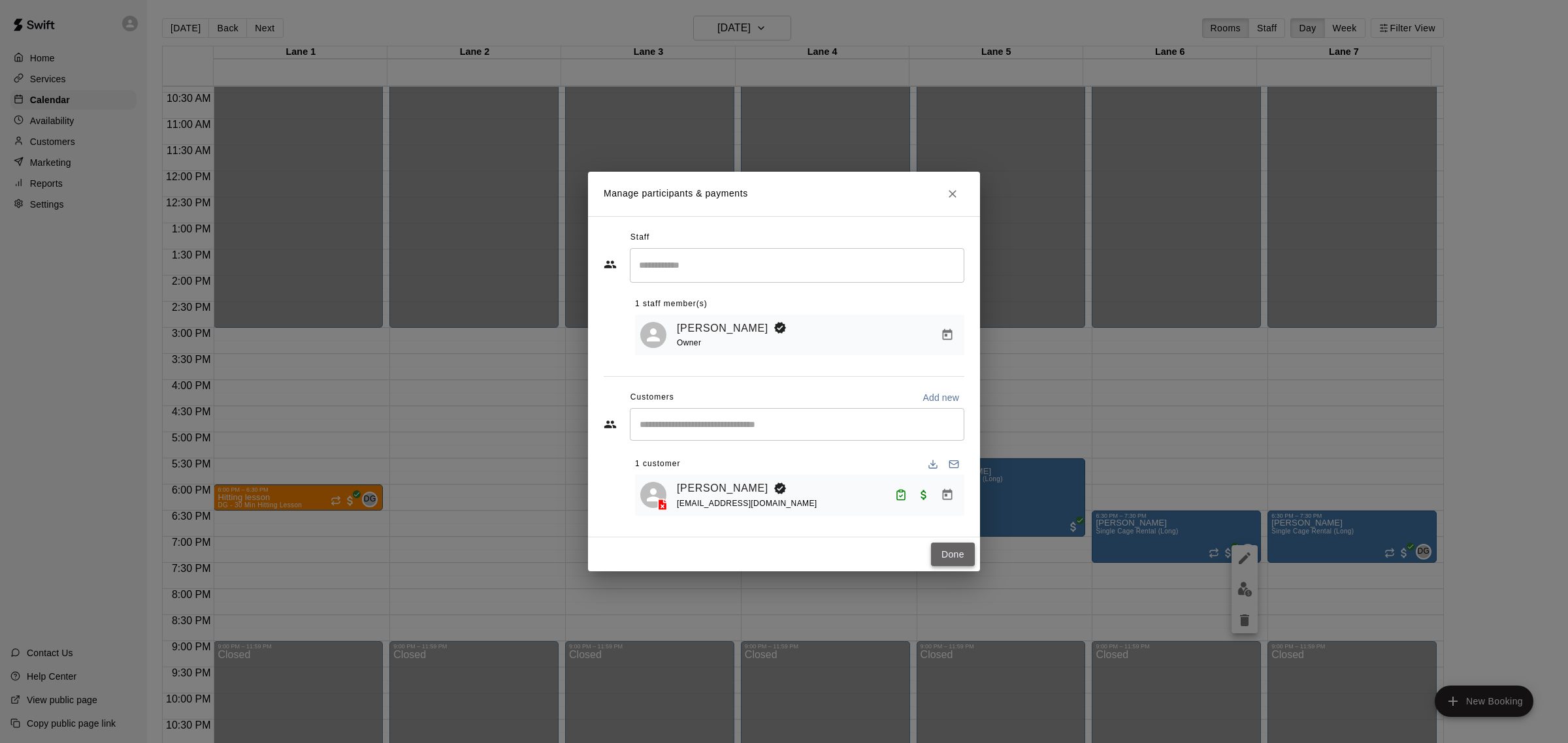
click at [947, 557] on button "Done" at bounding box center [953, 555] width 44 height 24
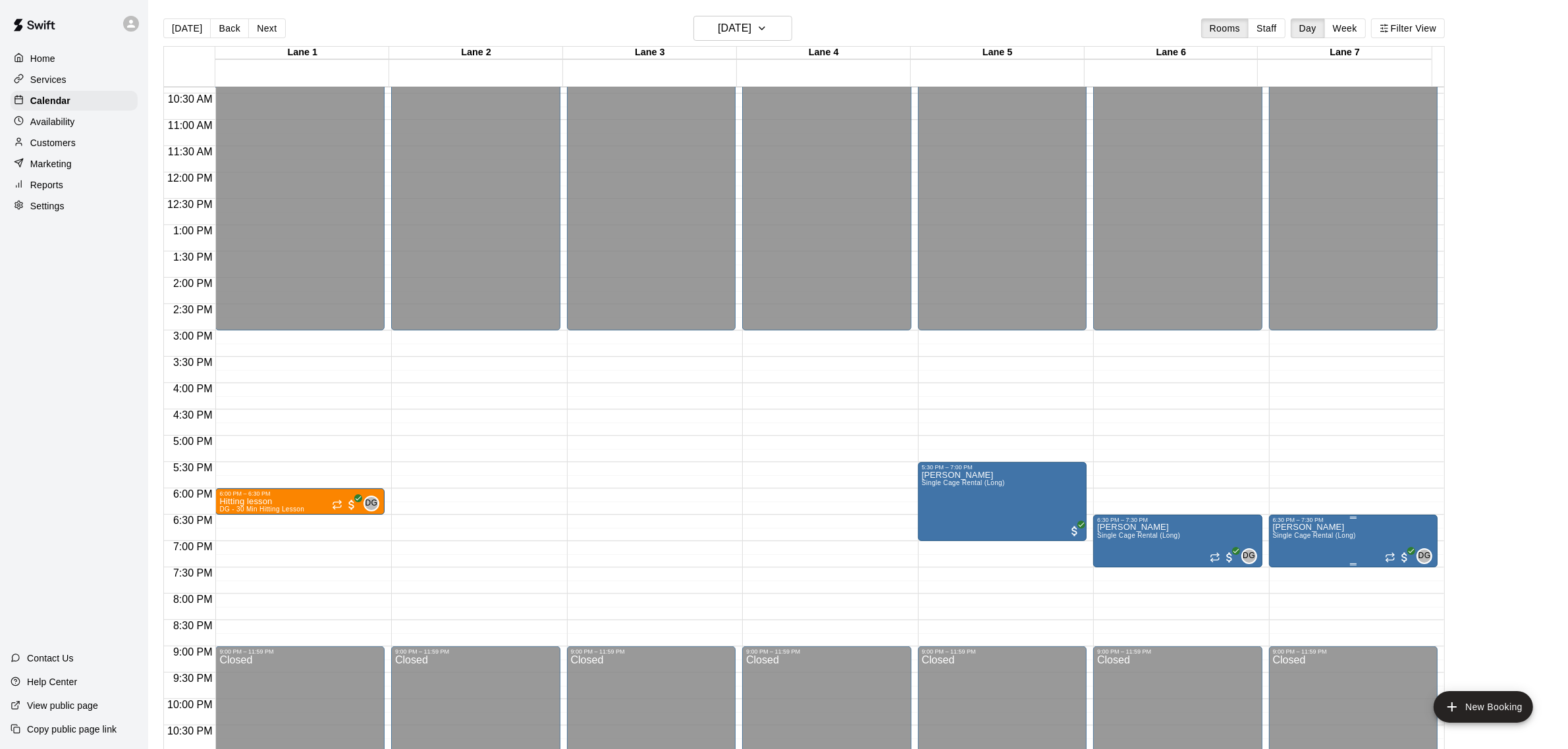
click at [1422, 557] on span "DG" at bounding box center [1425, 556] width 13 height 13
click at [1428, 593] on img "edit" at bounding box center [1429, 594] width 15 height 15
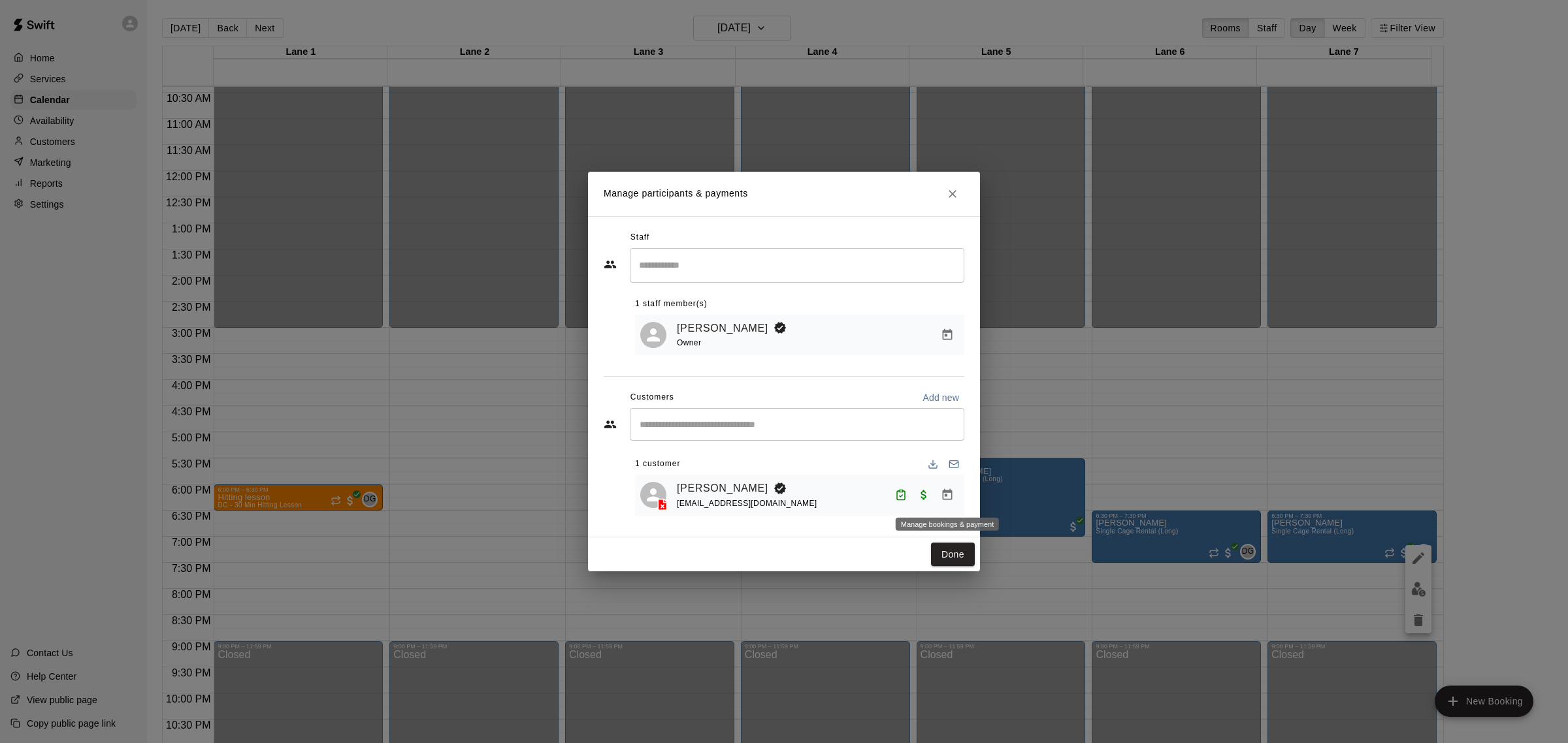
click at [955, 496] on button "Manage bookings & payment" at bounding box center [947, 495] width 24 height 24
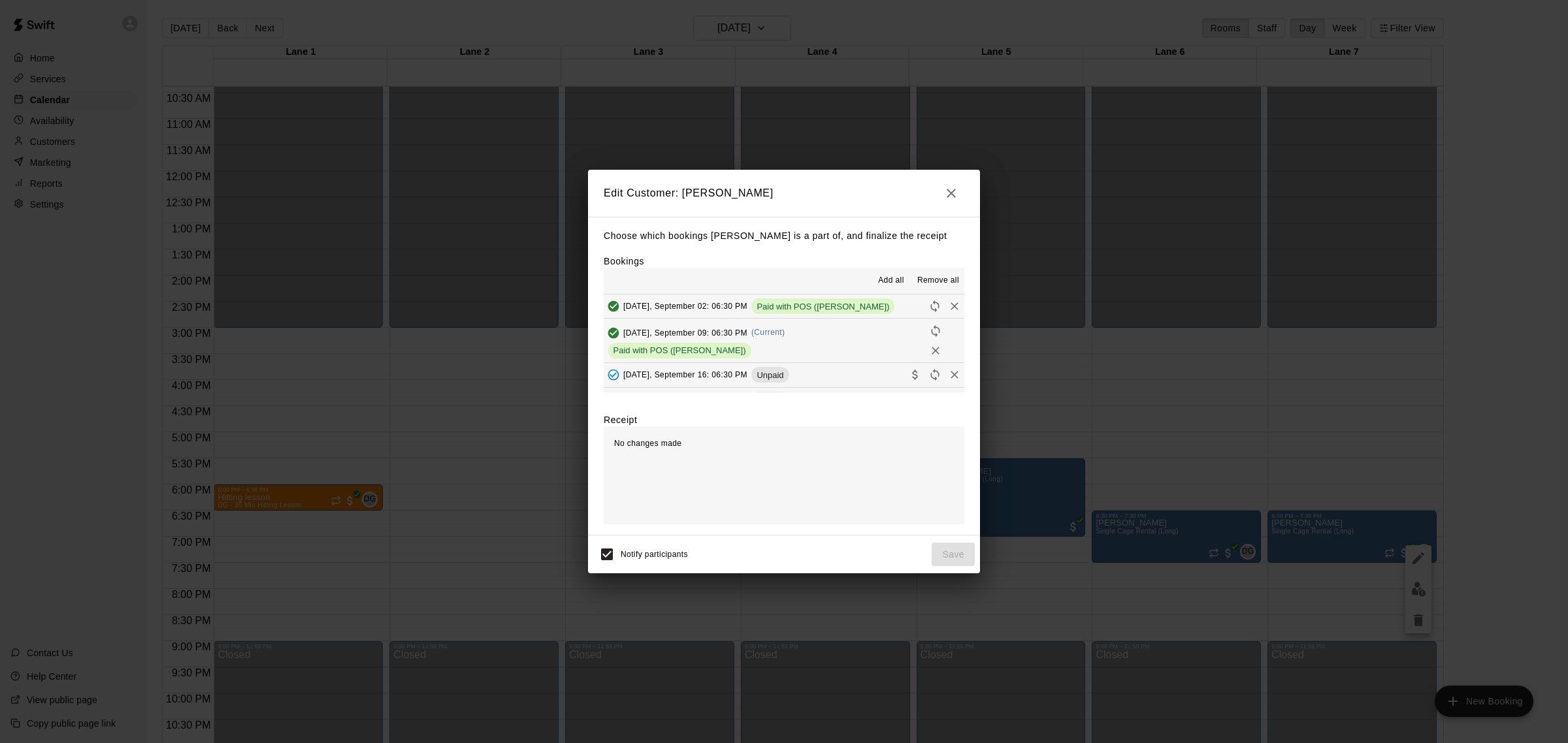
click at [949, 194] on icon "button" at bounding box center [951, 193] width 9 height 9
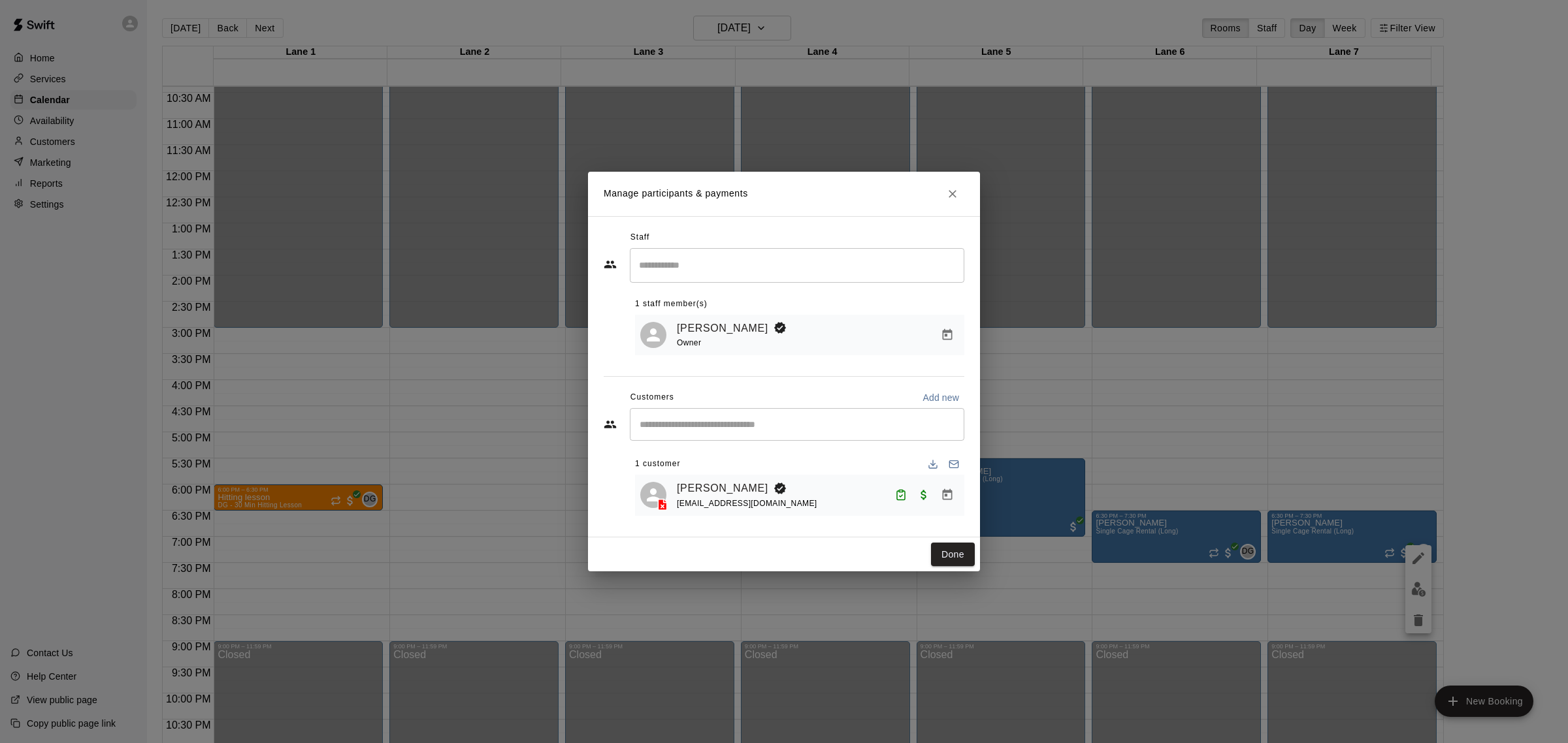
click at [976, 546] on div "Done" at bounding box center [784, 555] width 392 height 35
click at [959, 551] on button "Done" at bounding box center [953, 555] width 44 height 24
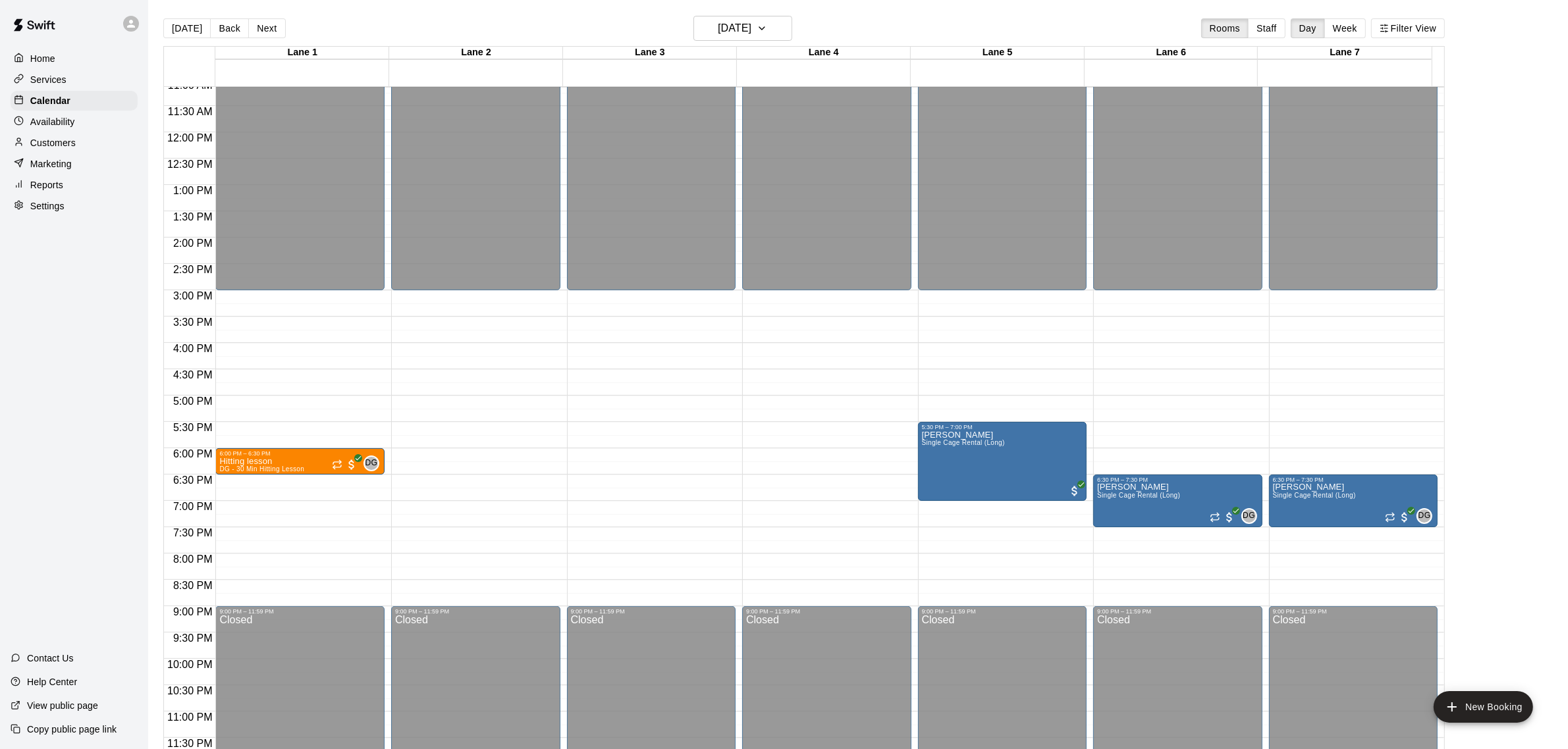
scroll to position [21, 0]
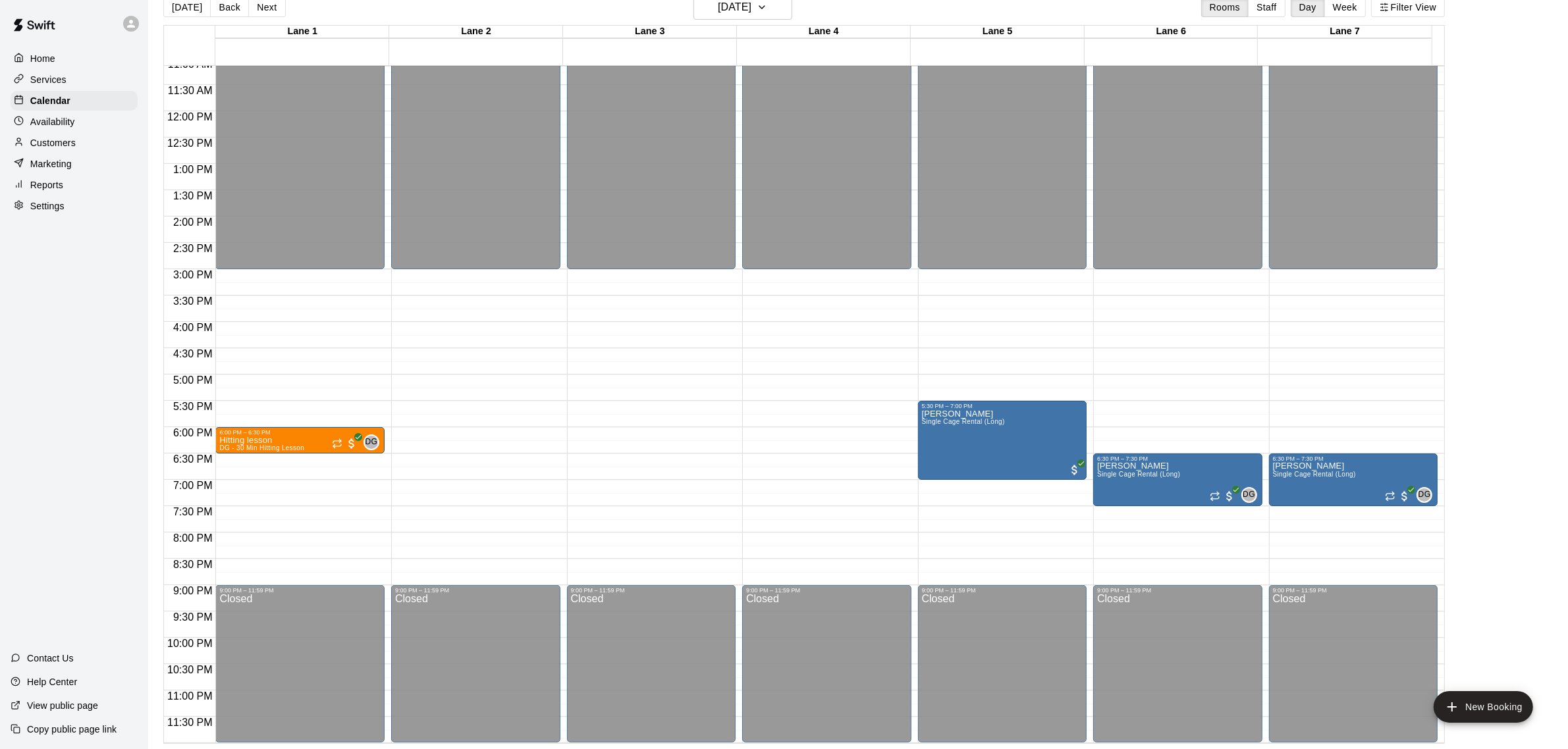
click at [40, 192] on p "Reports" at bounding box center [47, 184] width 33 height 13
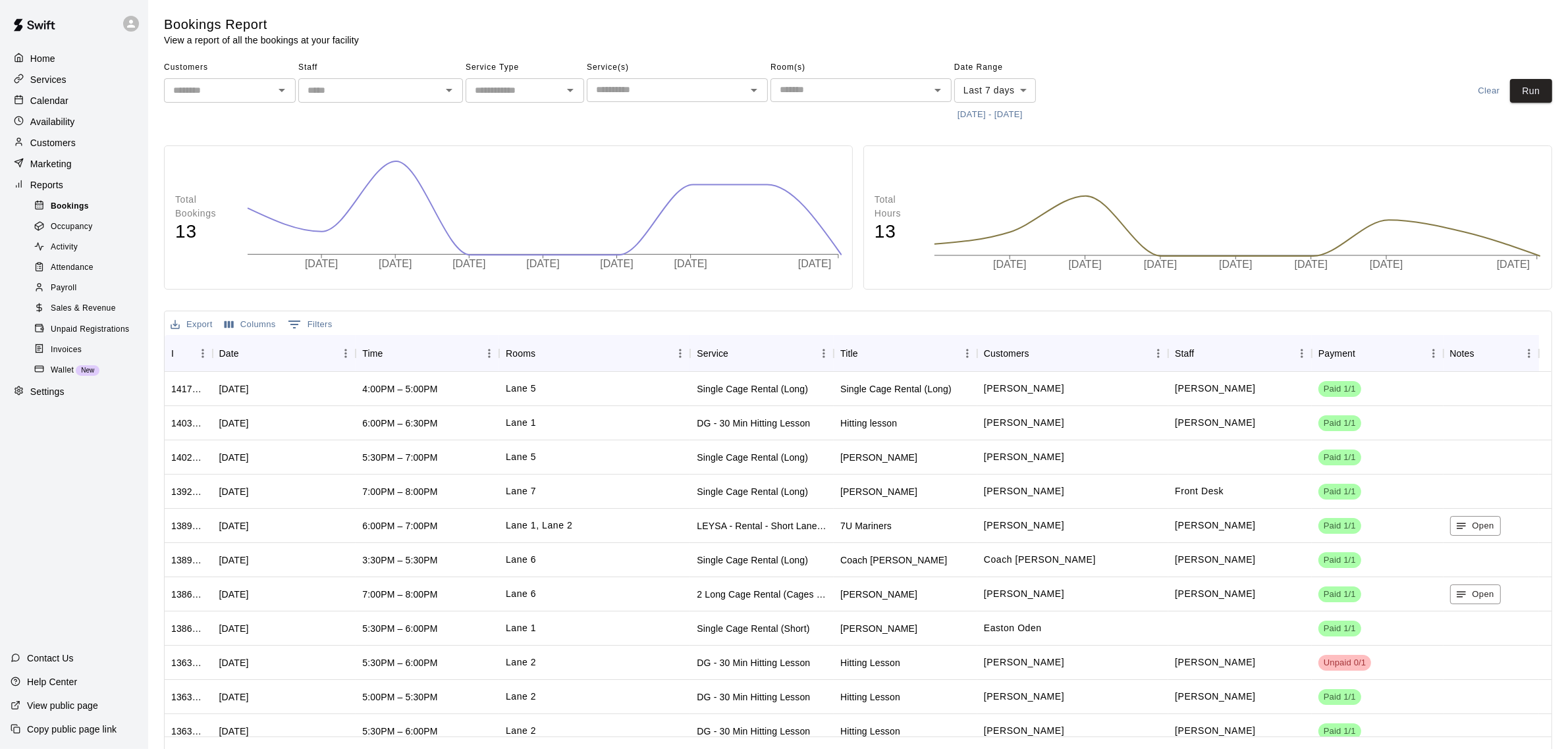
click at [66, 211] on span "Bookings" at bounding box center [70, 207] width 38 height 13
click at [58, 97] on p "Calendar" at bounding box center [49, 101] width 38 height 13
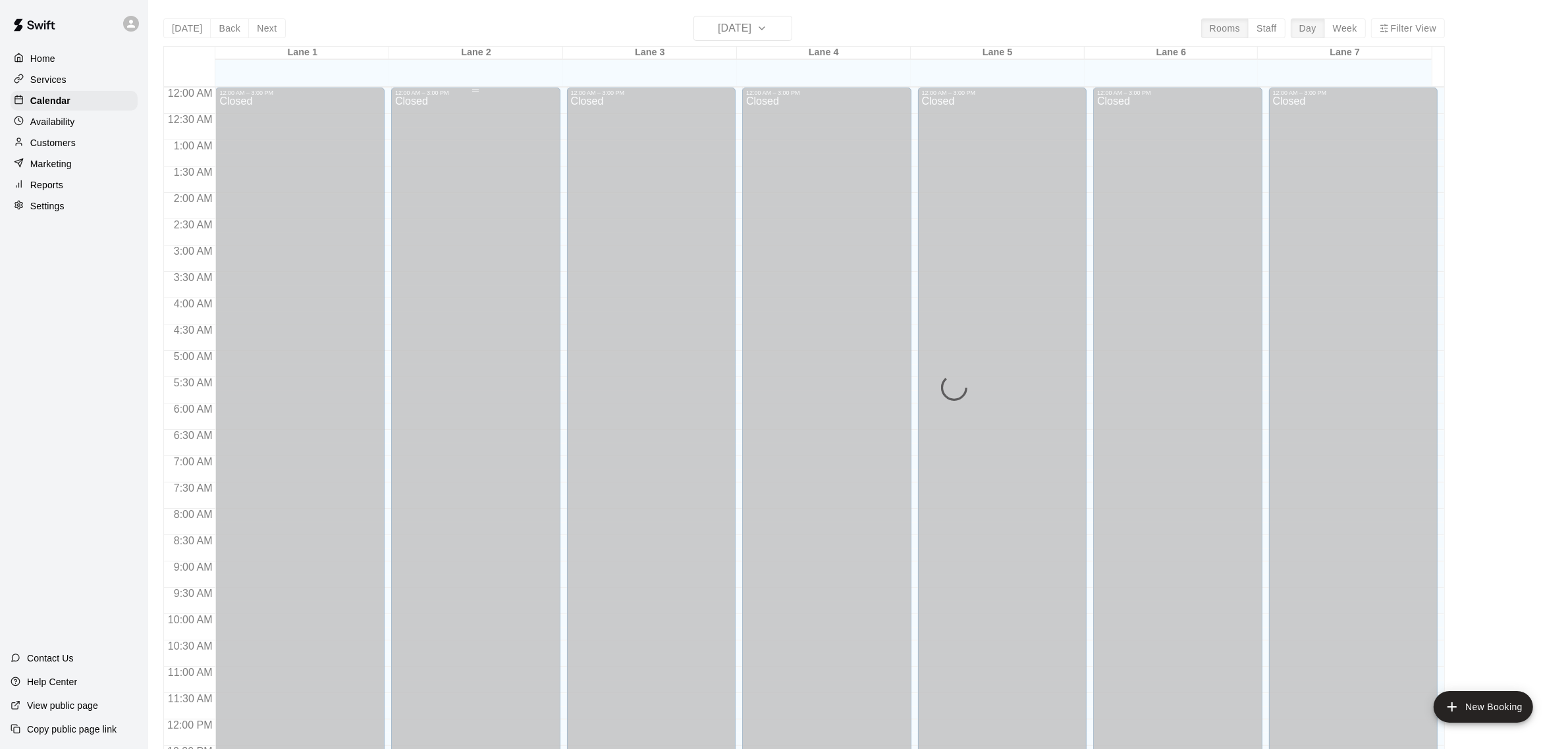
scroll to position [547, 0]
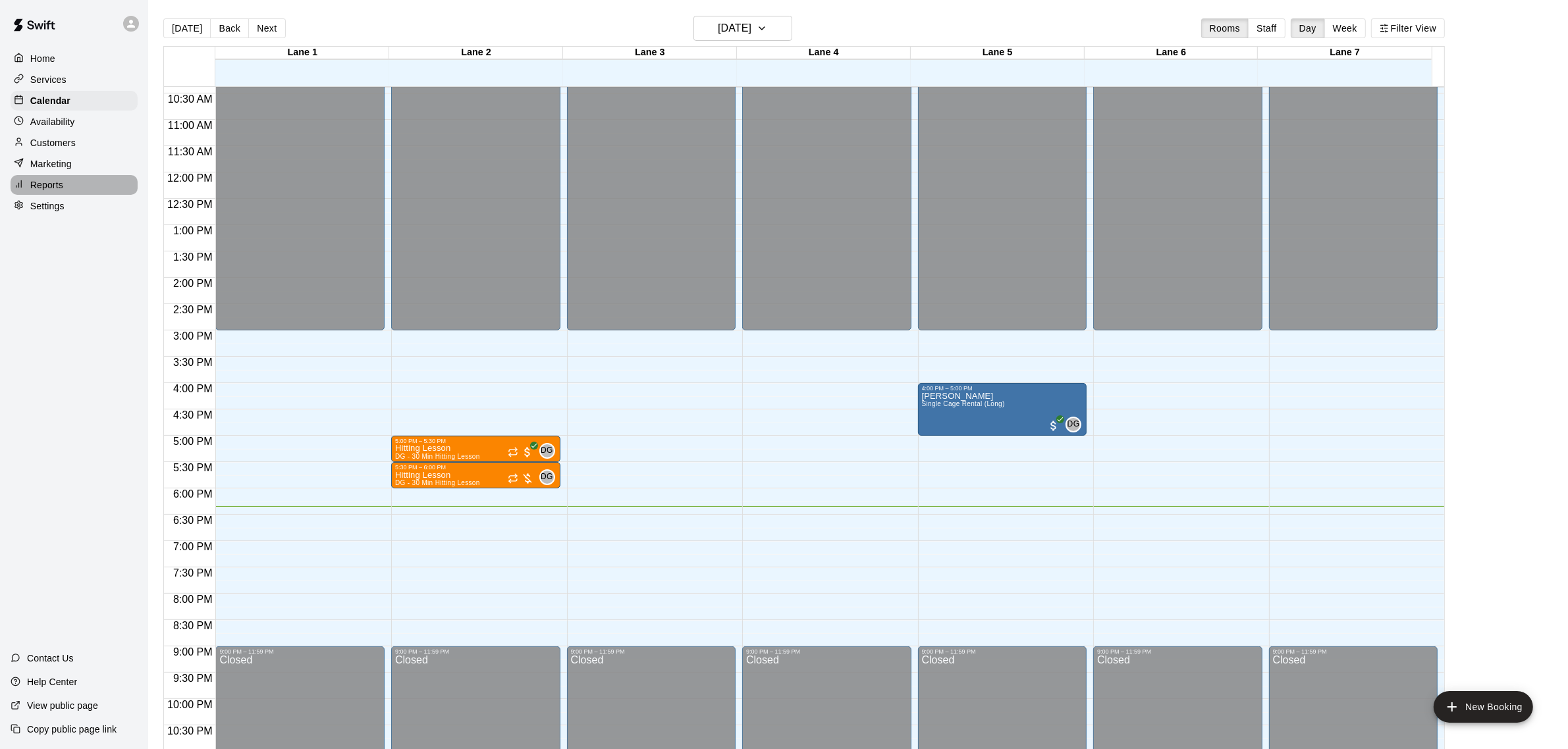
click at [68, 191] on div "Reports" at bounding box center [74, 184] width 127 height 20
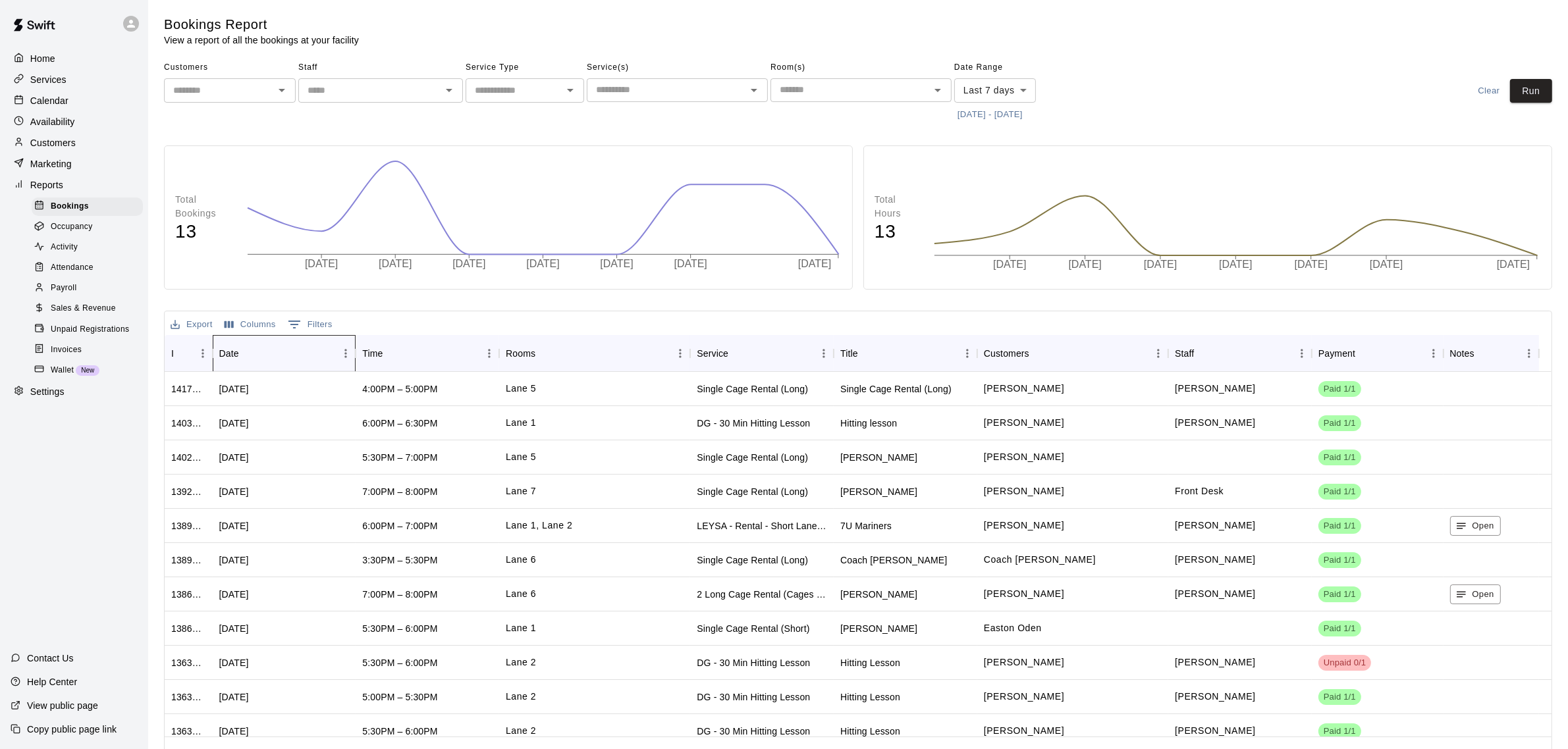
click at [236, 348] on div "Date" at bounding box center [229, 353] width 20 height 37
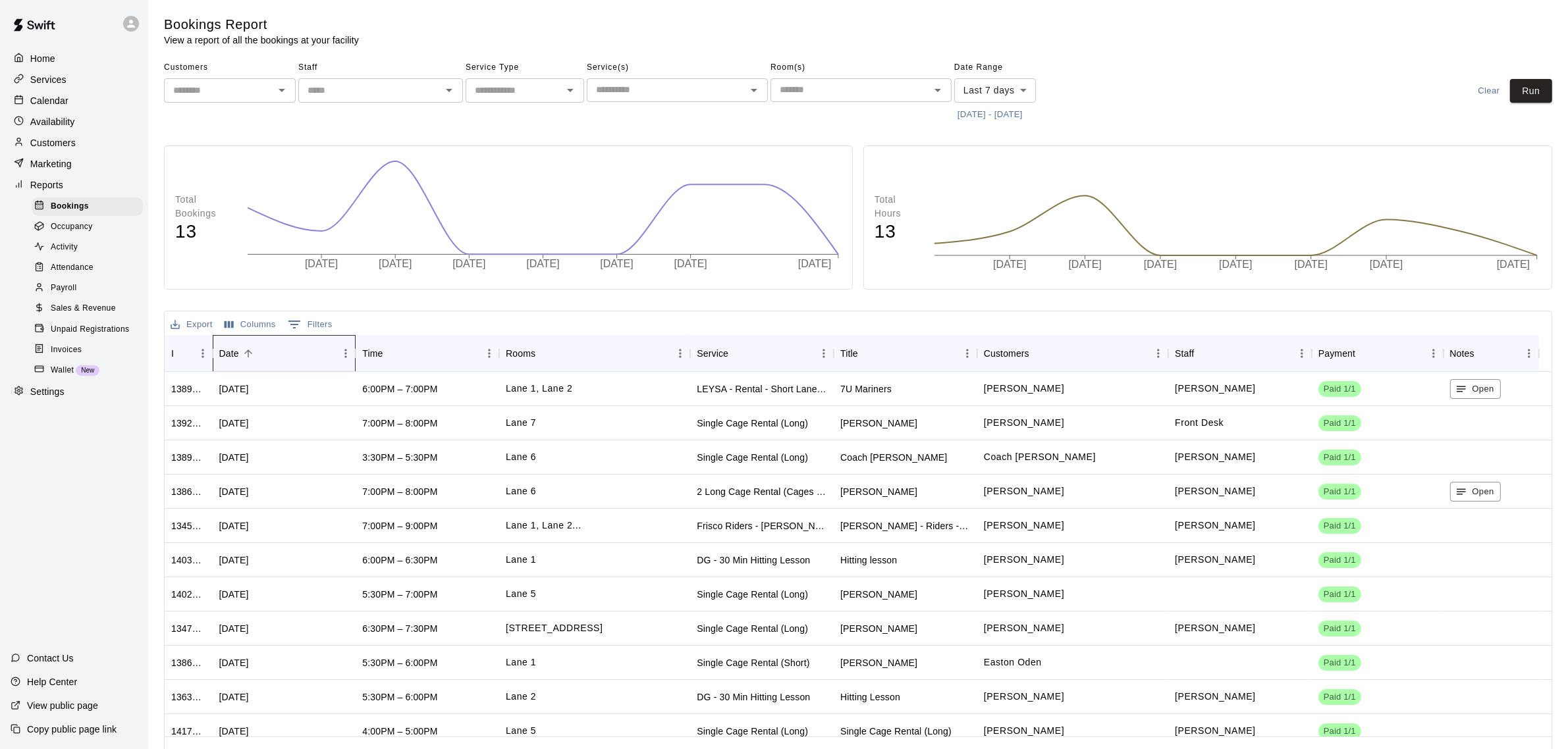
click at [236, 348] on div "Date" at bounding box center [229, 353] width 20 height 37
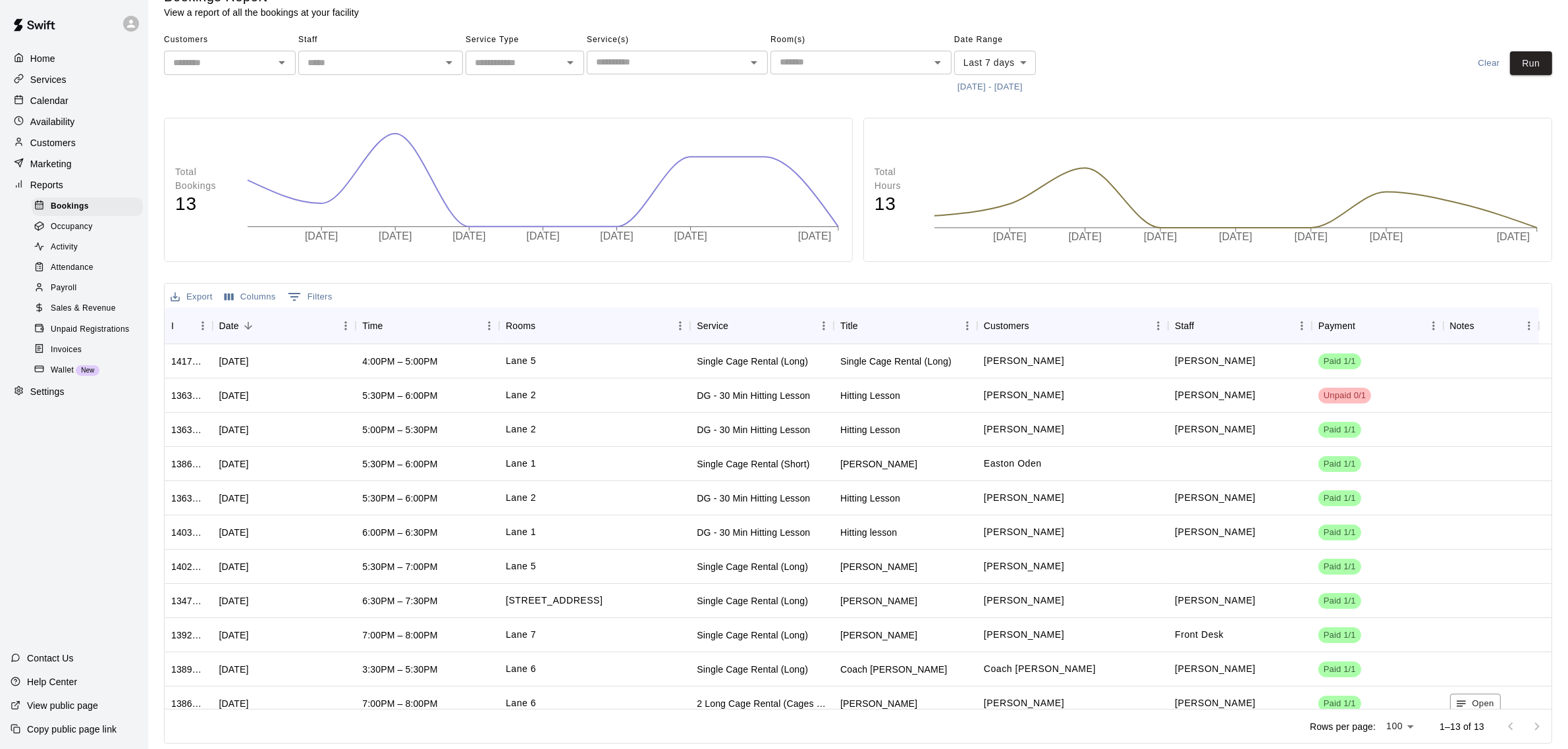
click at [68, 234] on span "Occupancy" at bounding box center [71, 227] width 42 height 13
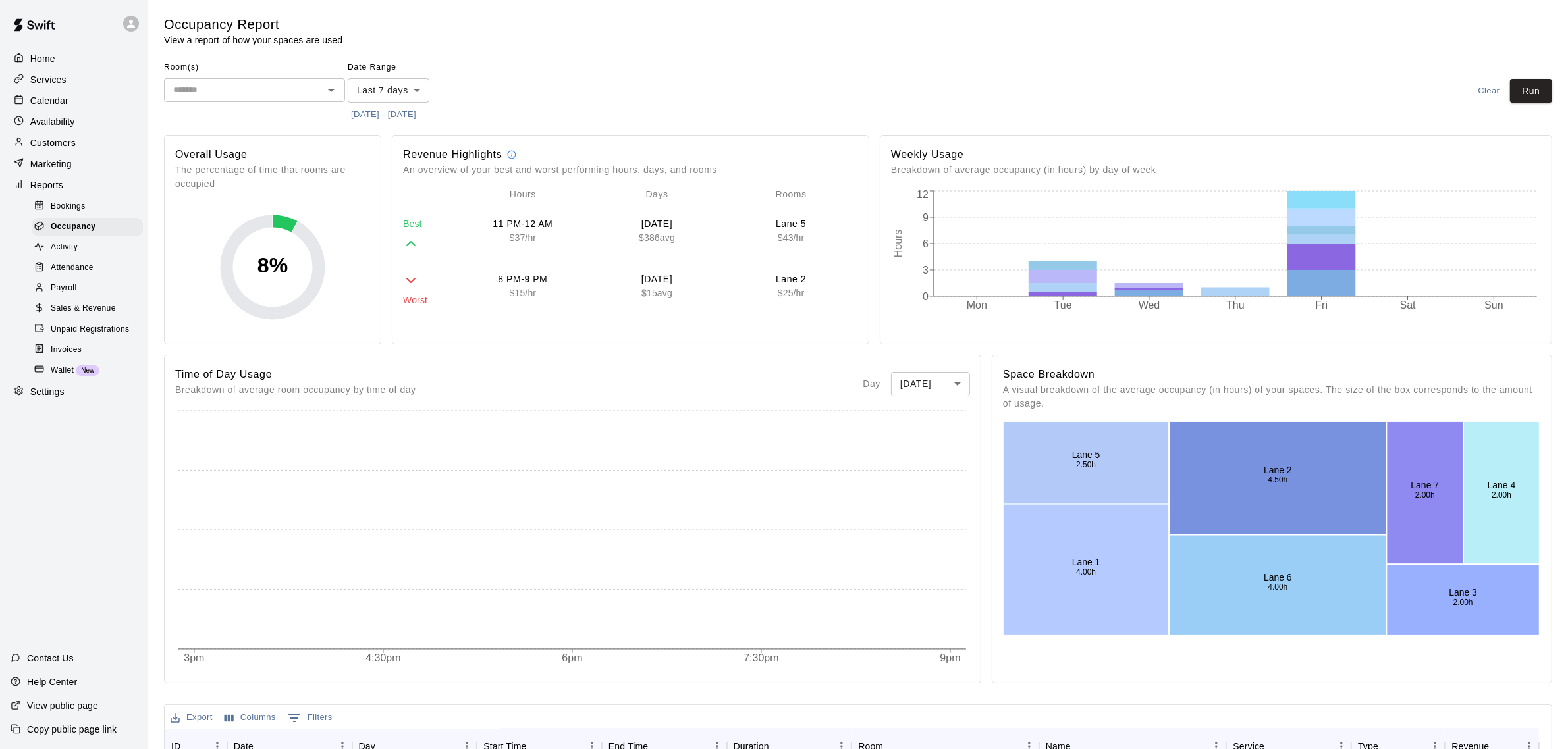
click at [417, 90] on body "Home Services Calendar Availability Customers Marketing Reports Bookings Occupa…" at bounding box center [784, 585] width 1568 height 1171
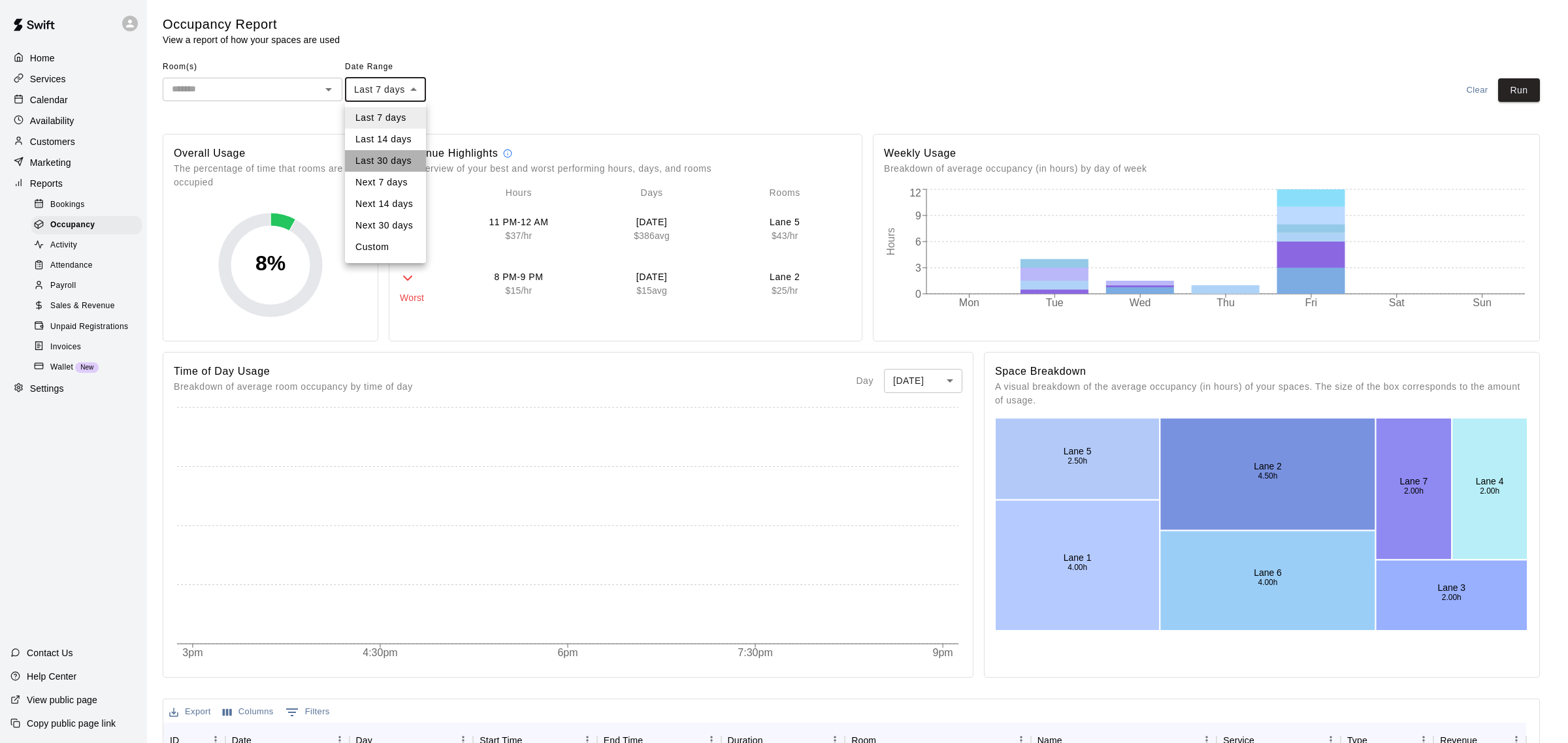
click at [392, 157] on li "Last 30 days" at bounding box center [385, 160] width 81 height 21
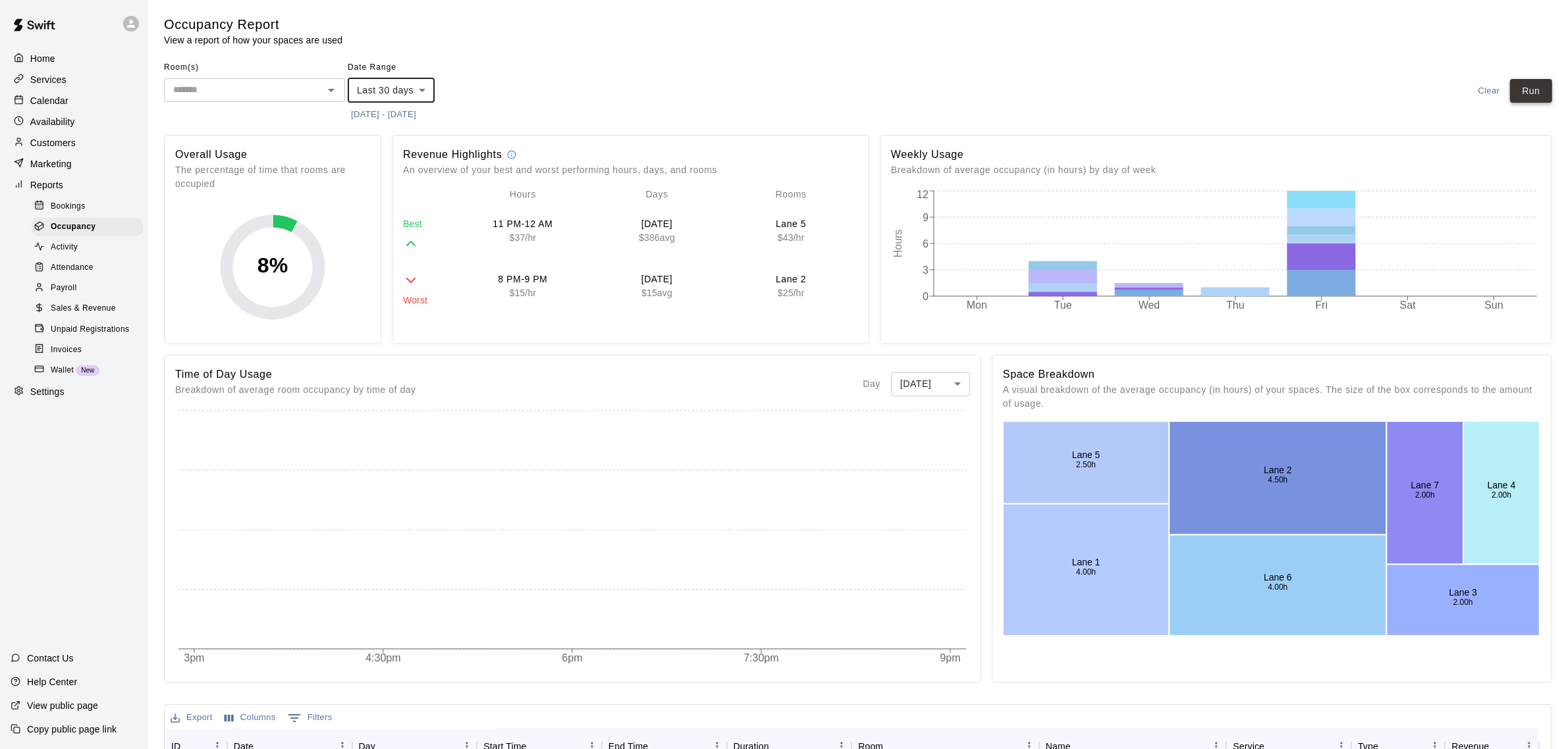
click at [1535, 97] on button "Run" at bounding box center [1531, 91] width 42 height 25
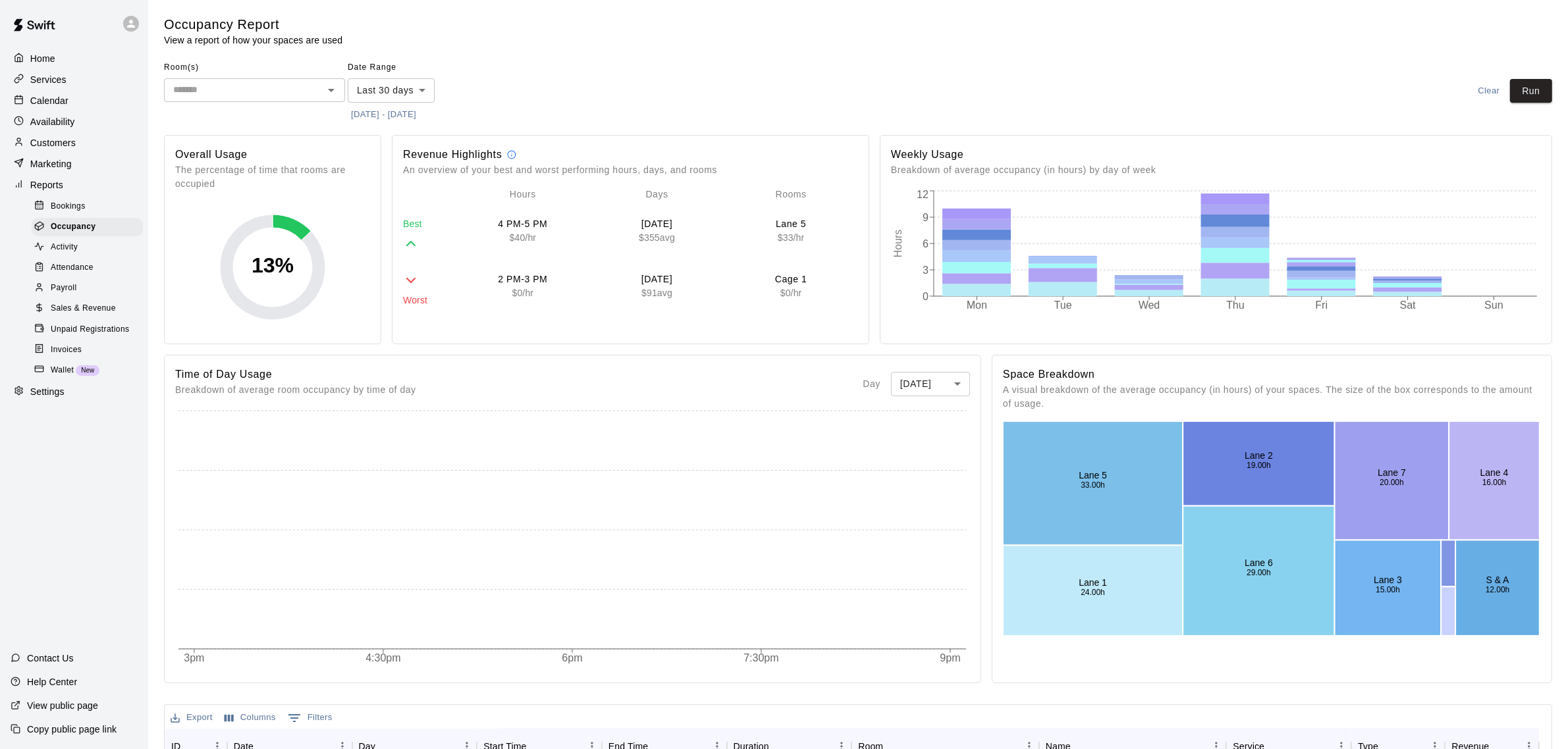
click at [416, 93] on body "Home Services Calendar Availability Customers Marketing Reports Bookings Occupa…" at bounding box center [784, 585] width 1568 height 1171
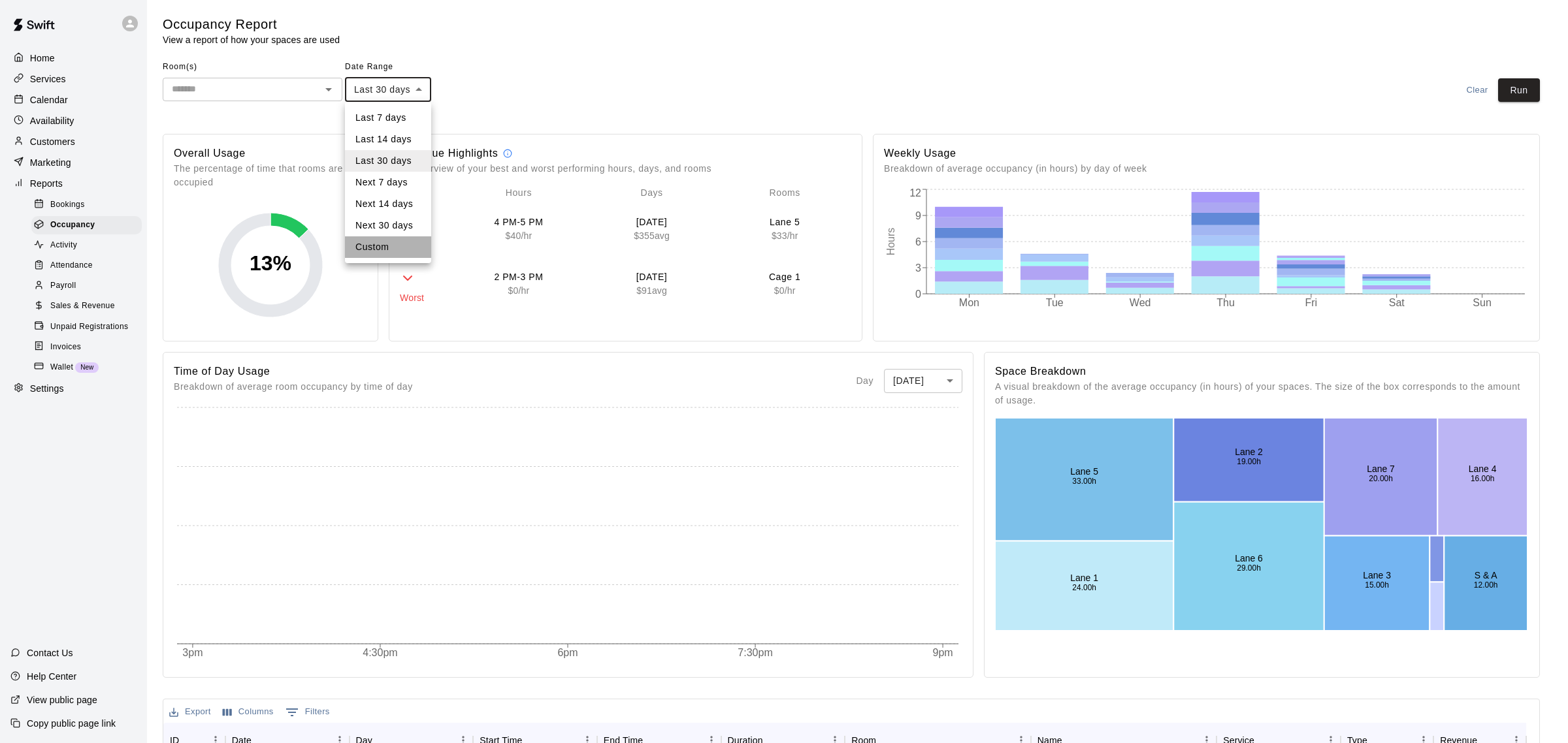
click at [377, 243] on li "Custom" at bounding box center [388, 247] width 86 height 21
type input "******"
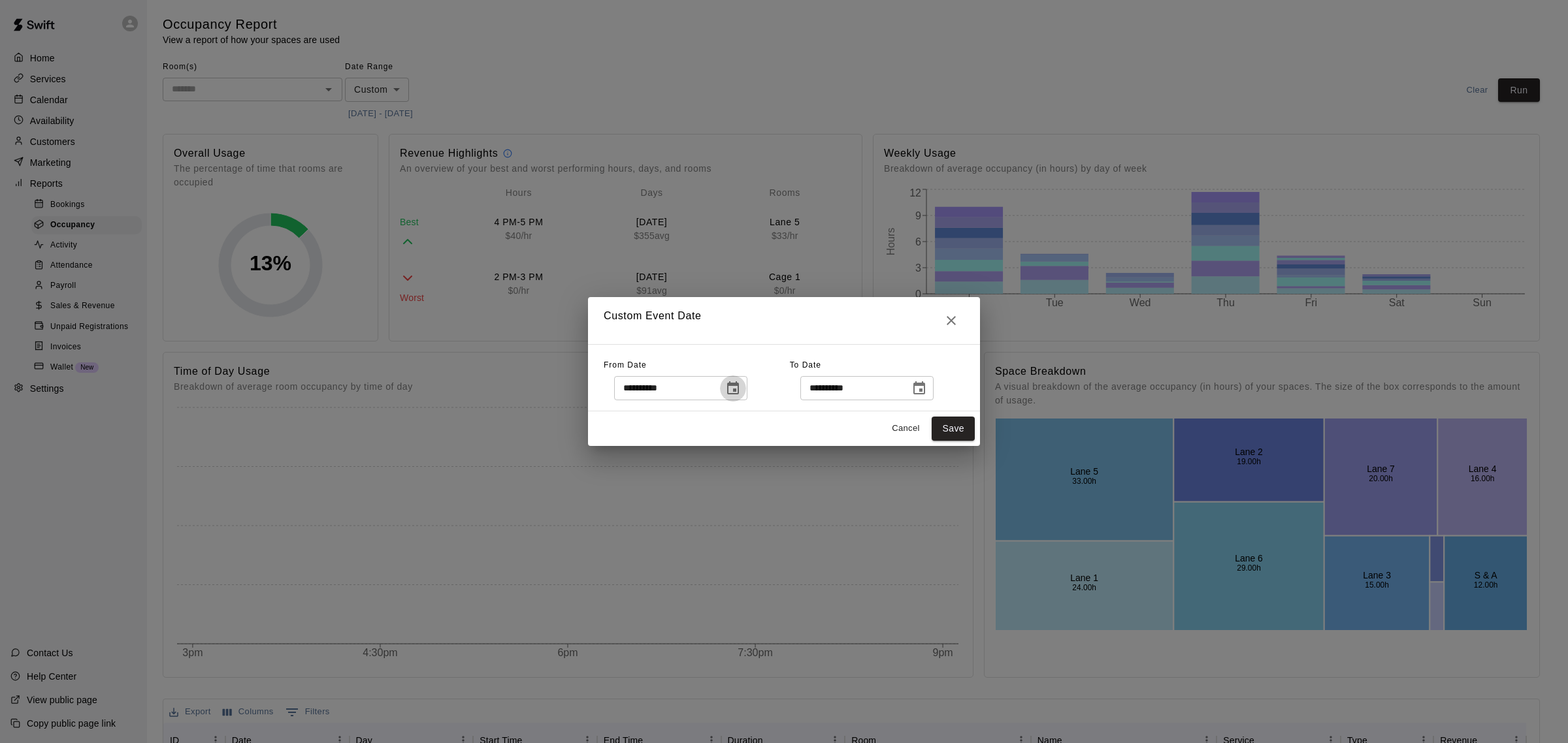
click at [741, 386] on icon "Choose date, selected date is Aug 11, 2025" at bounding box center [733, 389] width 16 height 16
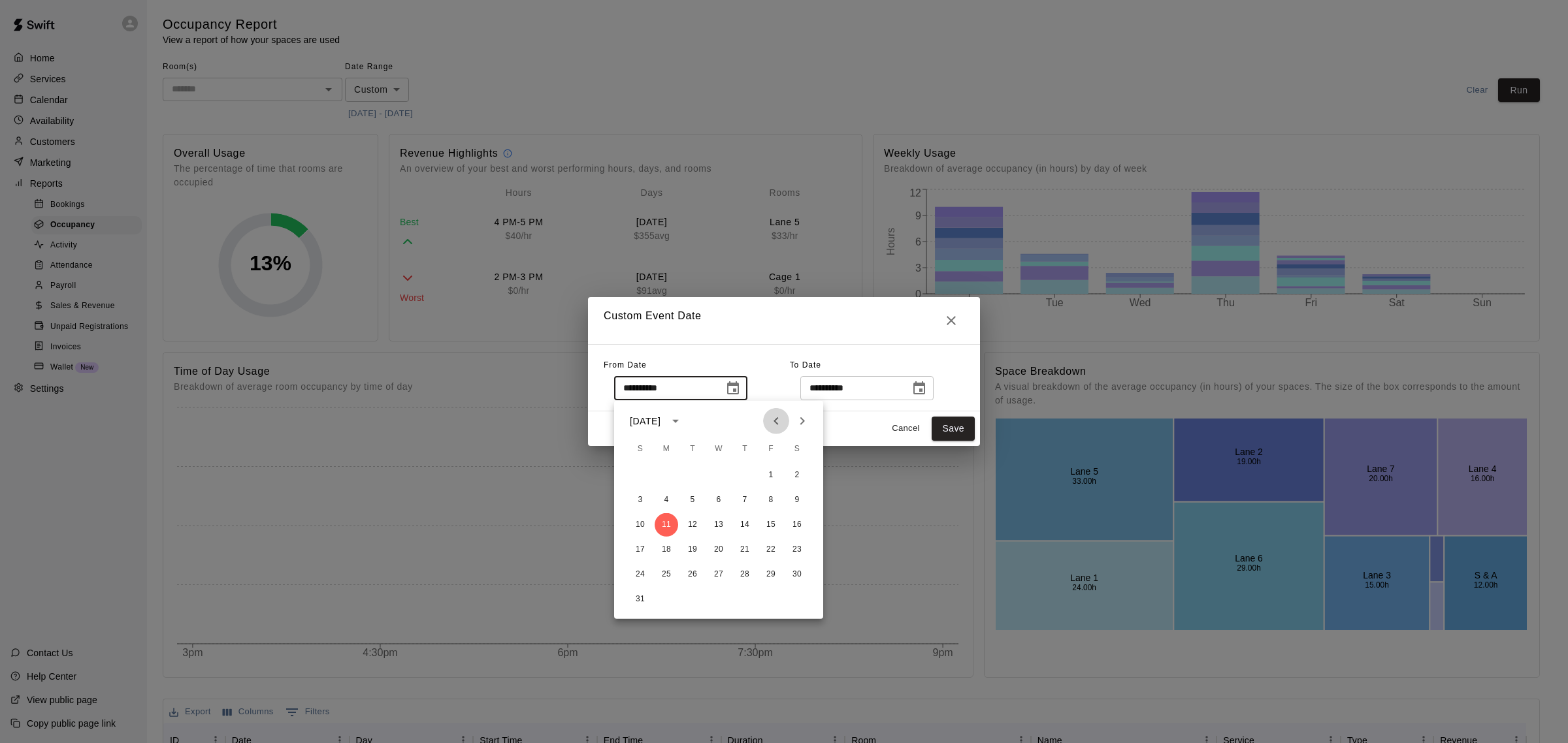
click at [773, 423] on icon "Previous month" at bounding box center [776, 421] width 16 height 16
click at [690, 467] on button "1" at bounding box center [693, 475] width 24 height 24
type input "**********"
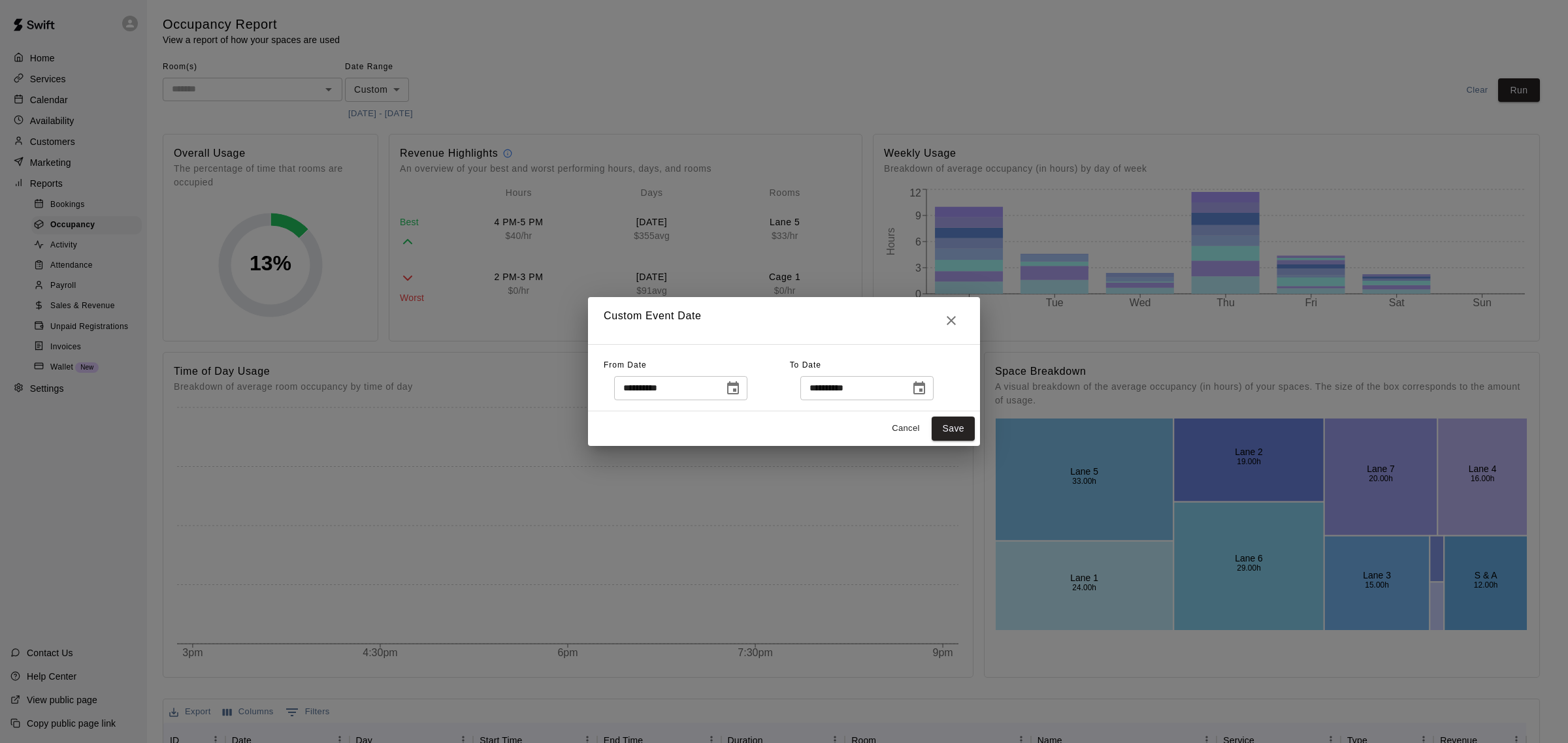
click at [927, 393] on icon "Choose date, selected date is Sep 10, 2025" at bounding box center [919, 389] width 16 height 16
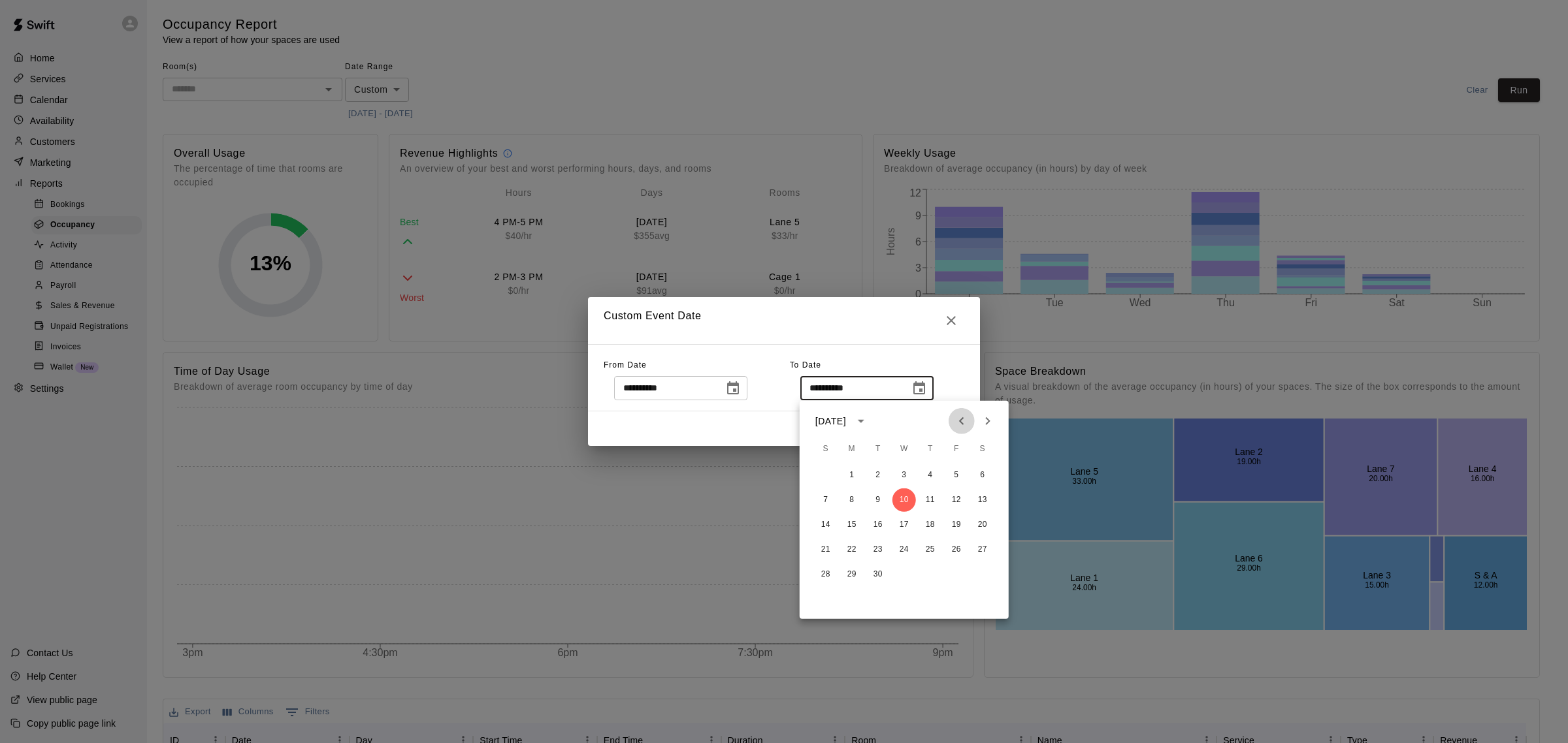
click at [964, 421] on icon "Previous month" at bounding box center [962, 421] width 16 height 16
click at [821, 599] on button "31" at bounding box center [826, 600] width 24 height 24
type input "**********"
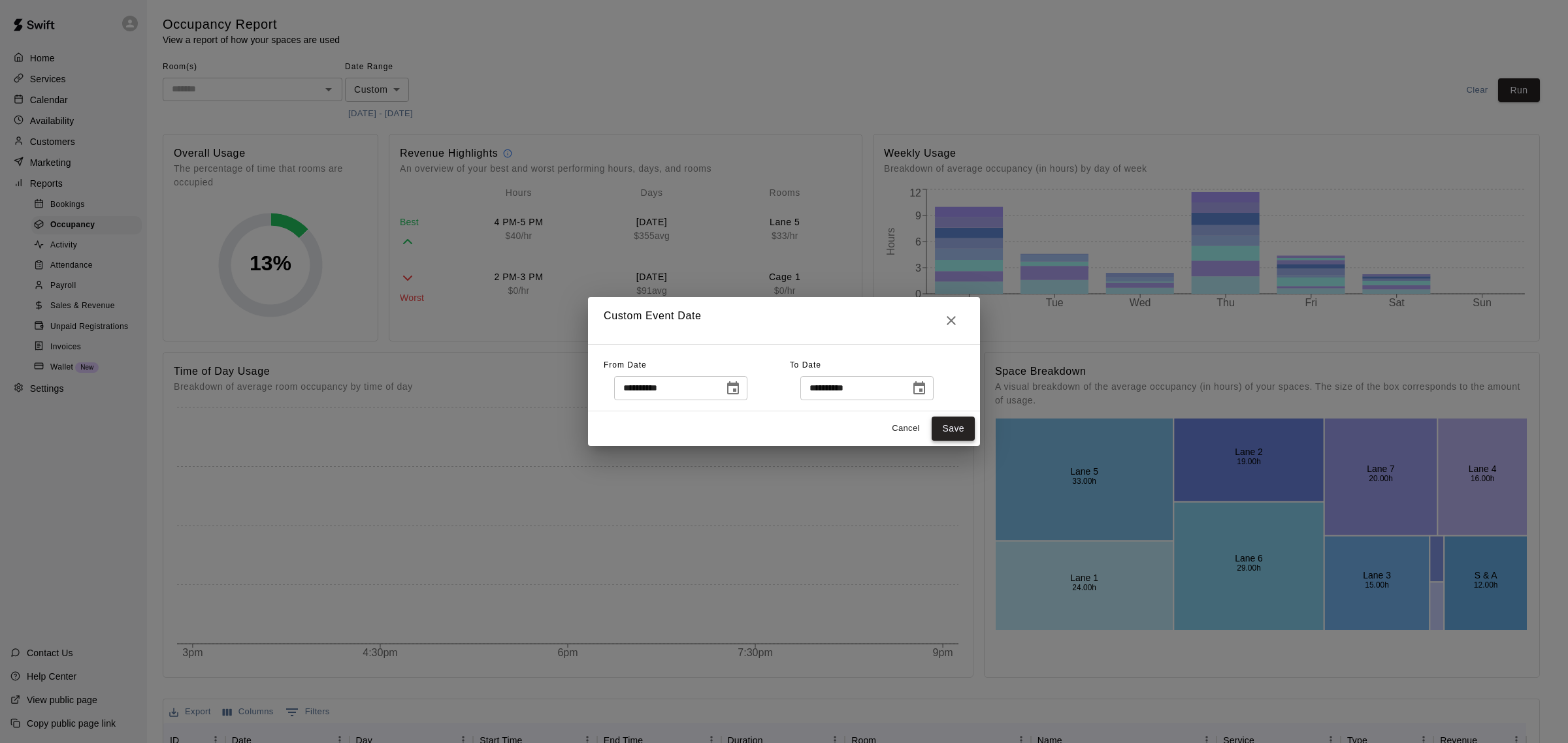
click at [951, 426] on button "Save" at bounding box center [953, 429] width 43 height 24
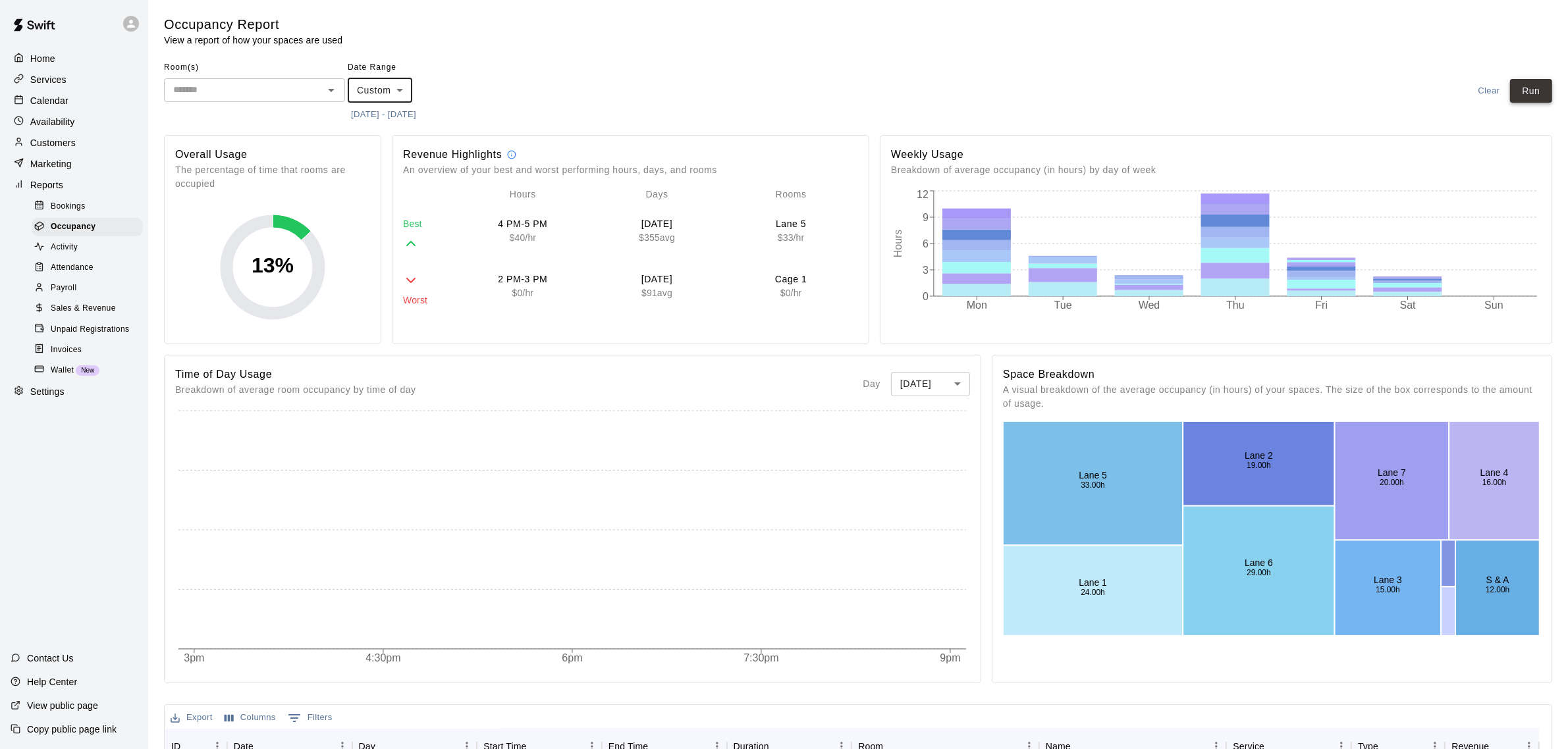
click at [1536, 99] on button "Run" at bounding box center [1531, 91] width 42 height 25
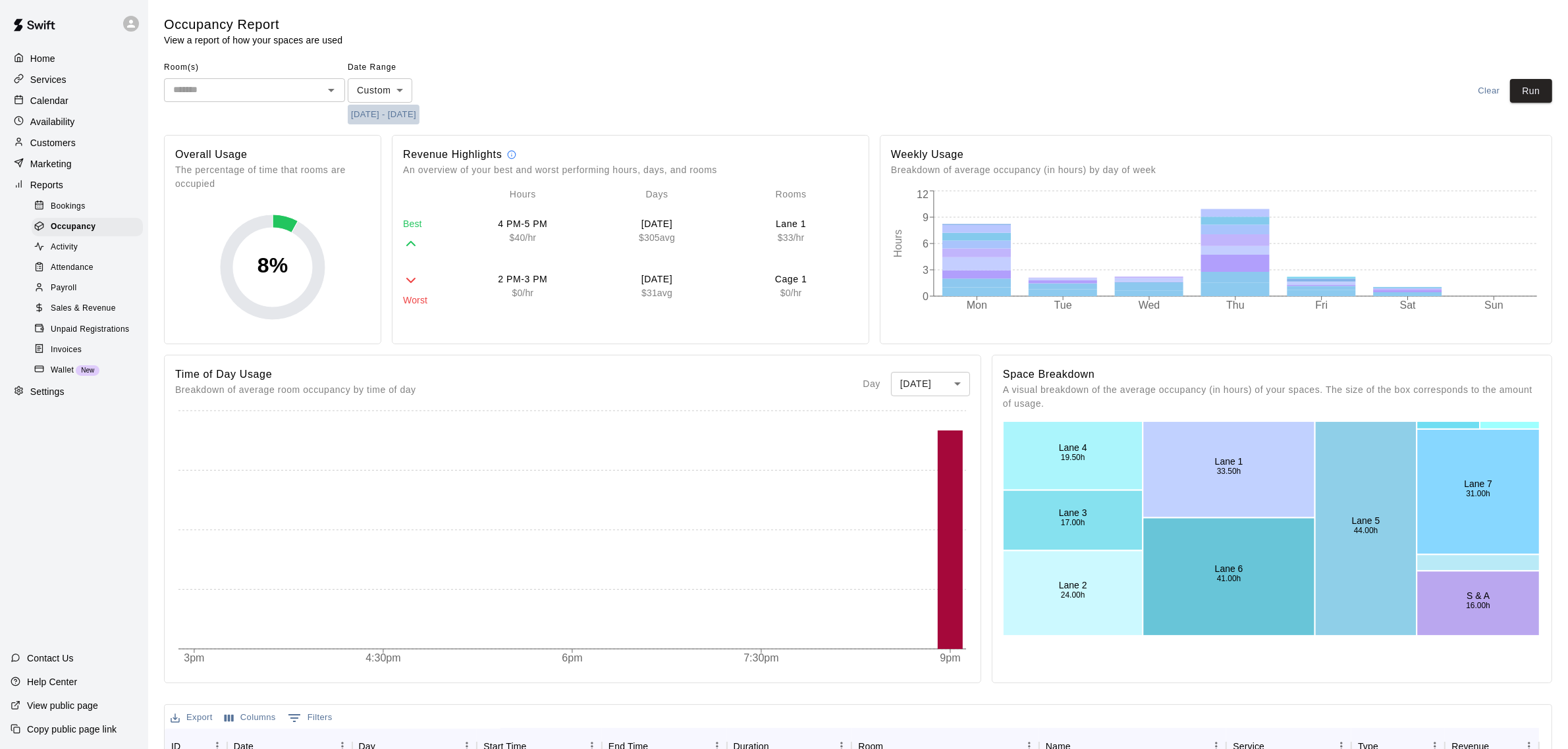
click at [366, 116] on button "[DATE] - [DATE]" at bounding box center [383, 115] width 72 height 21
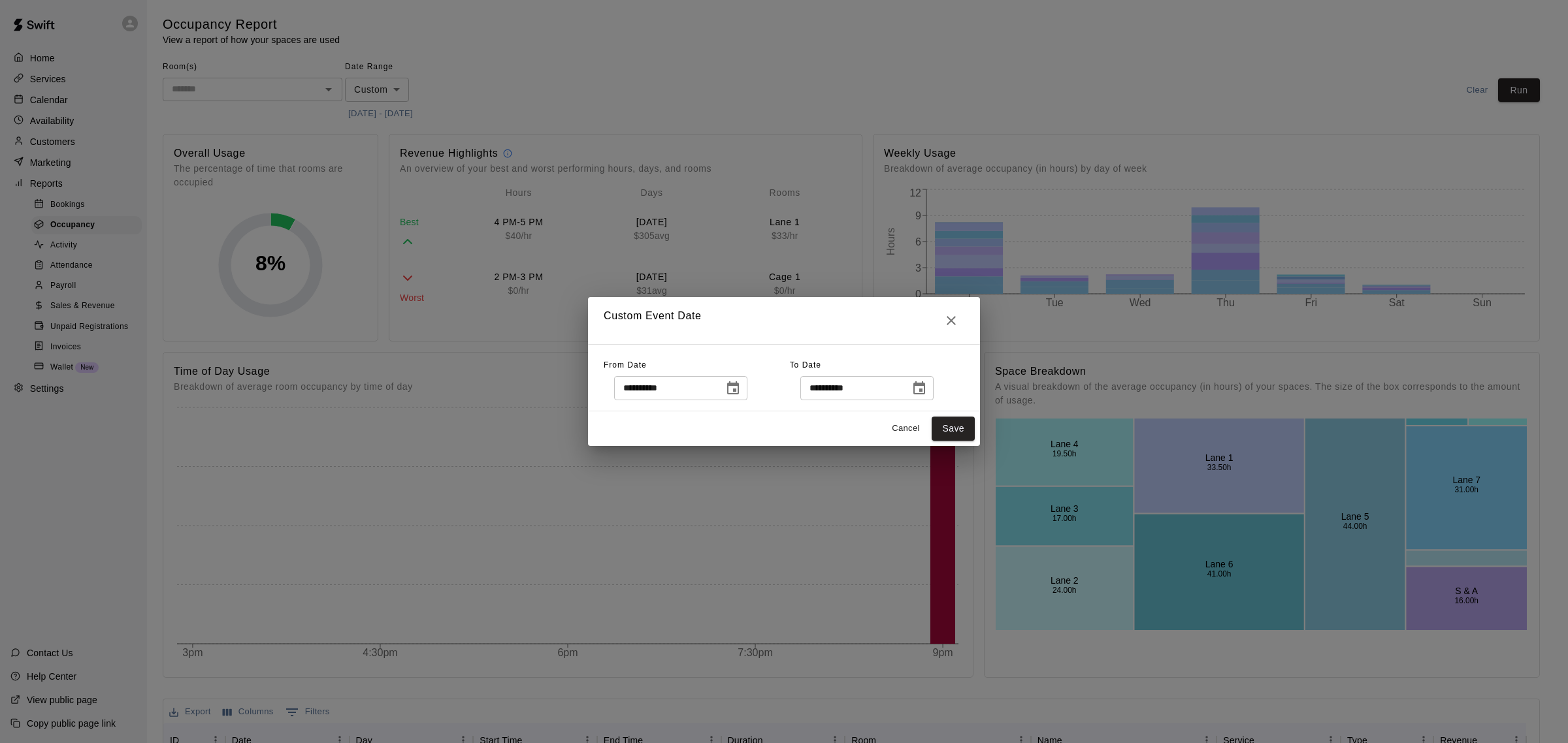
click at [741, 390] on icon "Choose date, selected date is Jul 1, 2025" at bounding box center [733, 389] width 16 height 16
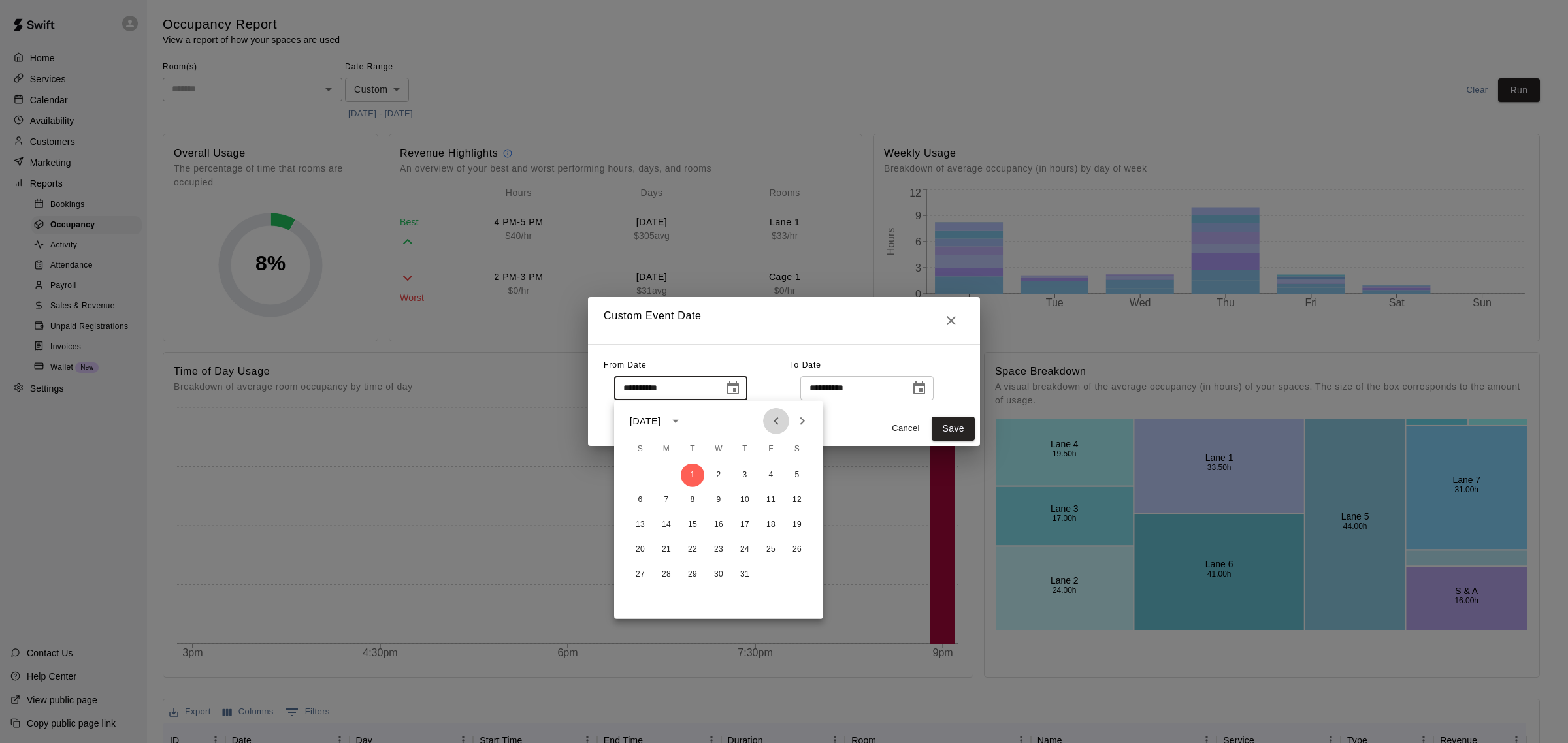
click at [771, 413] on icon "Previous month" at bounding box center [776, 421] width 16 height 16
click at [643, 474] on button "1" at bounding box center [640, 475] width 24 height 24
type input "**********"
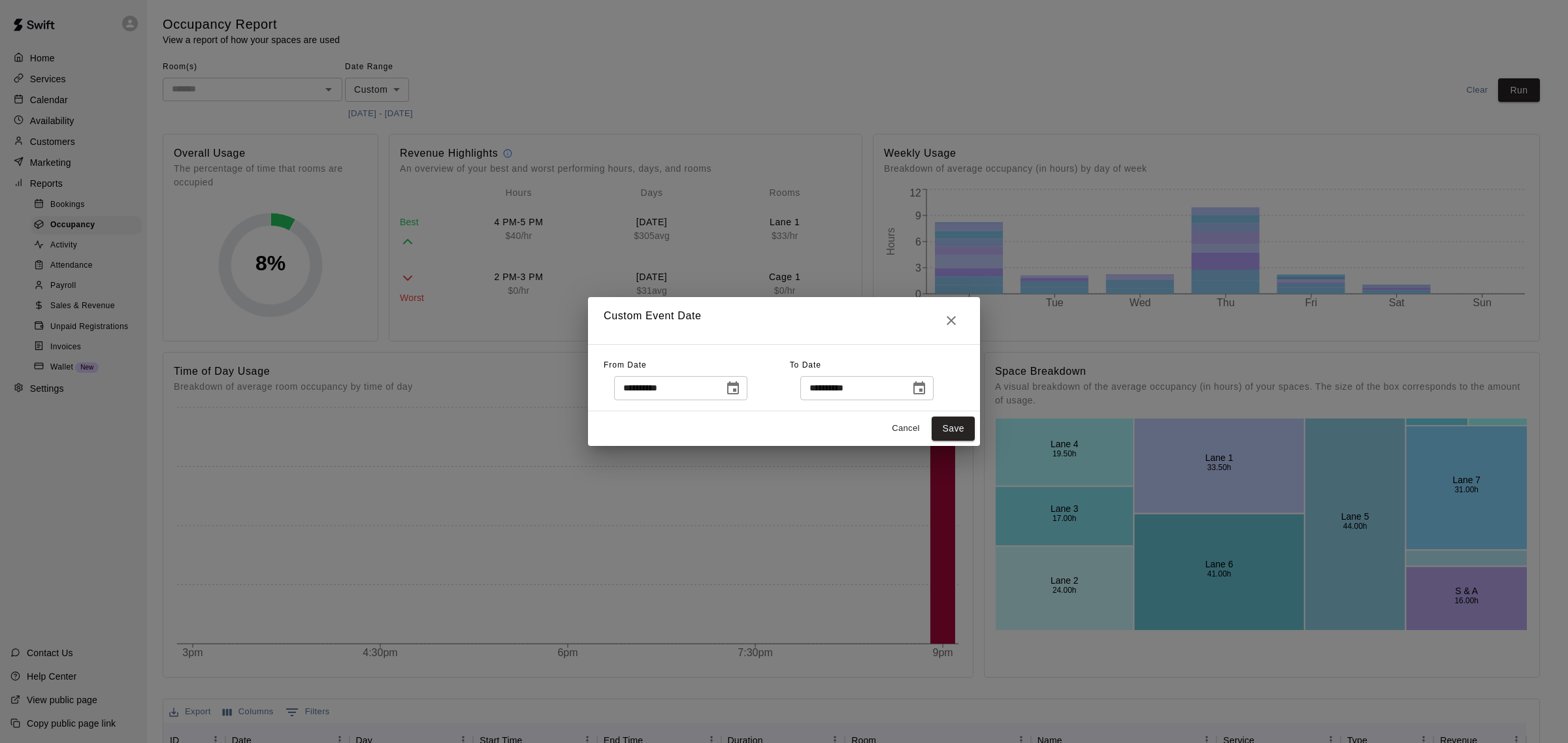
click at [925, 386] on icon "Choose date, selected date is Aug 31, 2025" at bounding box center [919, 388] width 12 height 13
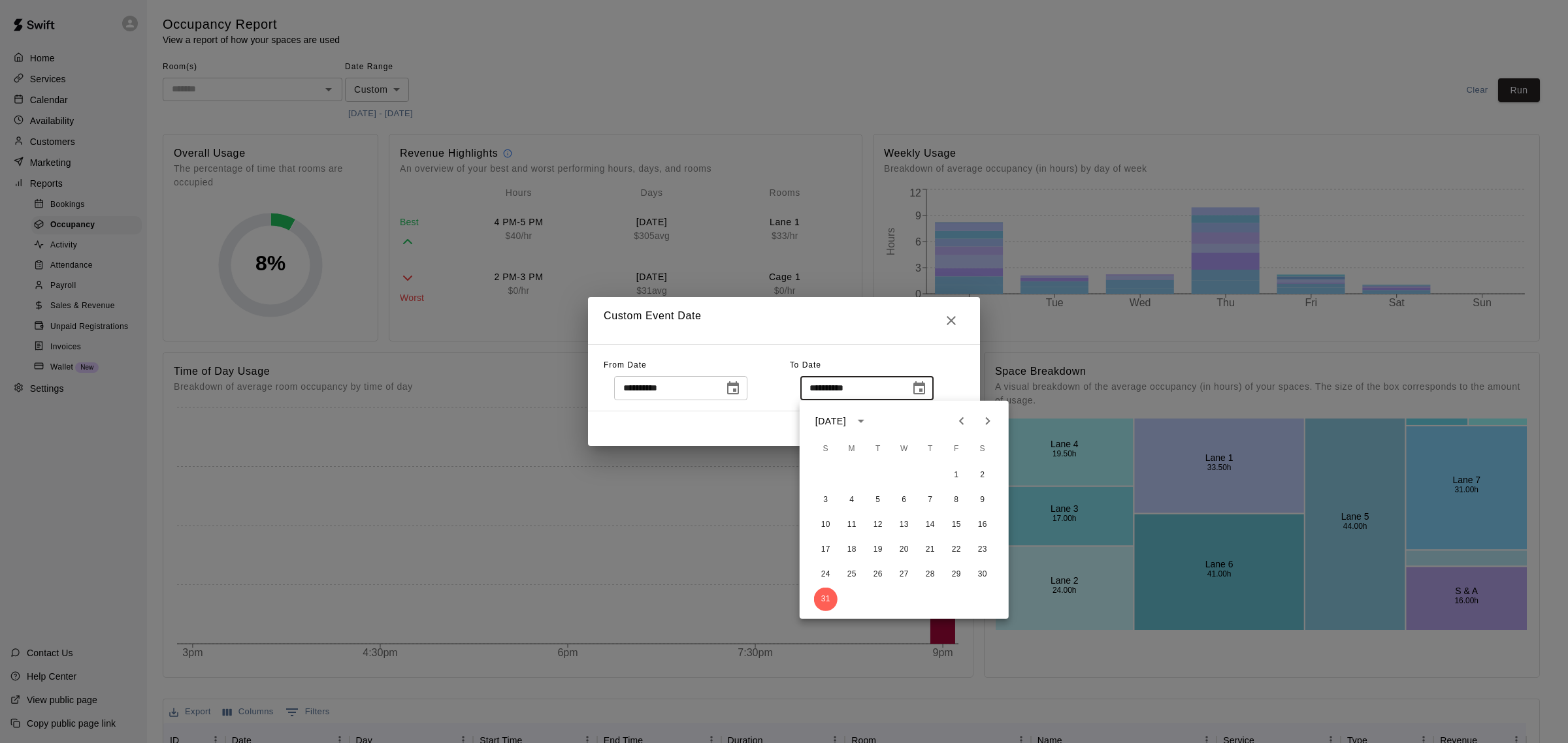
click at [958, 425] on icon "Previous month" at bounding box center [962, 421] width 16 height 16
click at [853, 575] on button "30" at bounding box center [852, 575] width 24 height 24
type input "**********"
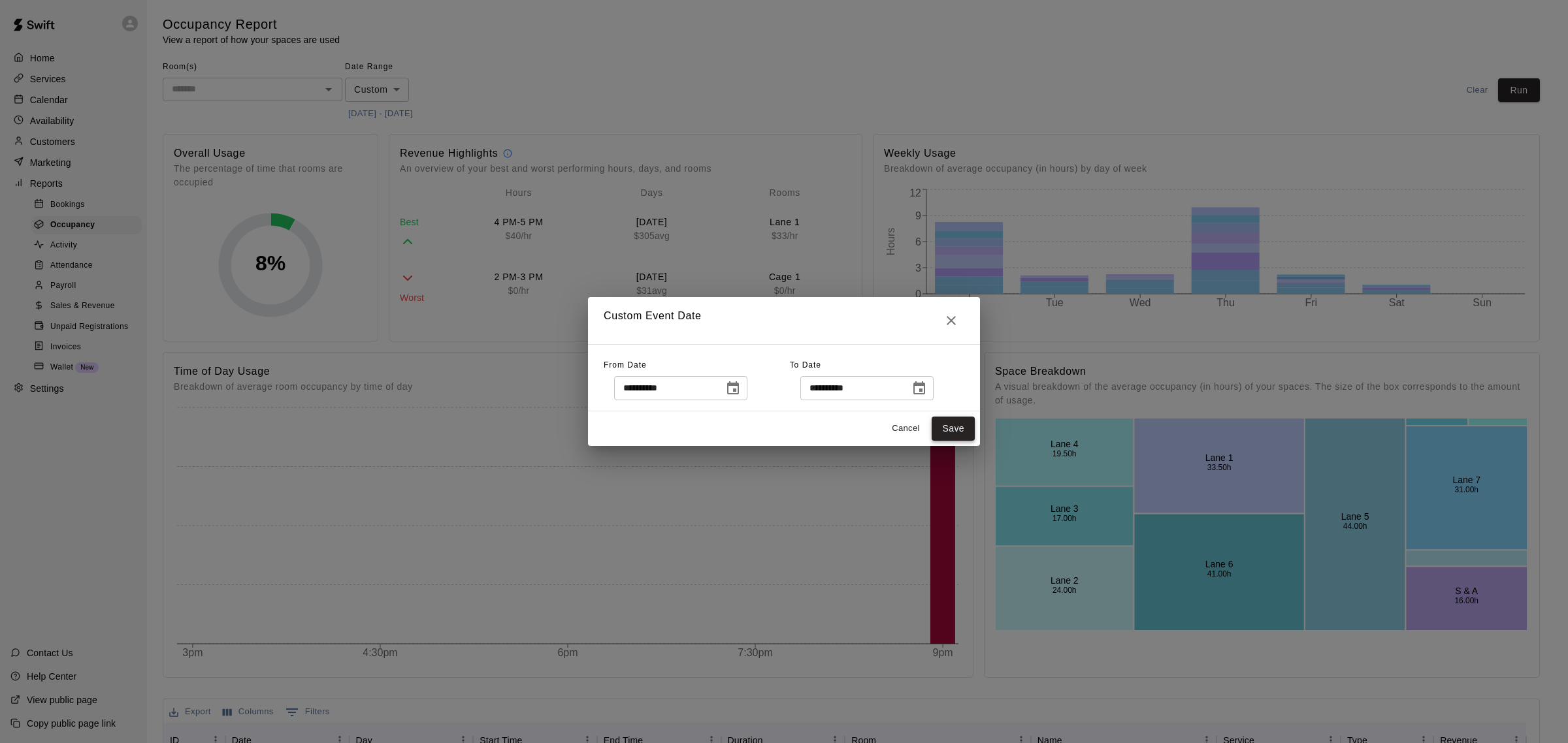
click at [949, 435] on button "Save" at bounding box center [953, 429] width 43 height 24
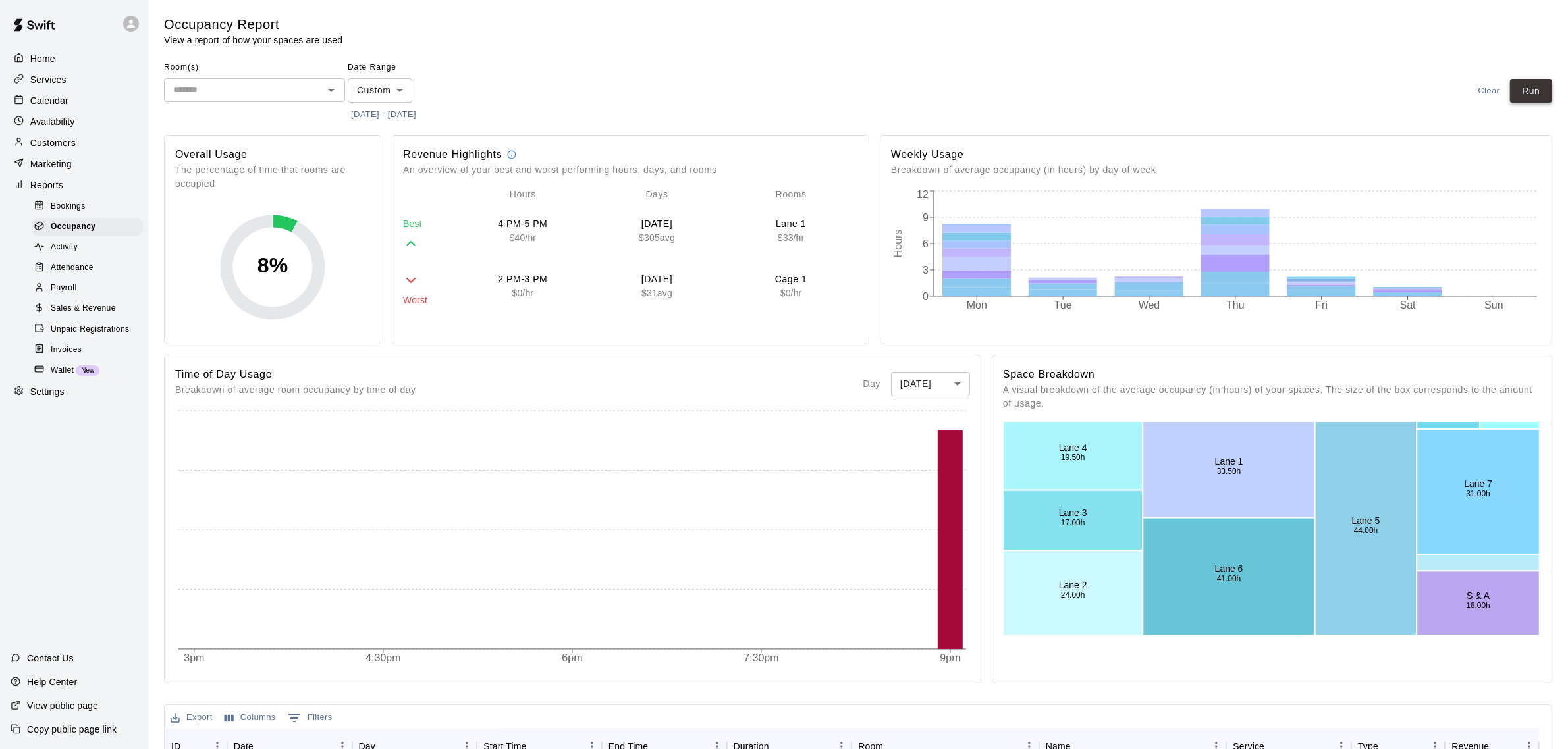
click at [1539, 96] on button "Run" at bounding box center [1531, 91] width 42 height 25
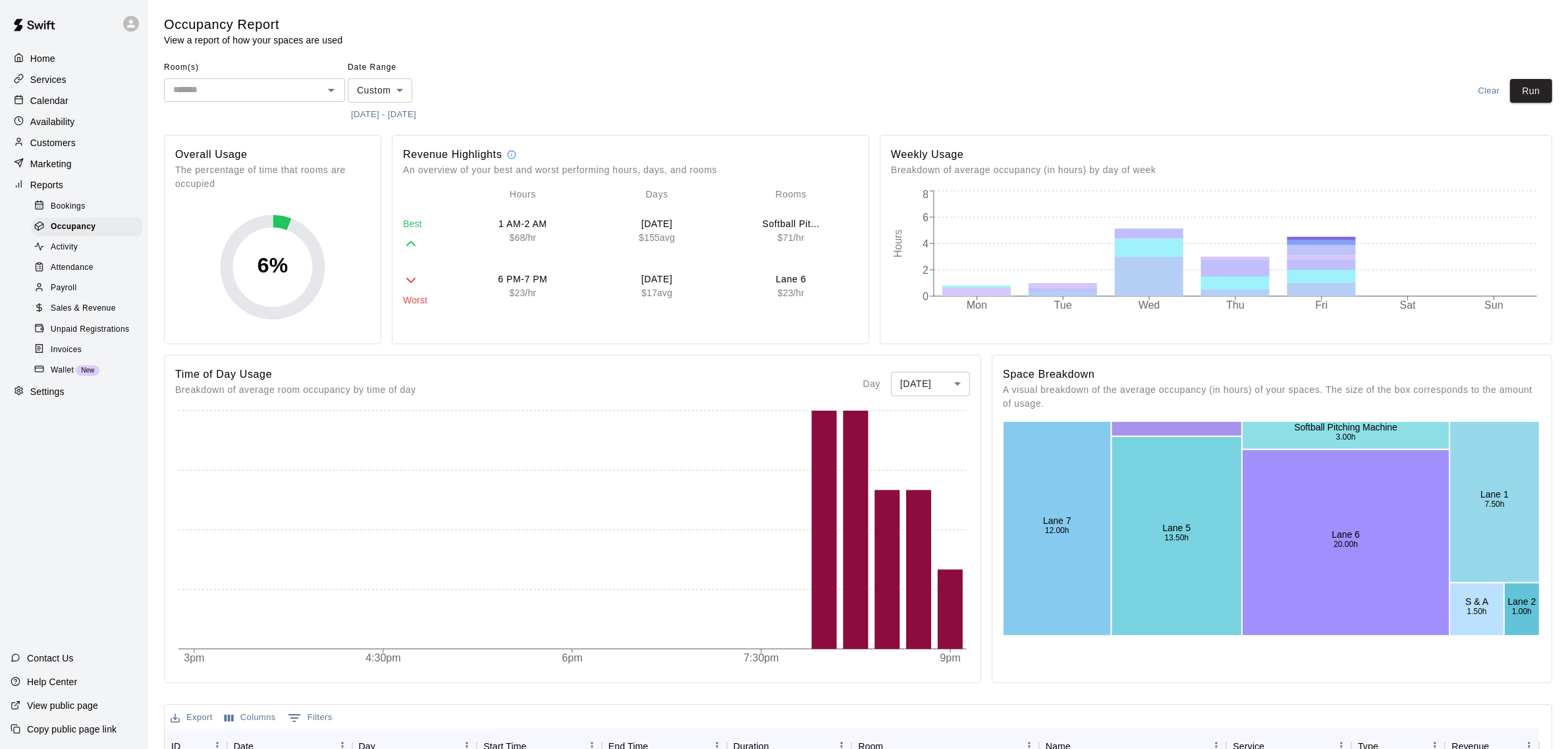
click at [333, 86] on icon "Open" at bounding box center [331, 90] width 16 height 16
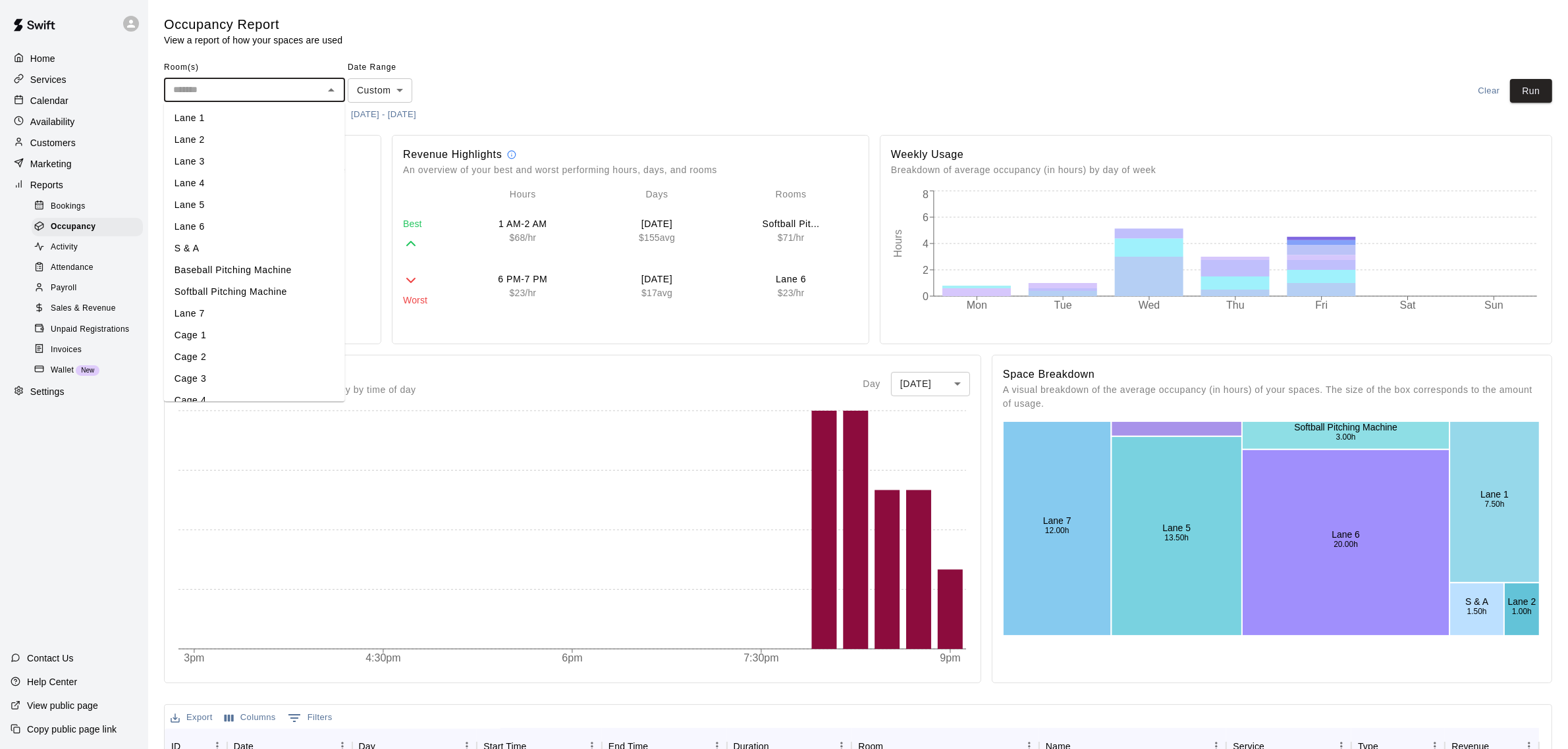
click at [333, 86] on icon "Close" at bounding box center [331, 90] width 16 height 16
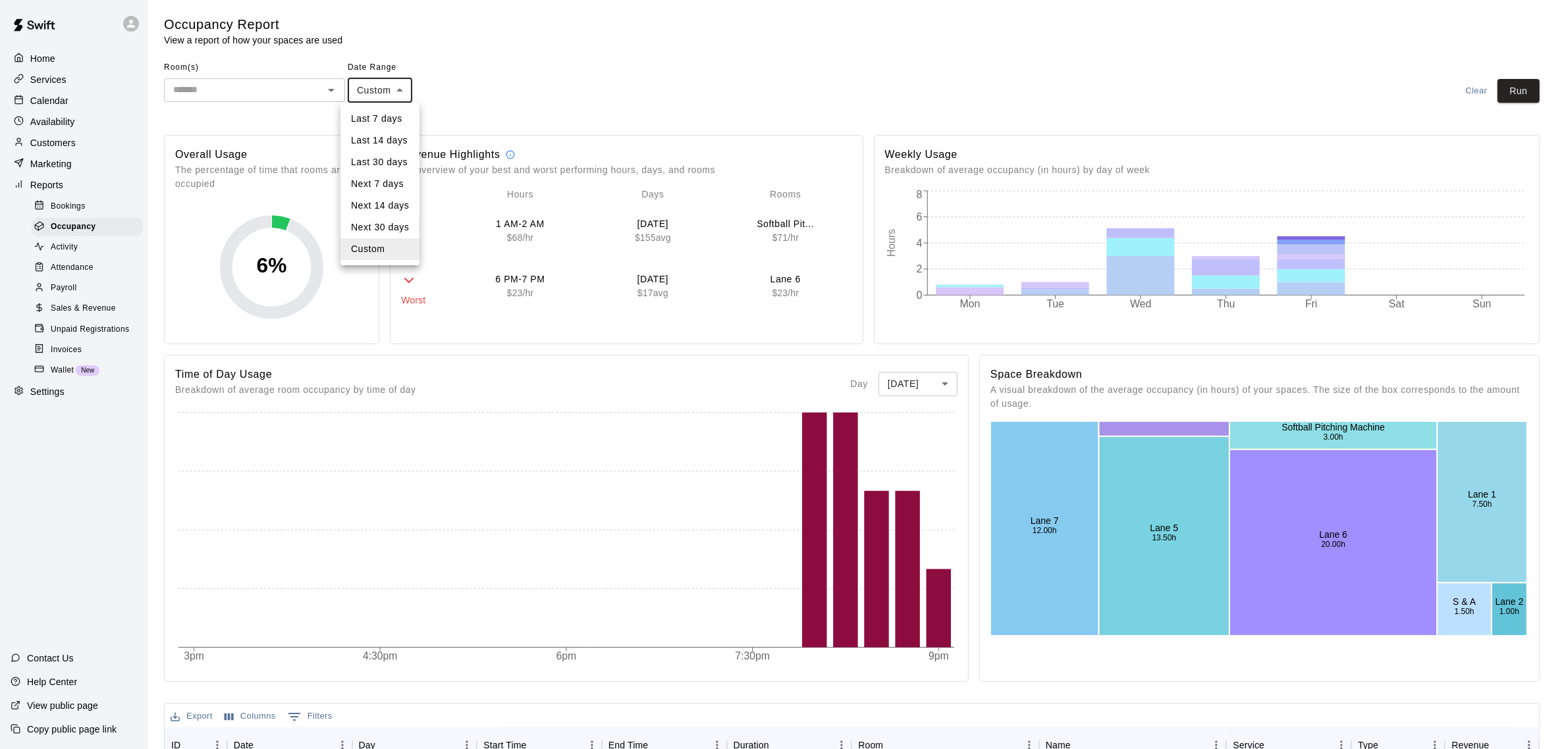
click at [393, 86] on body "Home Services Calendar Availability Customers Marketing Reports Bookings Occupa…" at bounding box center [784, 584] width 1568 height 1169
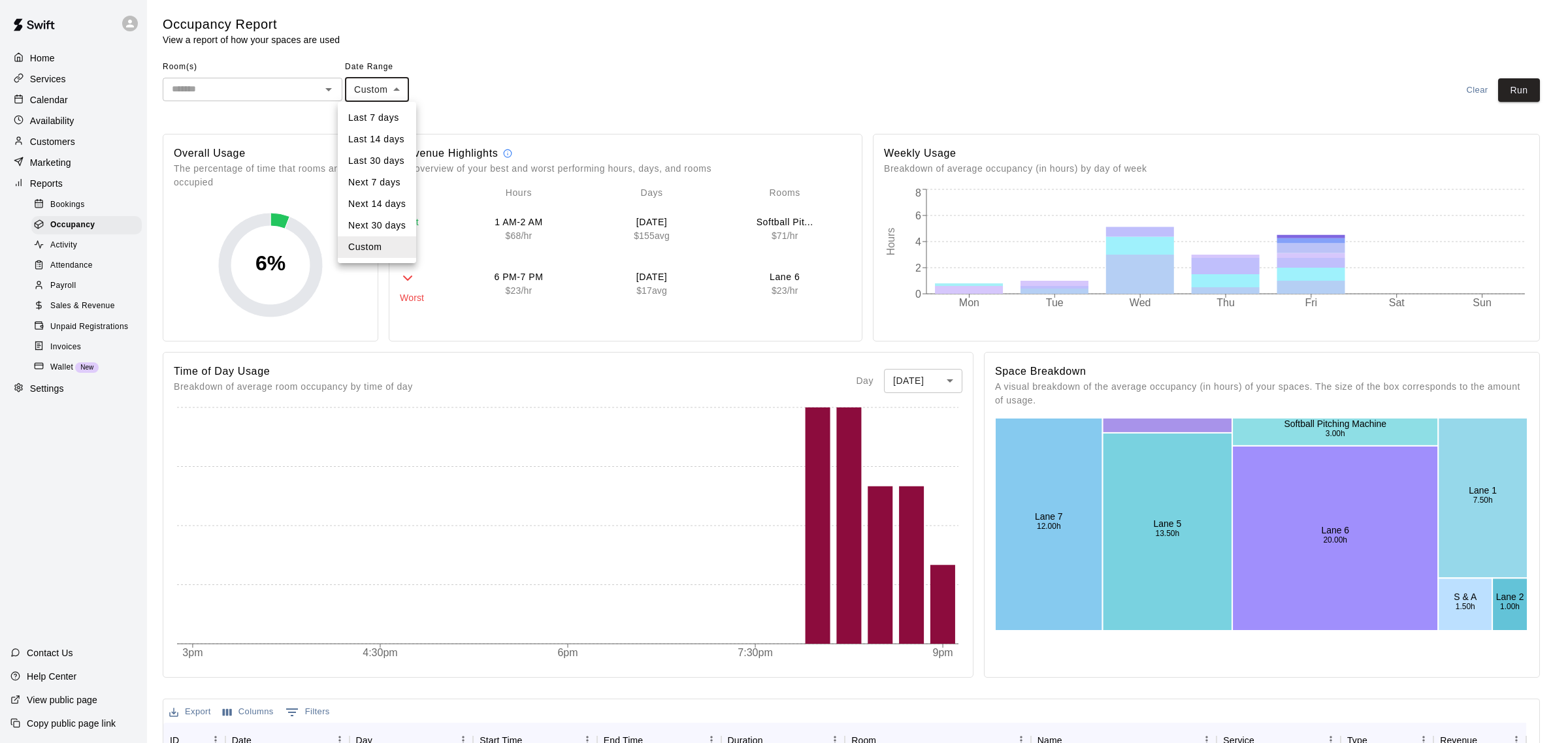
click at [482, 98] on div at bounding box center [784, 372] width 1568 height 743
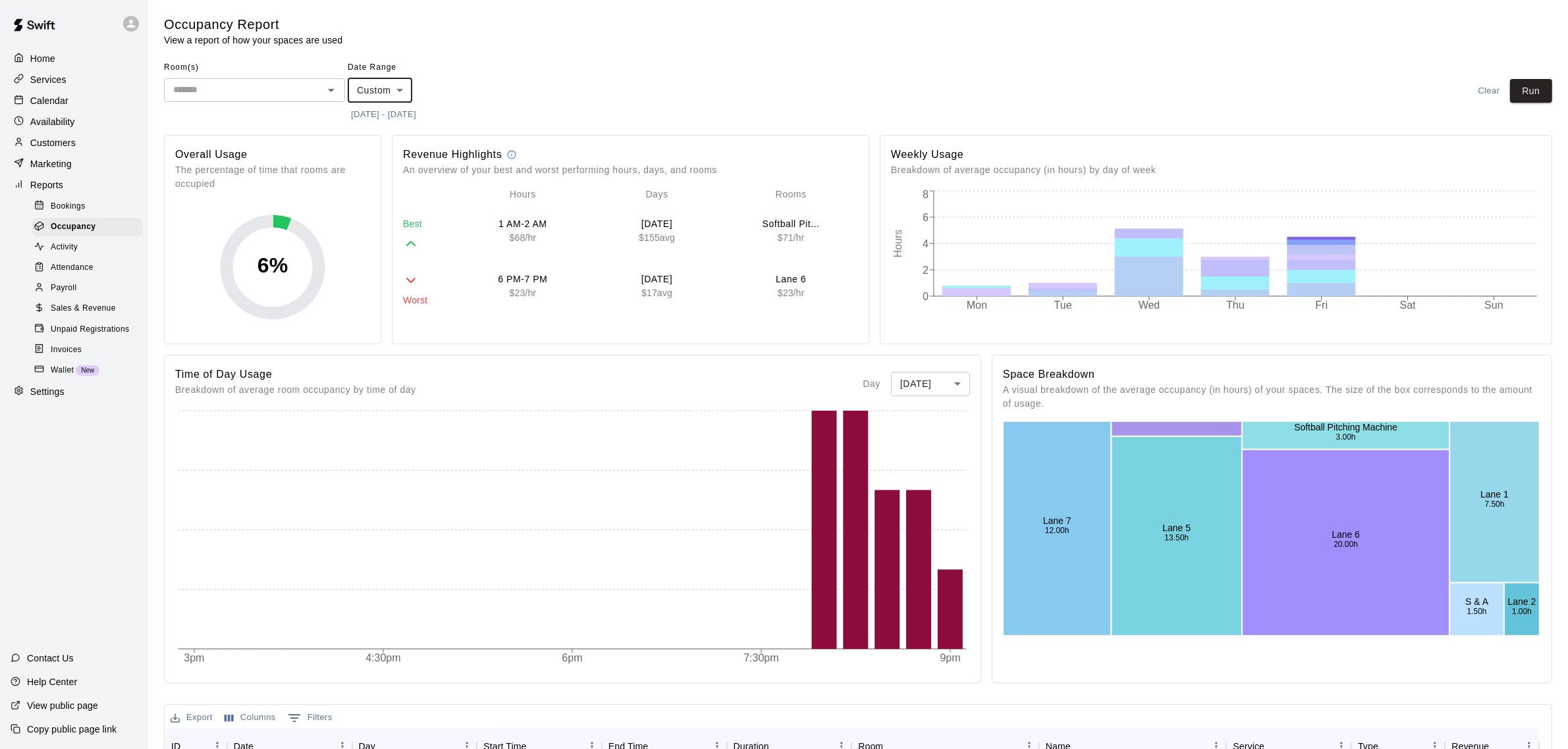
click at [420, 107] on button "[DATE] - [DATE]" at bounding box center [383, 115] width 72 height 21
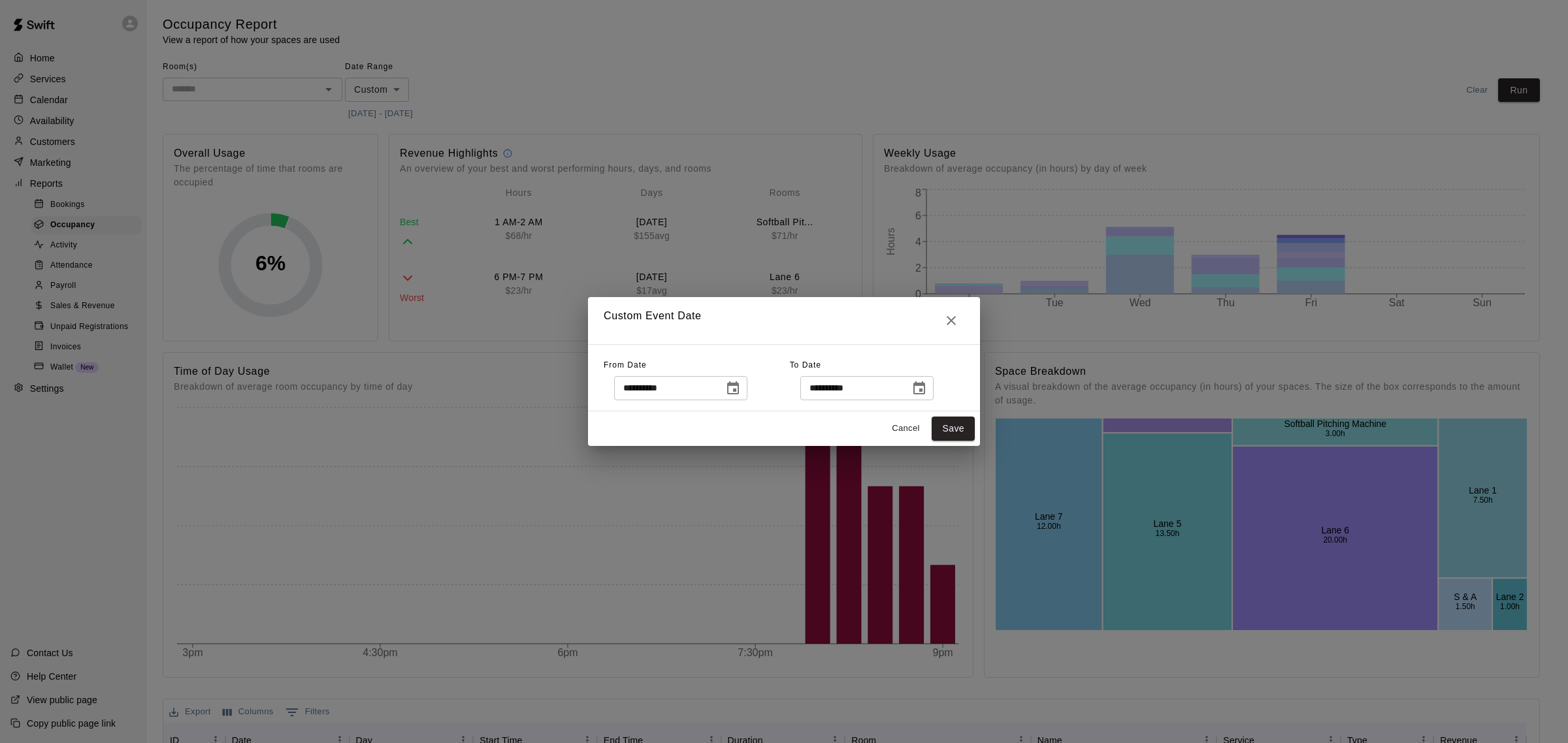
click at [739, 394] on icon "Choose date, selected date is Jun 1, 2025" at bounding box center [733, 388] width 12 height 13
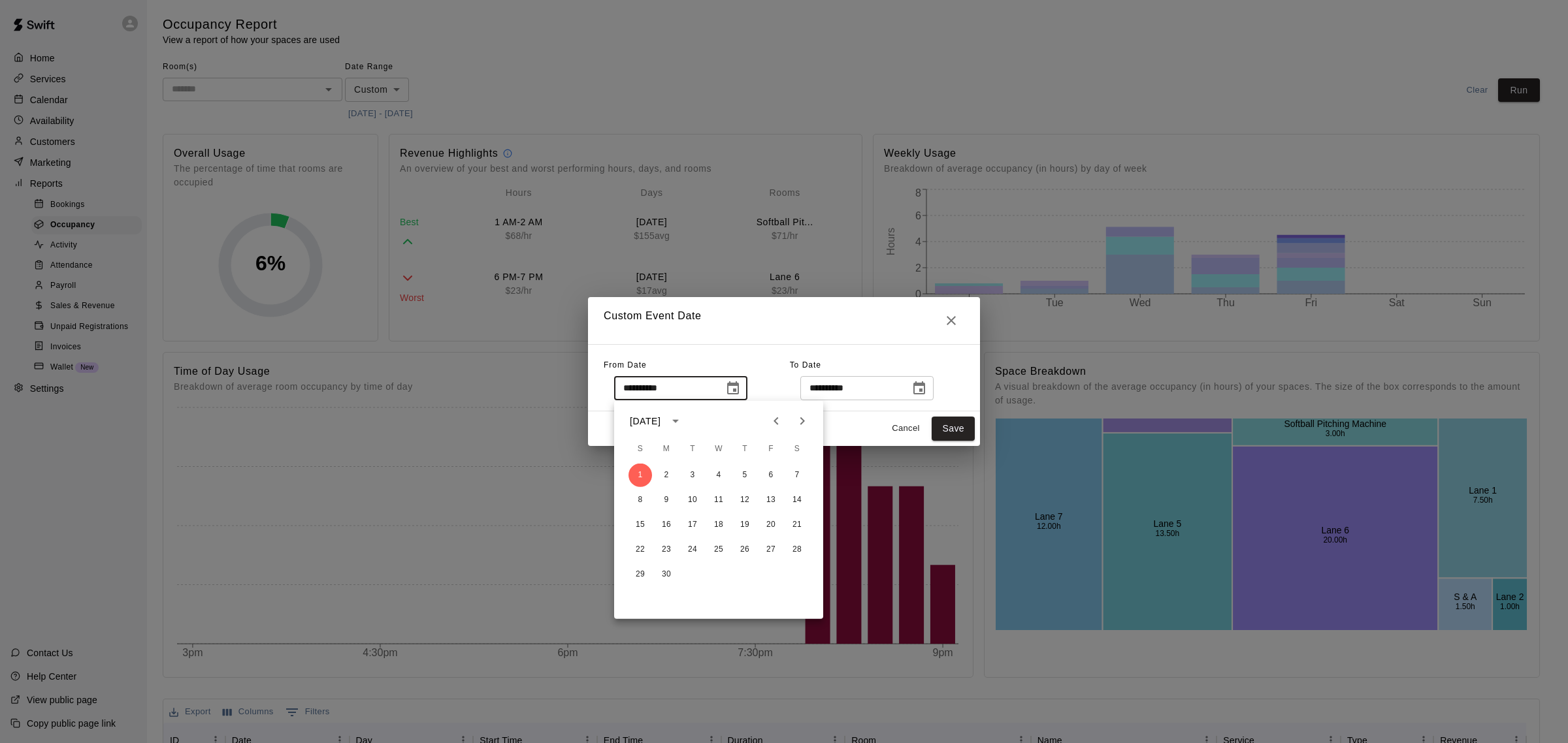
click at [797, 417] on icon "Next month" at bounding box center [802, 421] width 16 height 16
click at [798, 355] on div "**********" at bounding box center [877, 377] width 174 height 45
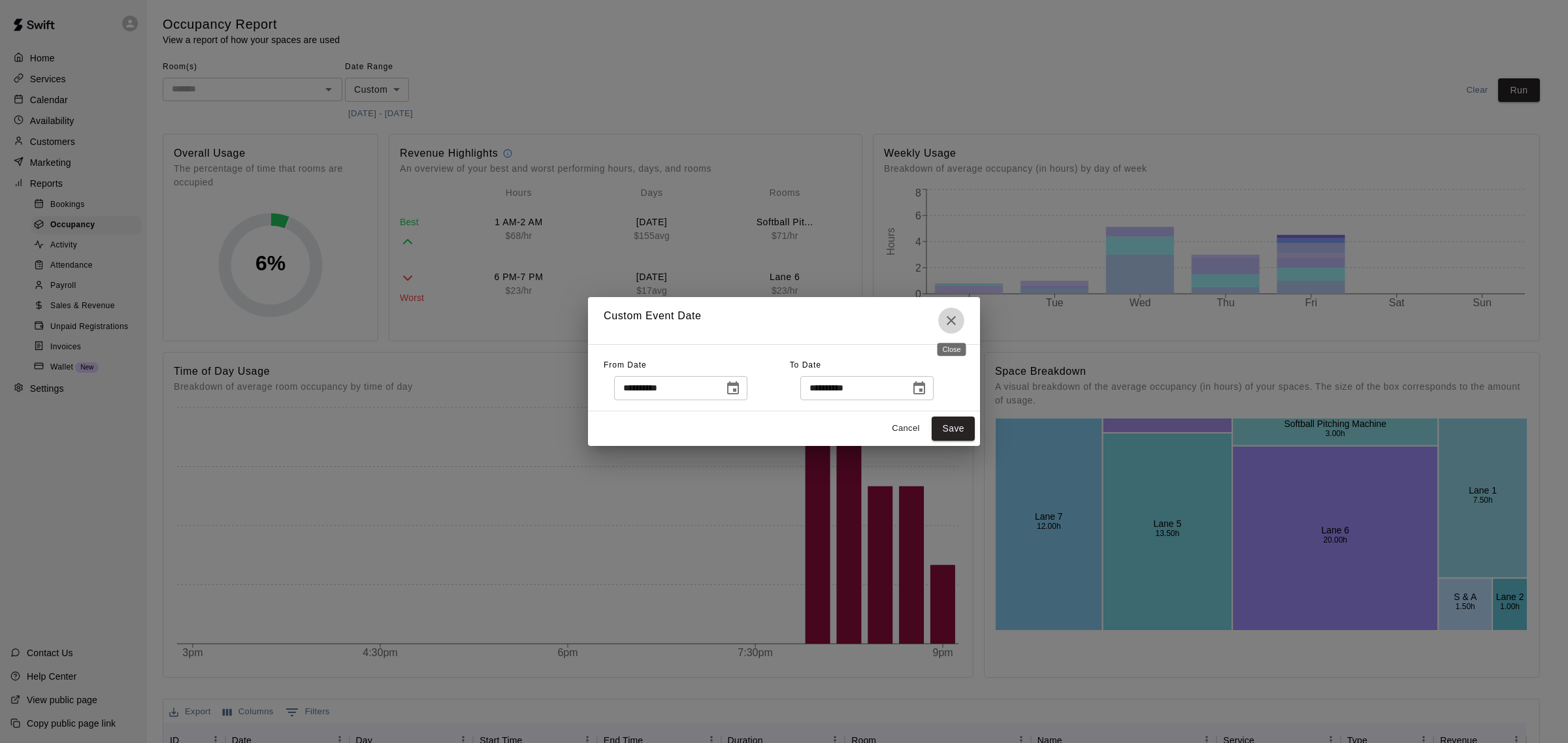
click at [959, 325] on button "Close" at bounding box center [951, 320] width 26 height 26
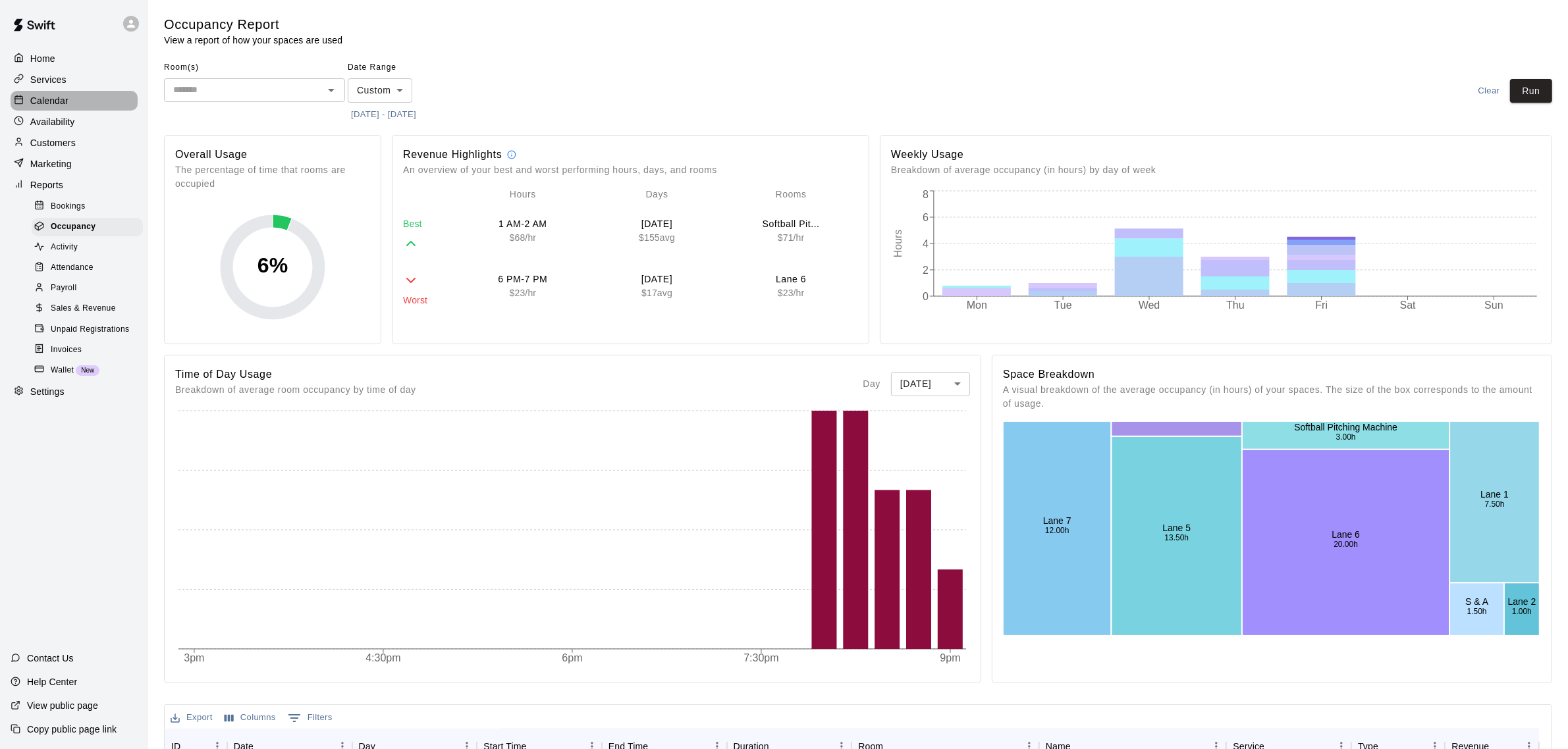
click at [47, 106] on p "Calendar" at bounding box center [49, 101] width 38 height 13
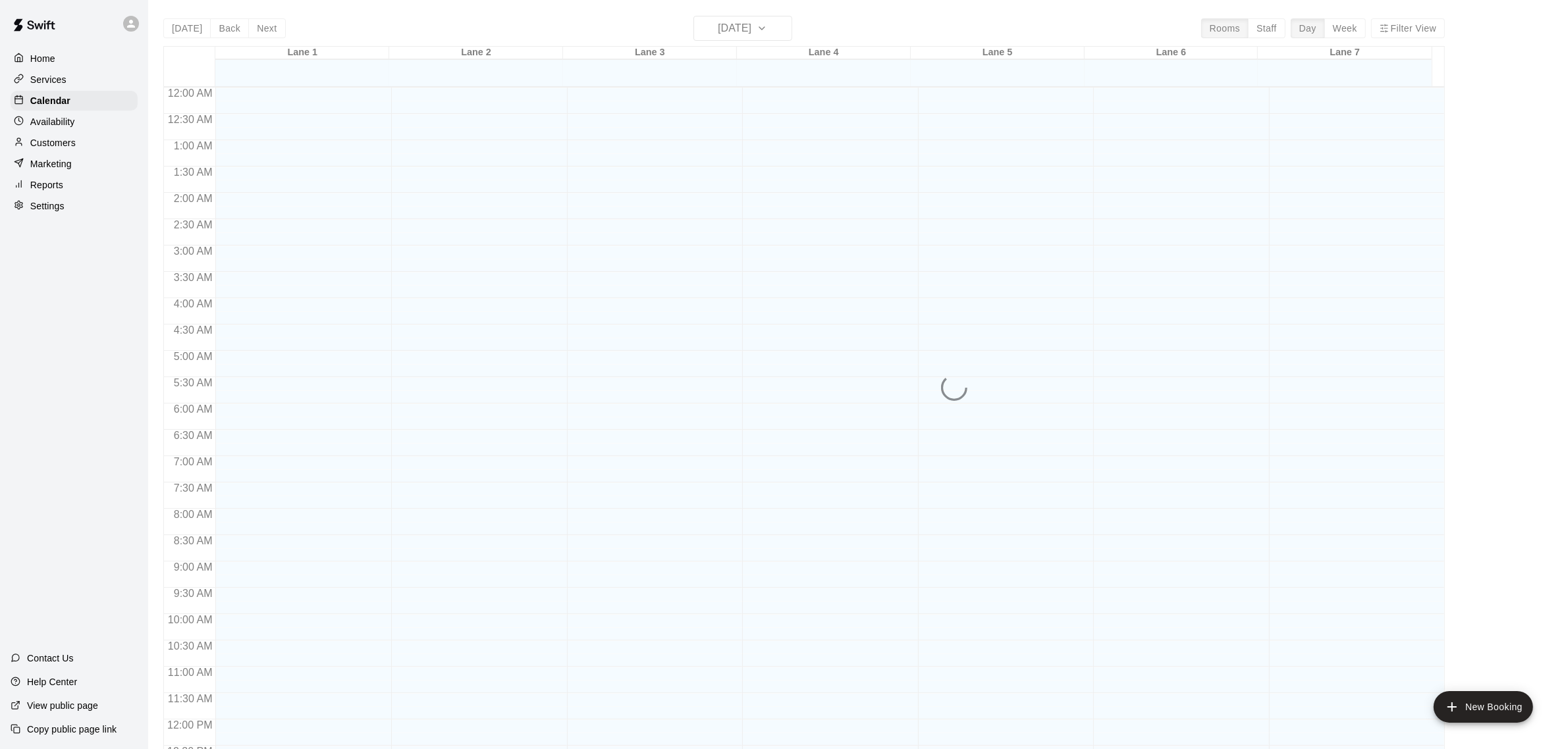
scroll to position [547, 0]
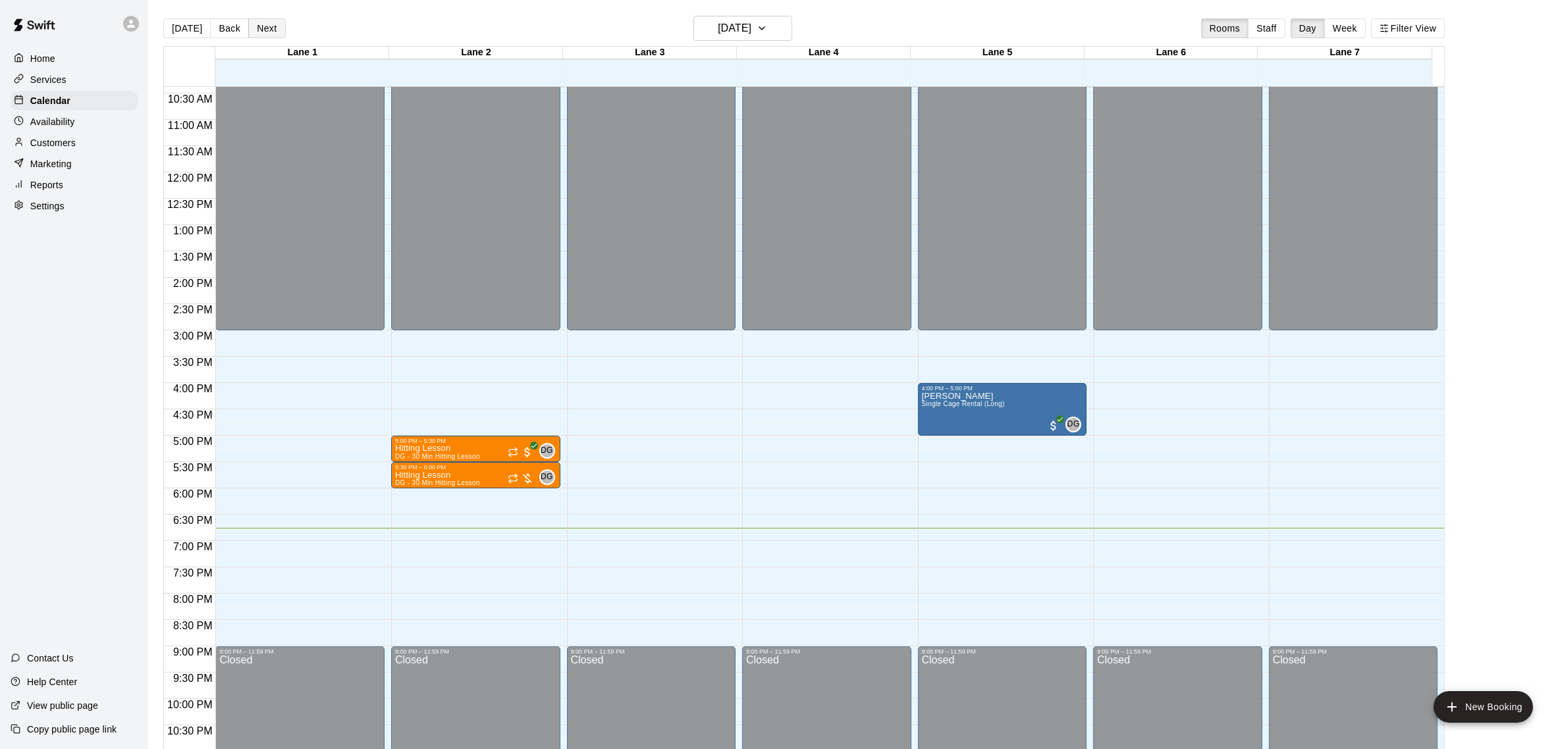
click at [276, 29] on button "Next" at bounding box center [267, 28] width 37 height 20
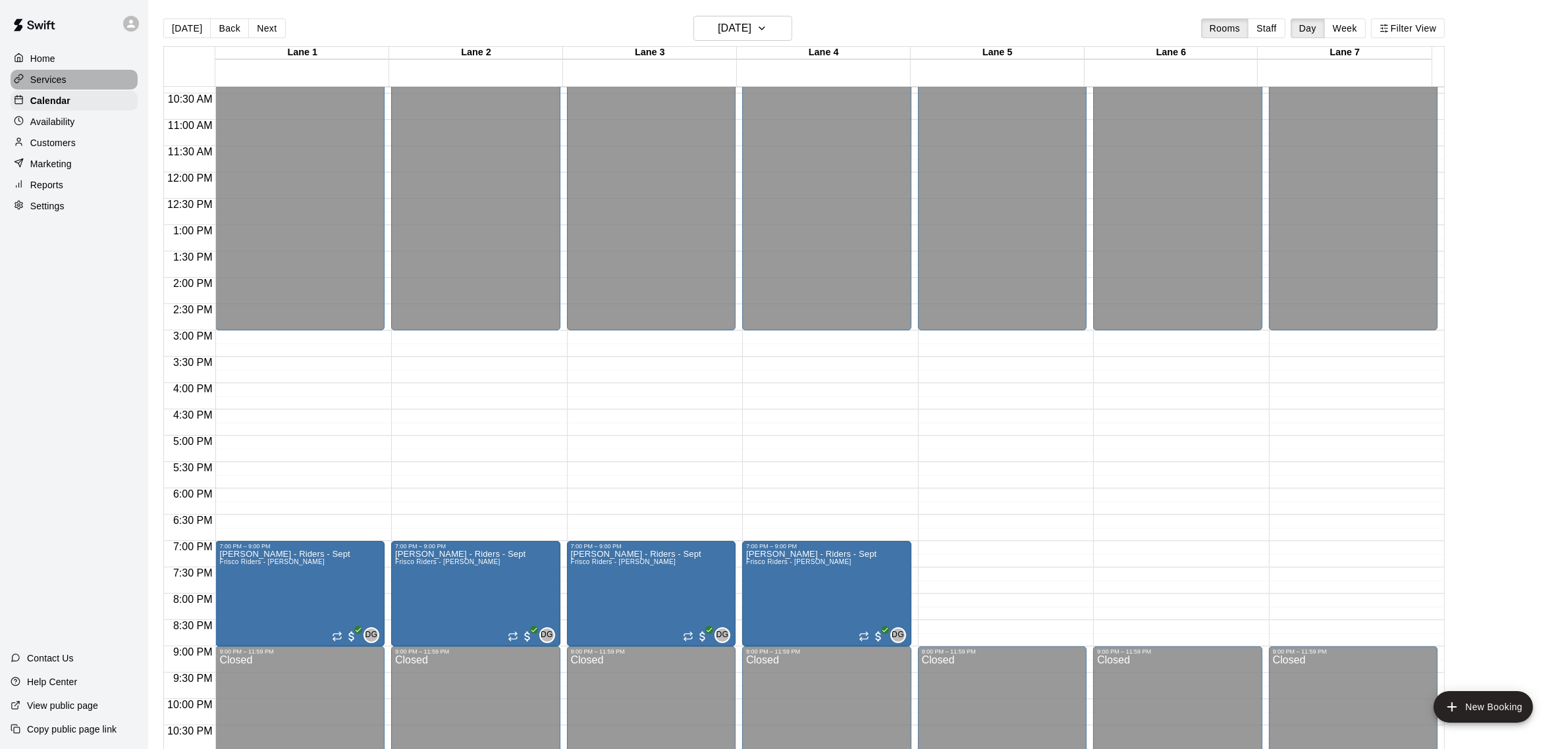
click at [57, 78] on p "Services" at bounding box center [48, 79] width 36 height 13
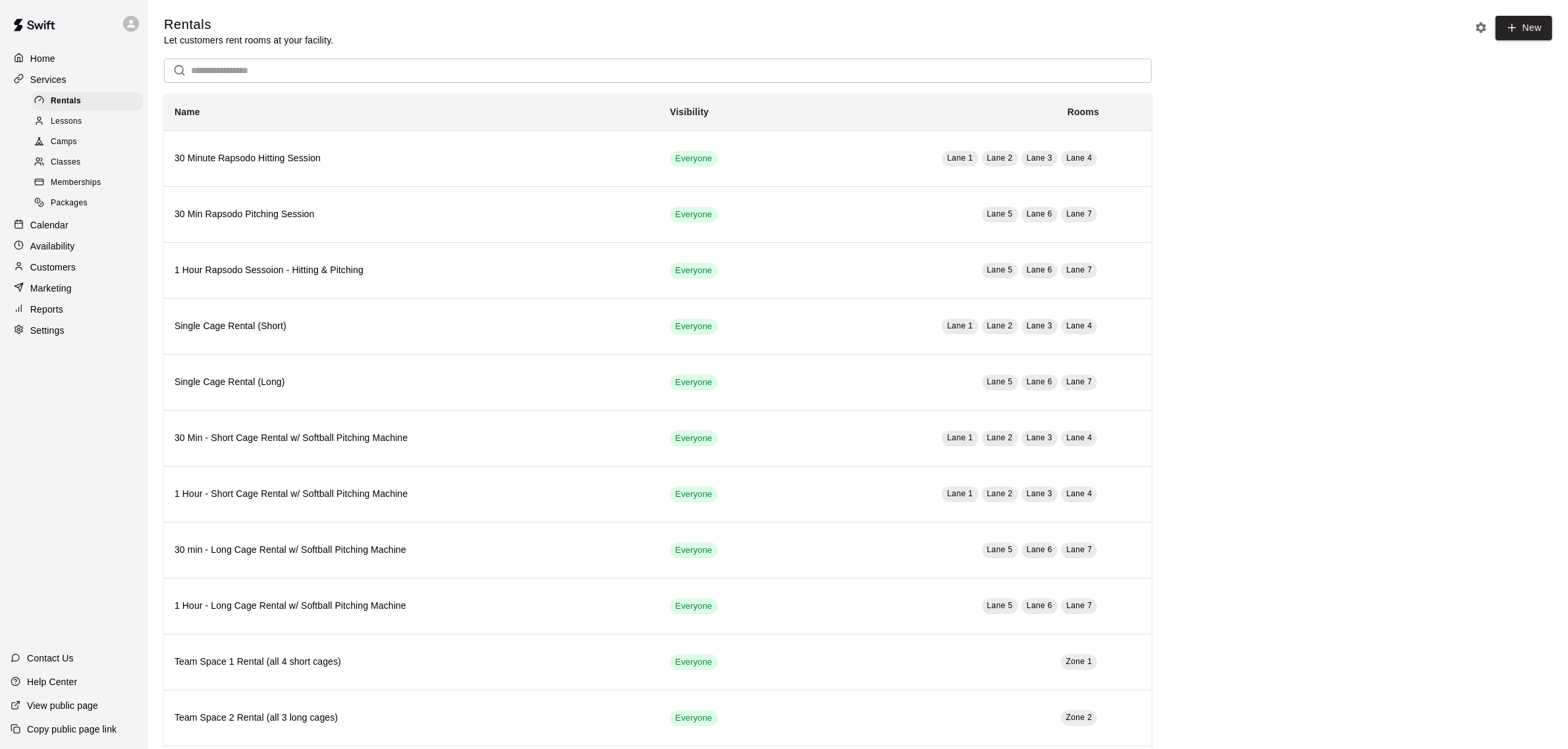
click at [57, 253] on p "Availability" at bounding box center [52, 246] width 45 height 13
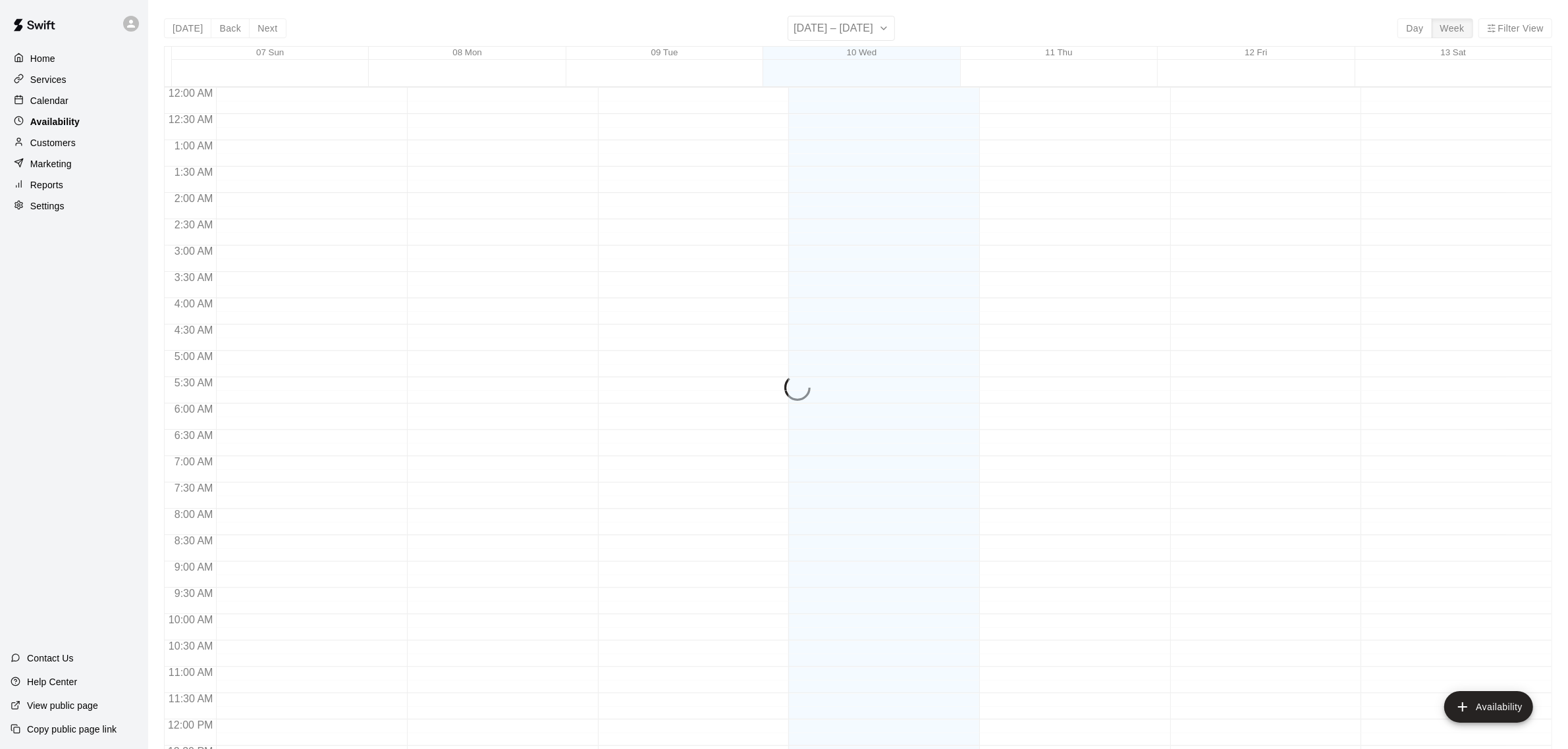
scroll to position [587, 0]
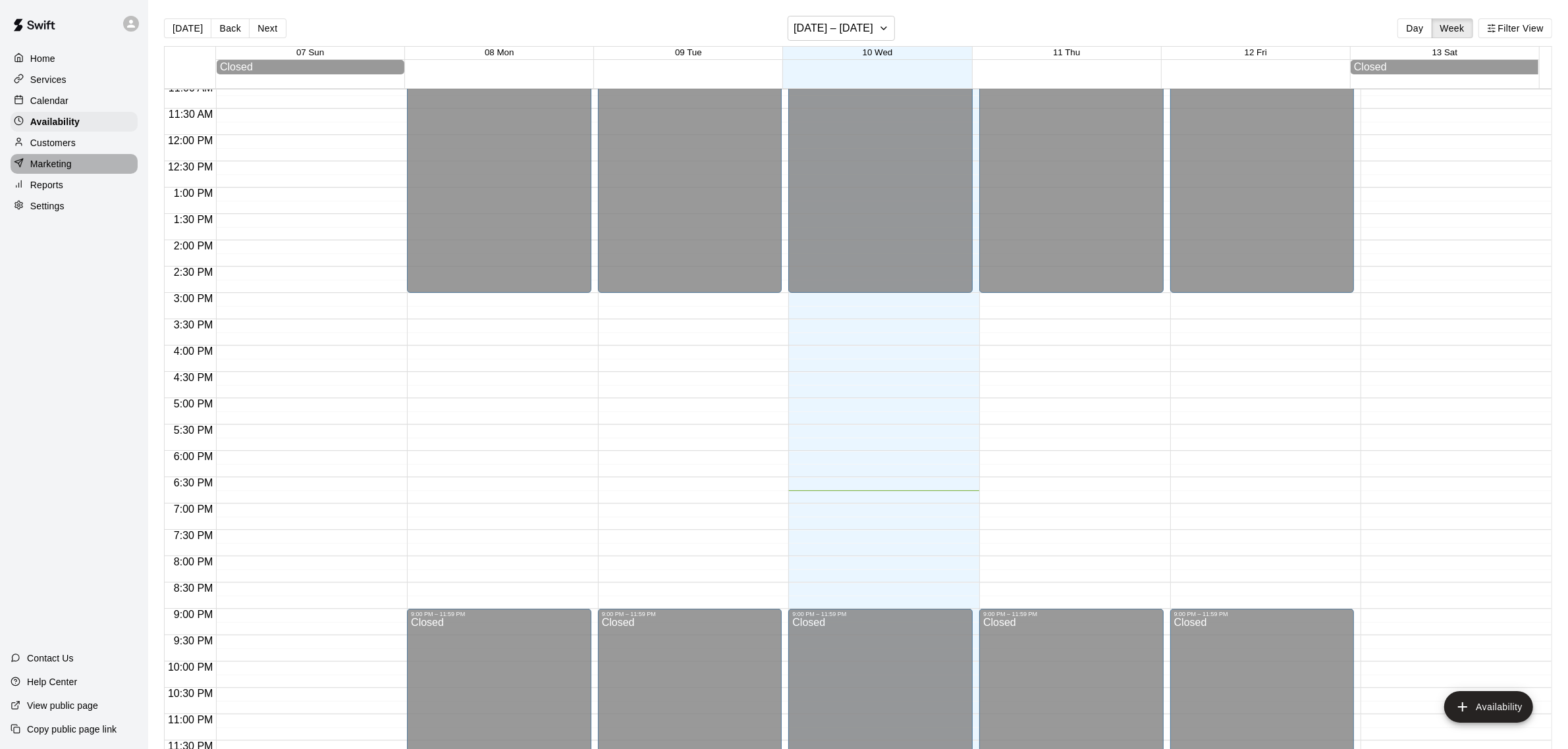
click at [53, 170] on p "Marketing" at bounding box center [51, 164] width 41 height 13
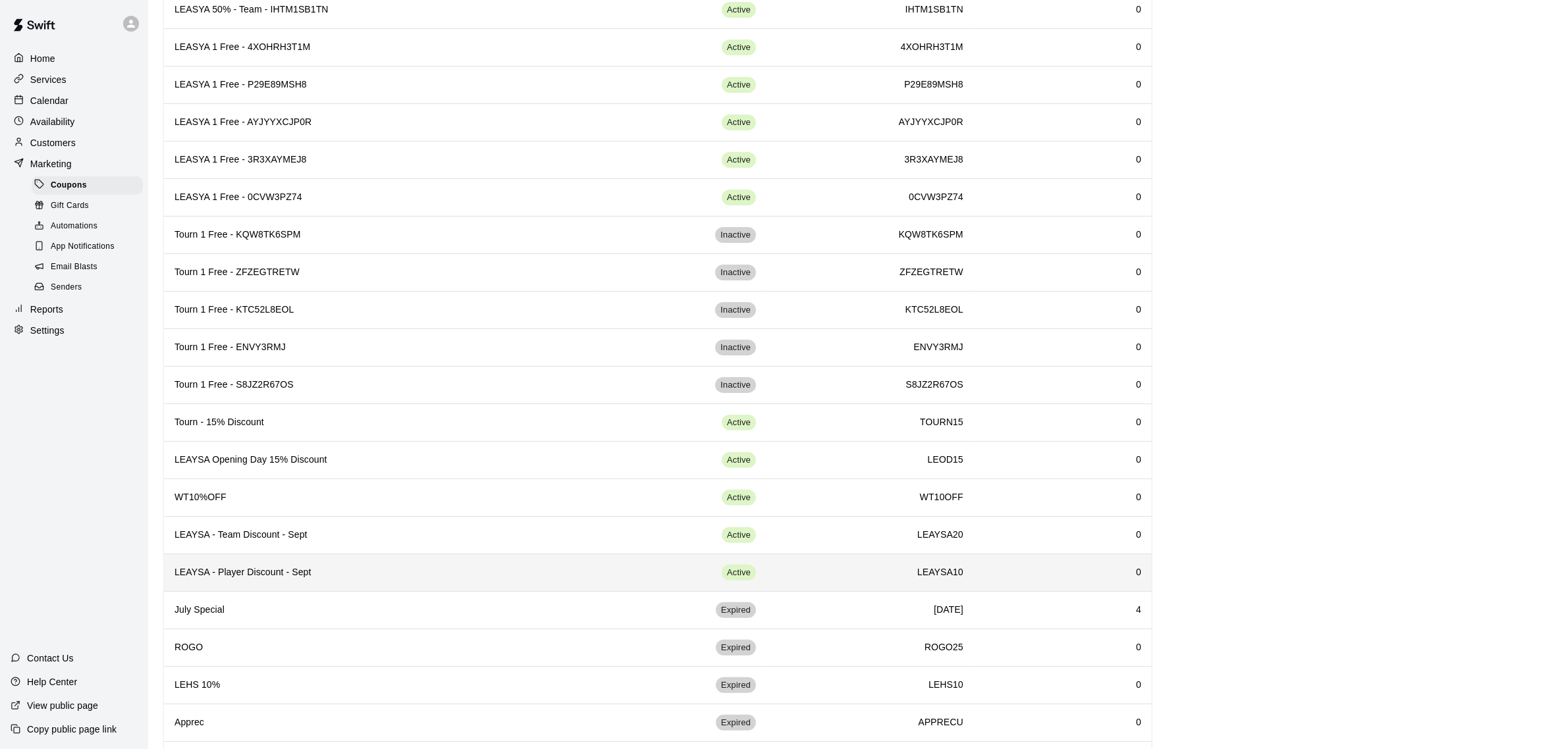
scroll to position [423, 0]
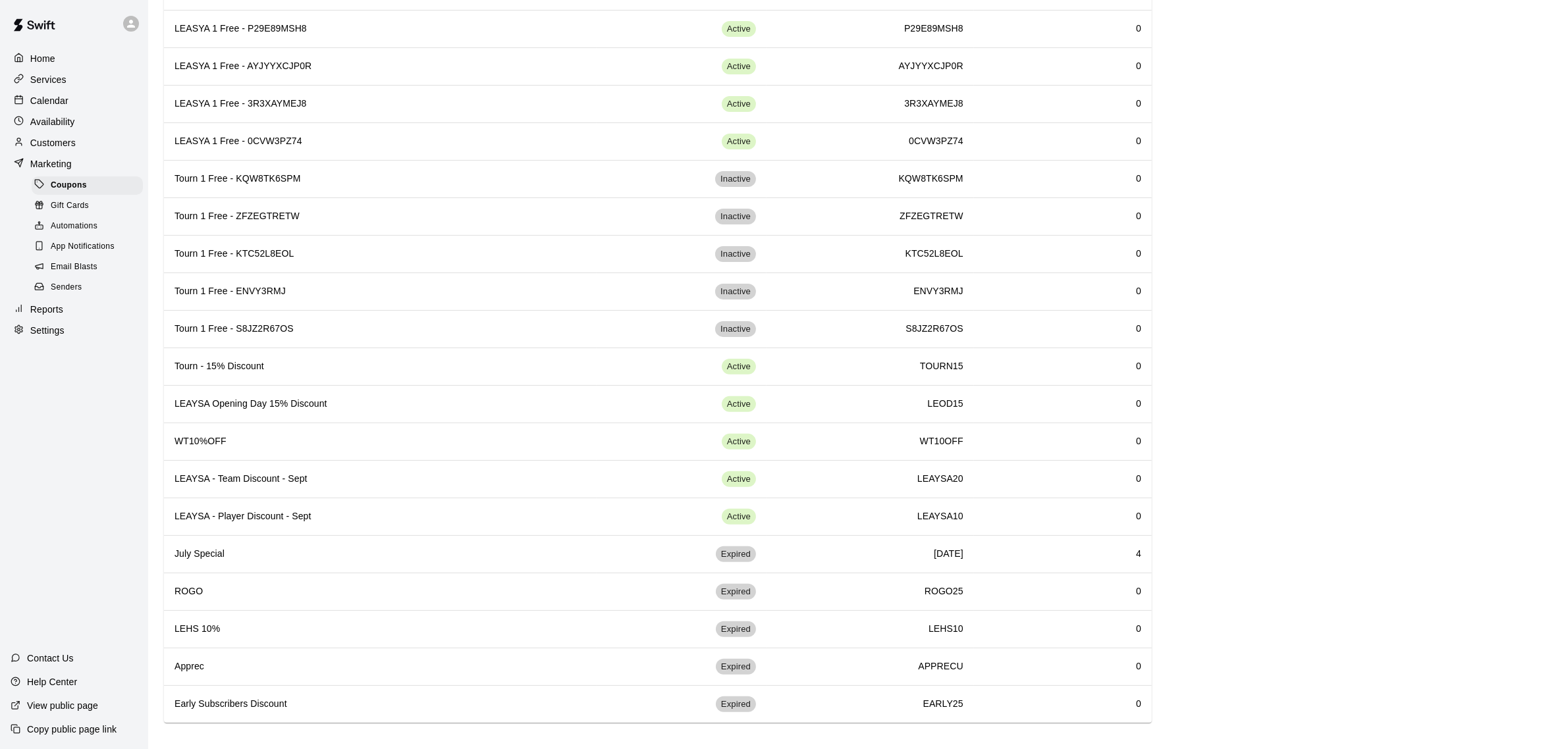
click at [37, 65] on p "Home" at bounding box center [43, 59] width 25 height 13
